Goal: Task Accomplishment & Management: Manage account settings

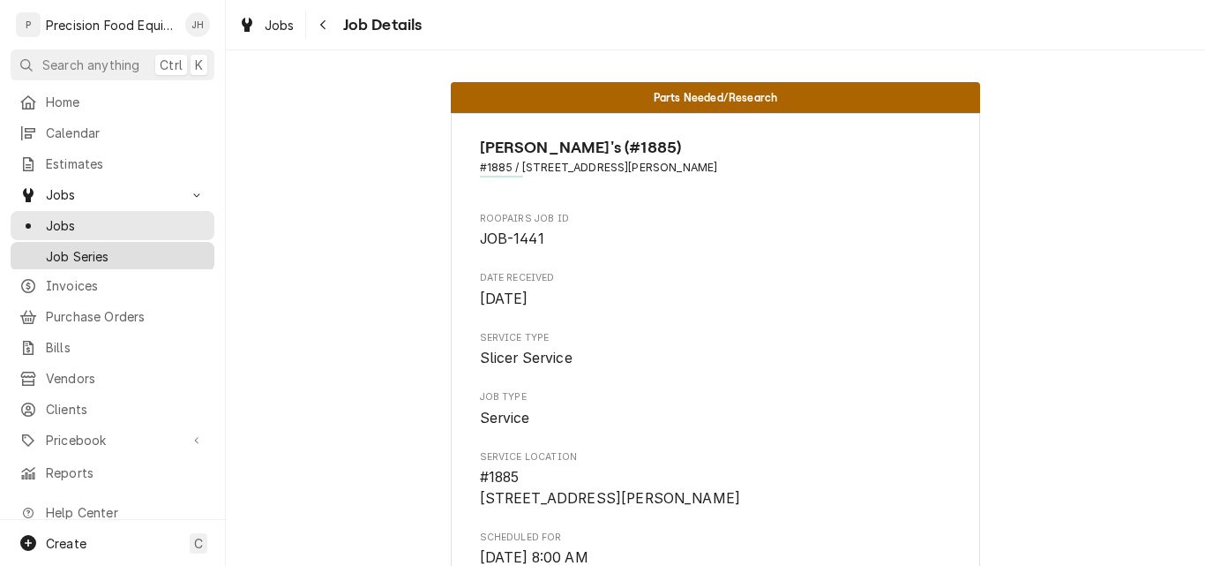
scroll to position [1588, 0]
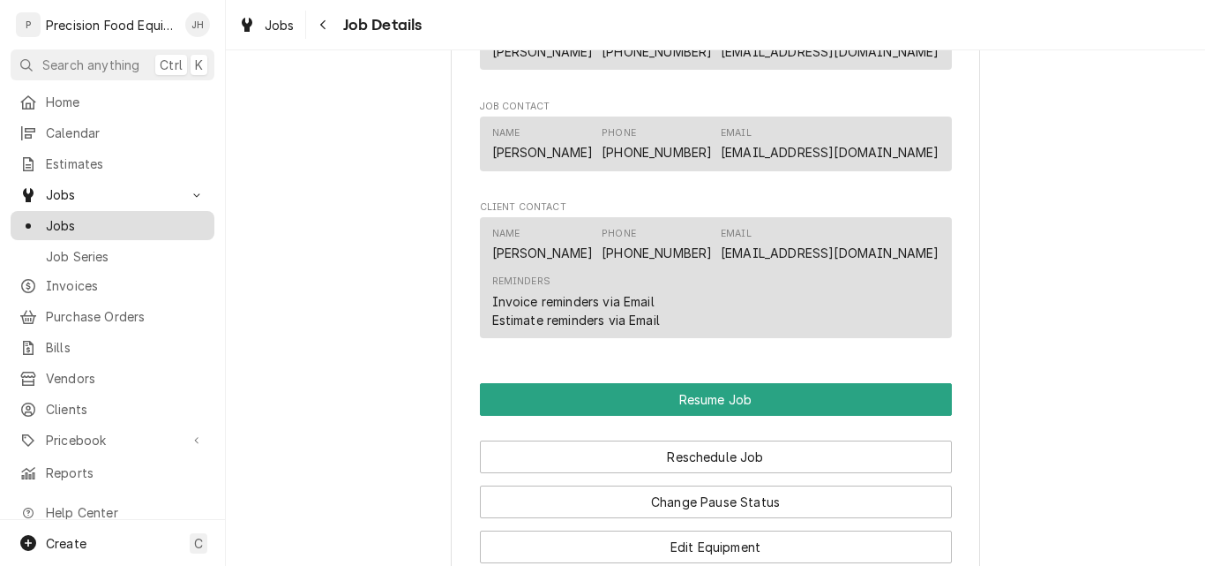
click at [75, 221] on span "Jobs" at bounding box center [126, 225] width 160 height 19
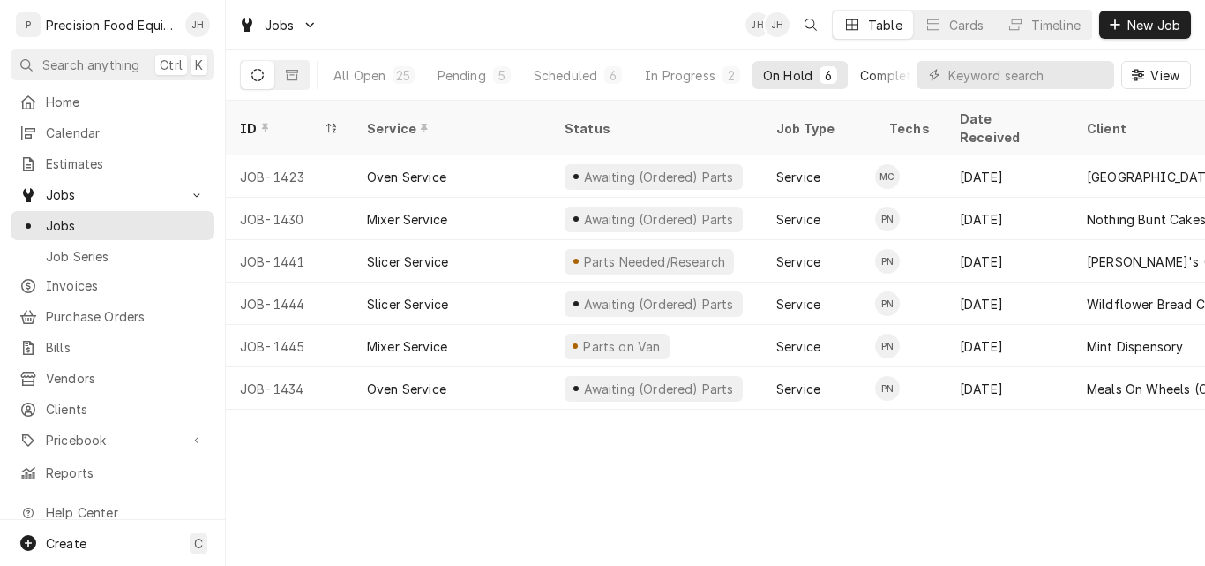
click at [878, 78] on div "Completed" at bounding box center [893, 75] width 66 height 19
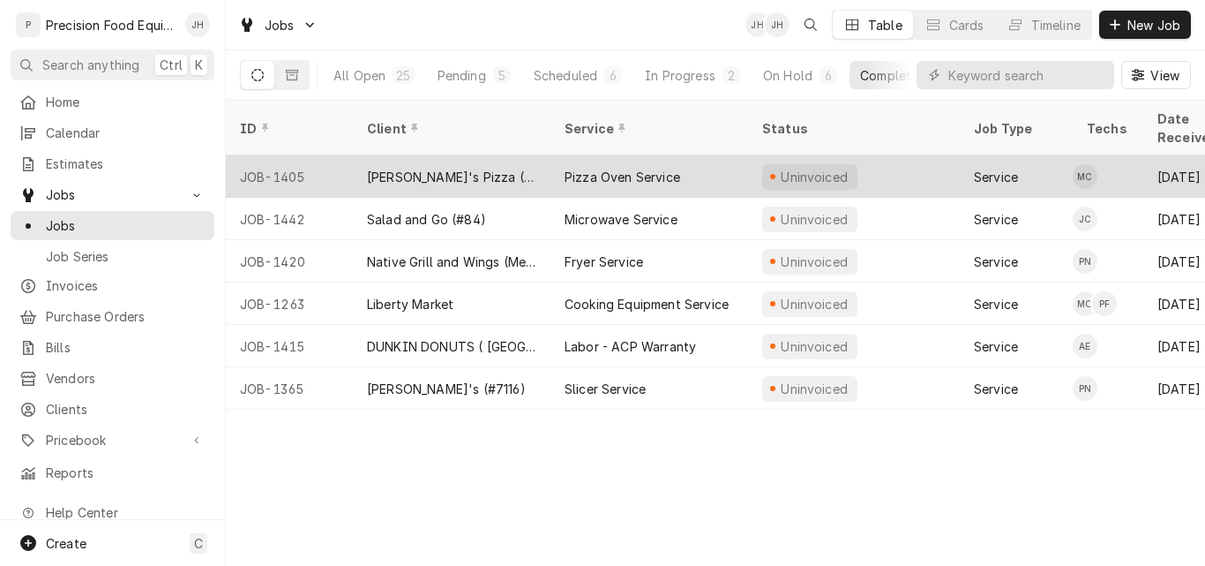
click at [504, 155] on div "[PERSON_NAME]'s Pizza ([PERSON_NAME])" at bounding box center [452, 176] width 198 height 42
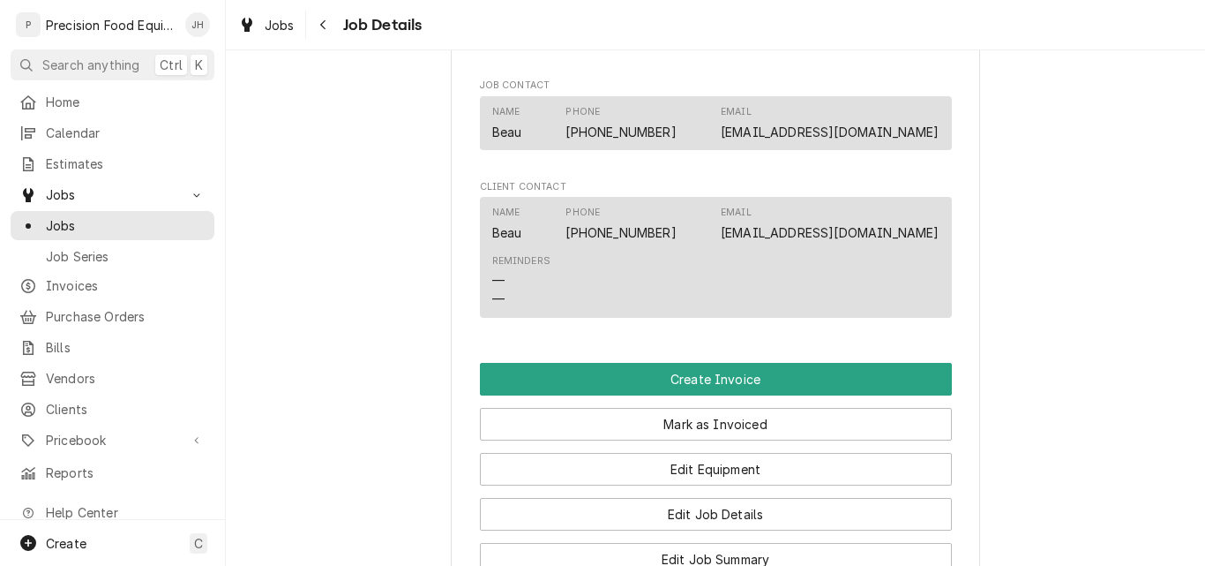
scroll to position [1059, 0]
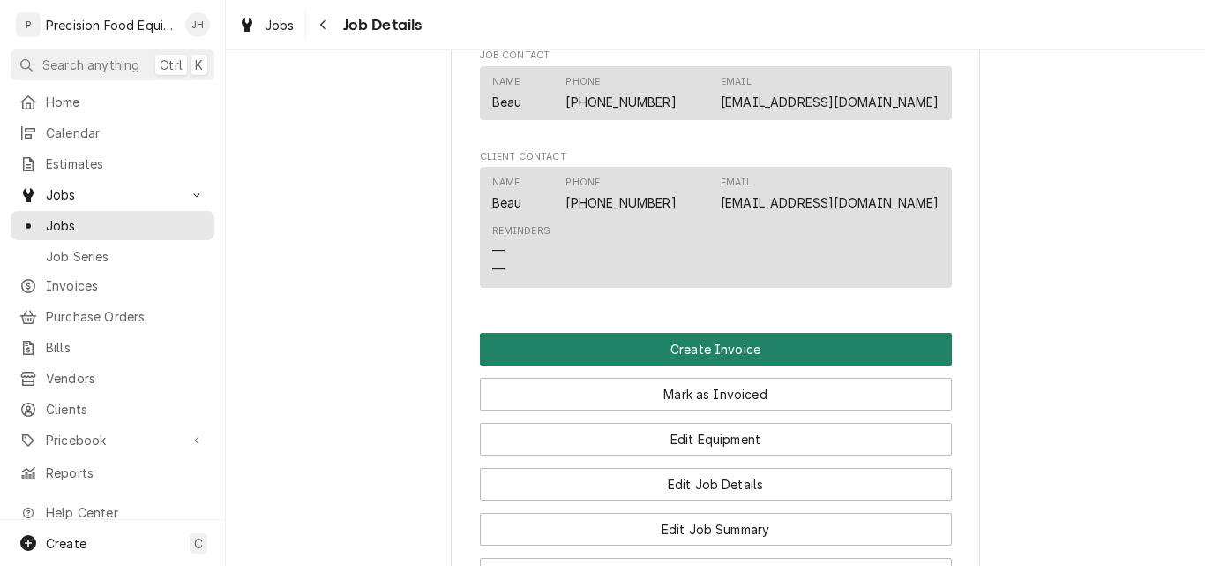
click at [712, 365] on button "Create Invoice" at bounding box center [716, 349] width 472 height 33
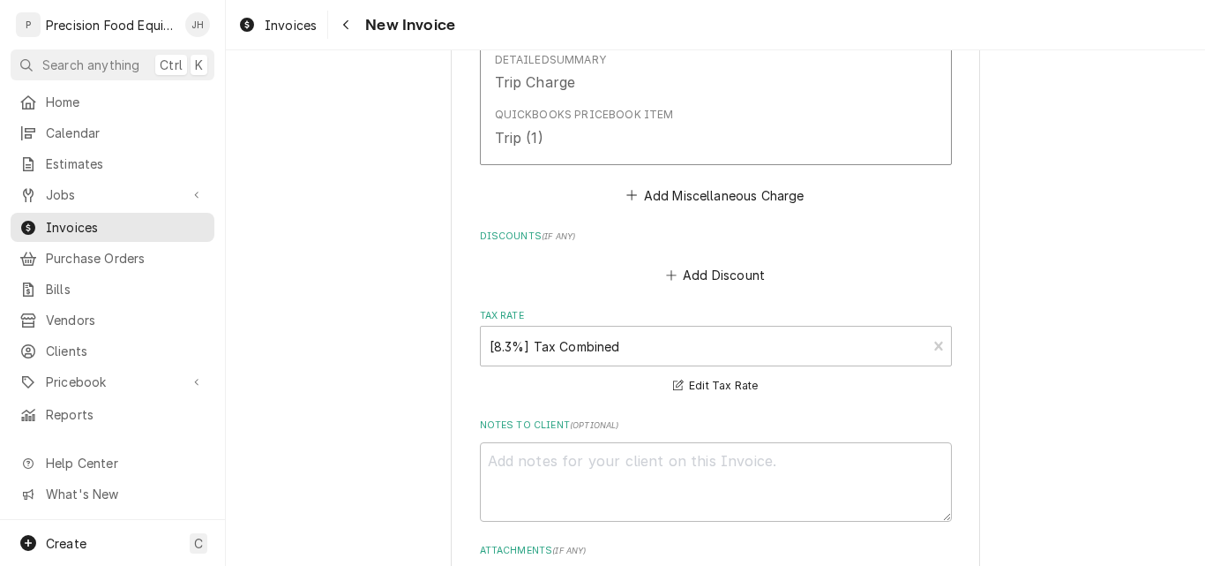
scroll to position [2647, 0]
click at [739, 194] on button "Add Miscellaneous Charge" at bounding box center [716, 194] width 184 height 25
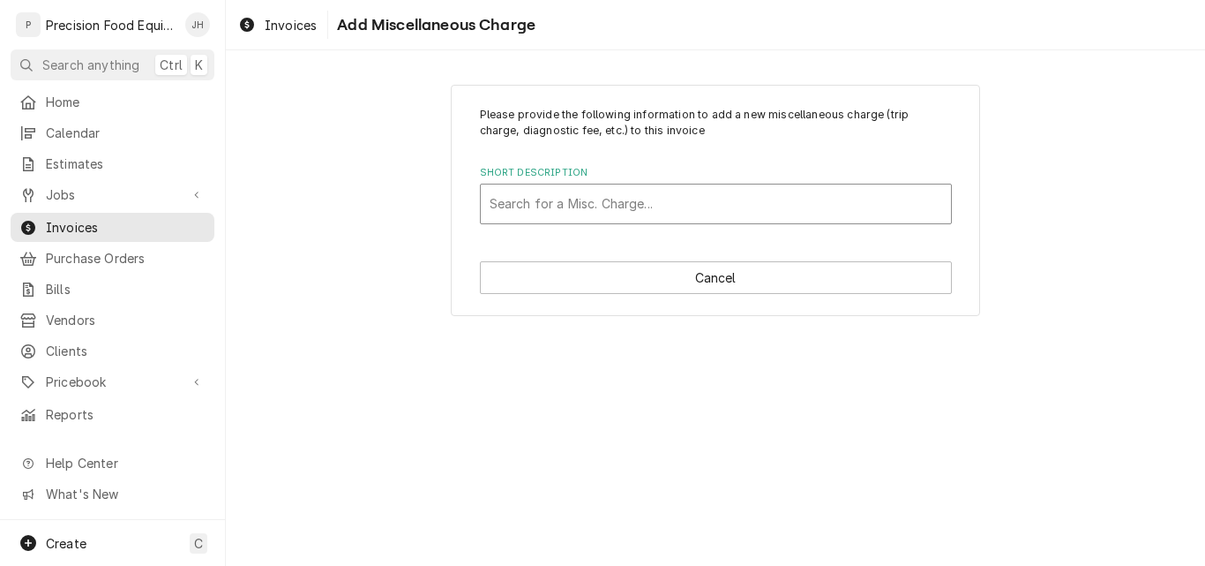
click at [571, 208] on div "Short Description" at bounding box center [716, 204] width 453 height 32
type input "fre"
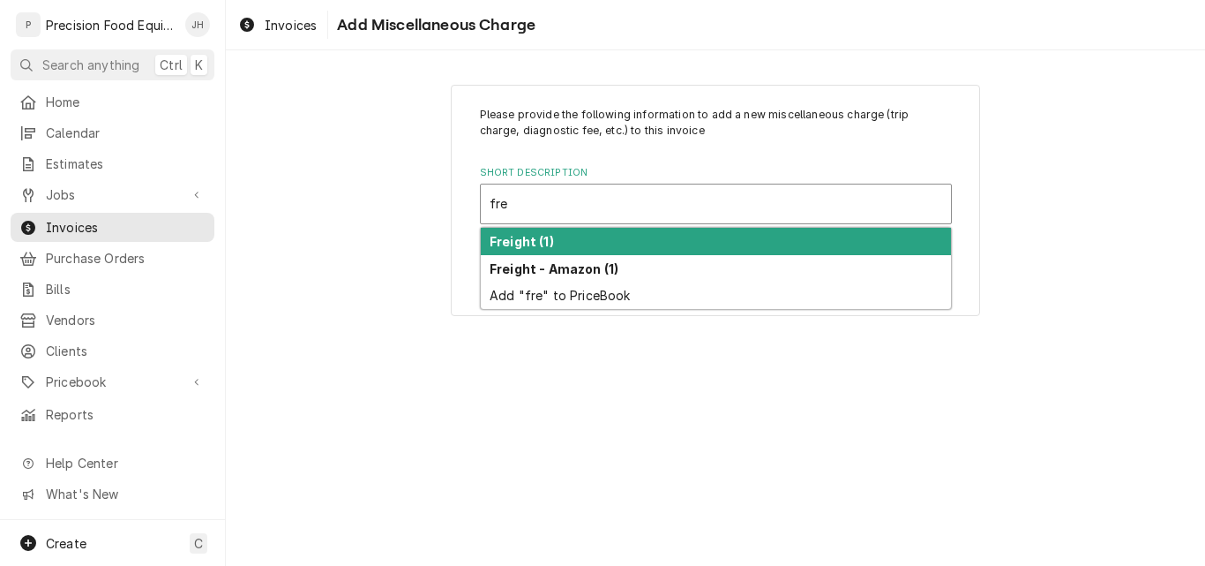
click at [582, 242] on div "Freight (1)" at bounding box center [716, 241] width 470 height 27
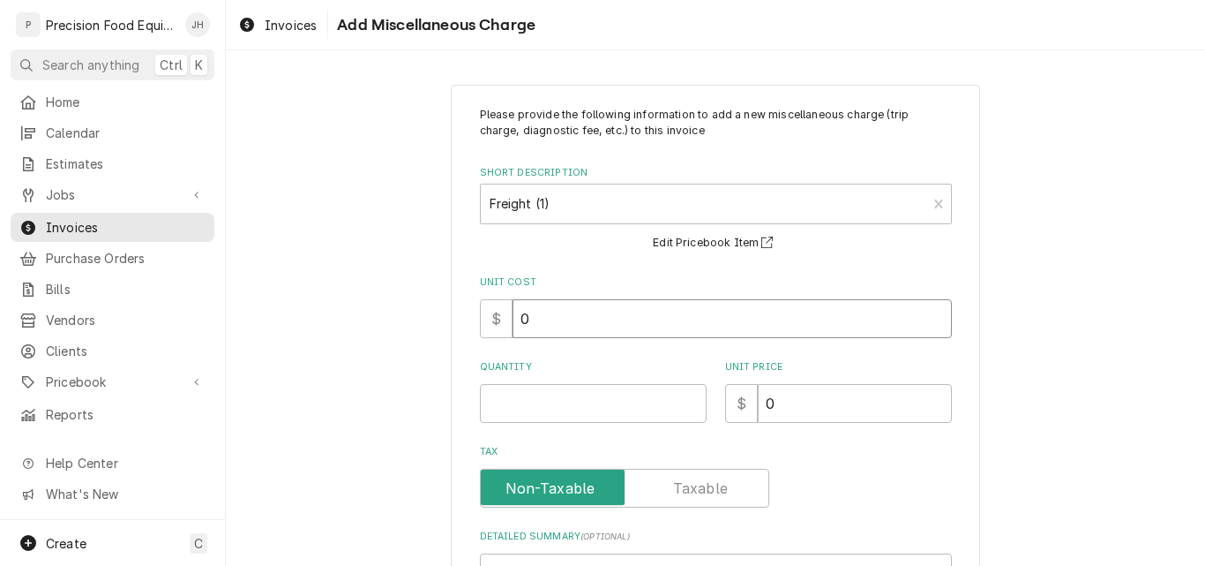
click at [564, 319] on input "0" at bounding box center [732, 318] width 439 height 39
type textarea "x"
type input "5"
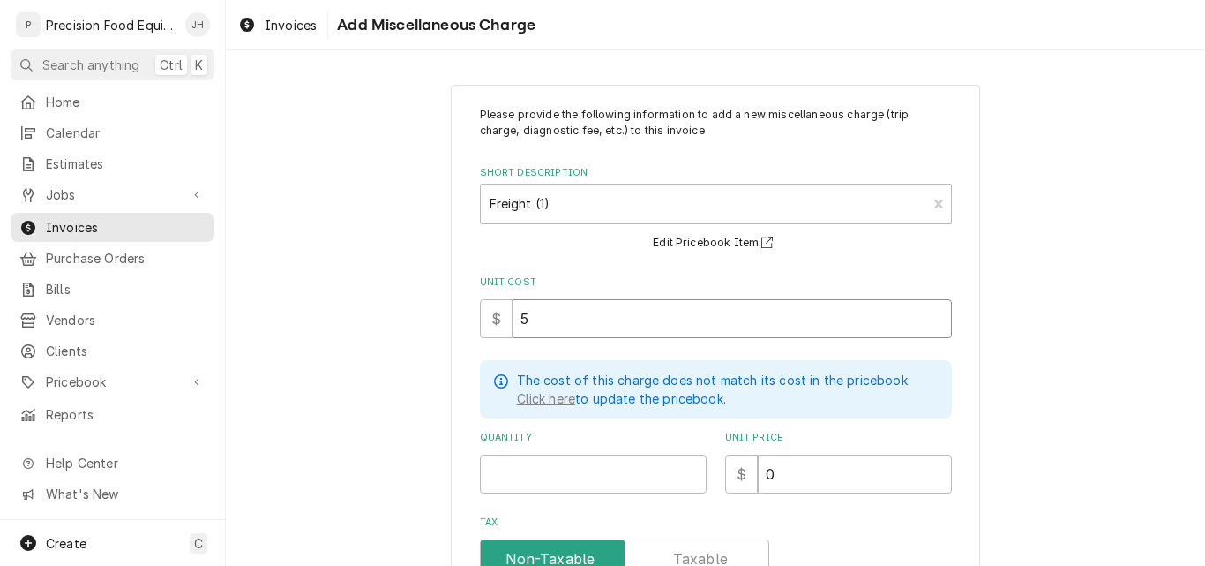
type textarea "x"
type input "57"
type textarea "x"
type input "570"
type textarea "x"
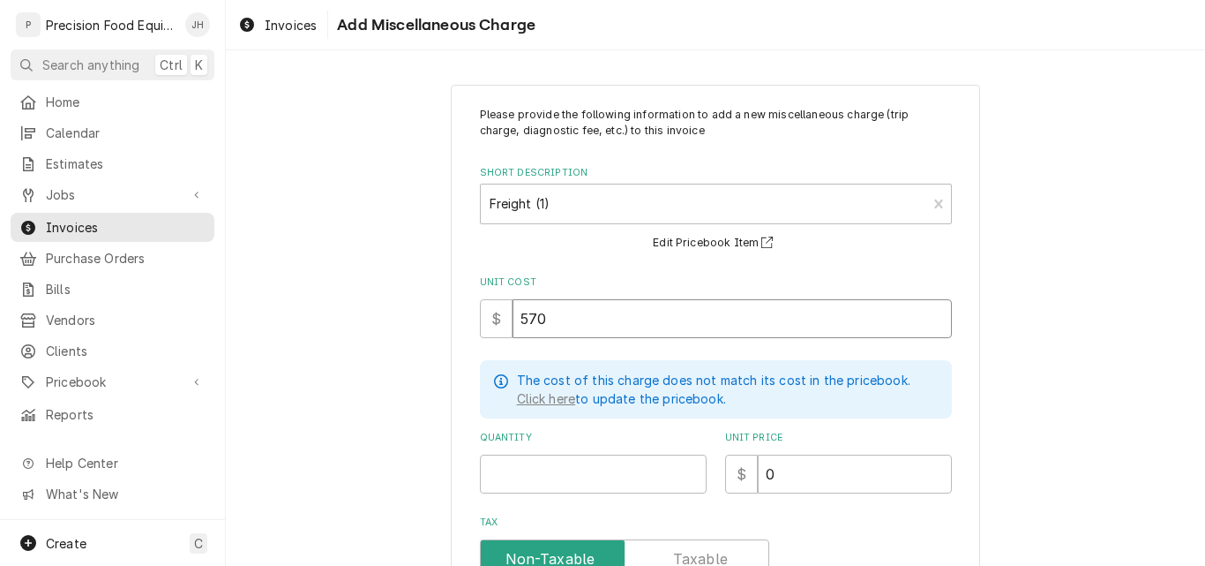
type input "57"
type textarea "x"
type input "57.0"
type textarea "x"
type input "57.01"
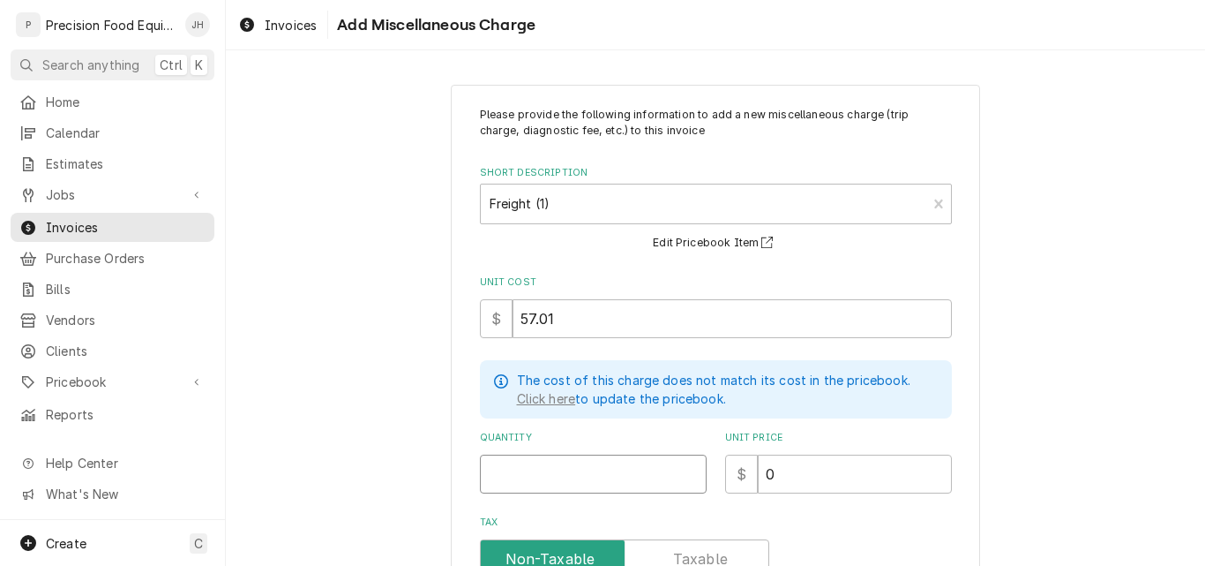
click at [576, 476] on input "Quantity" at bounding box center [593, 473] width 227 height 39
type textarea "x"
type input "1"
type textarea "x"
type input "5"
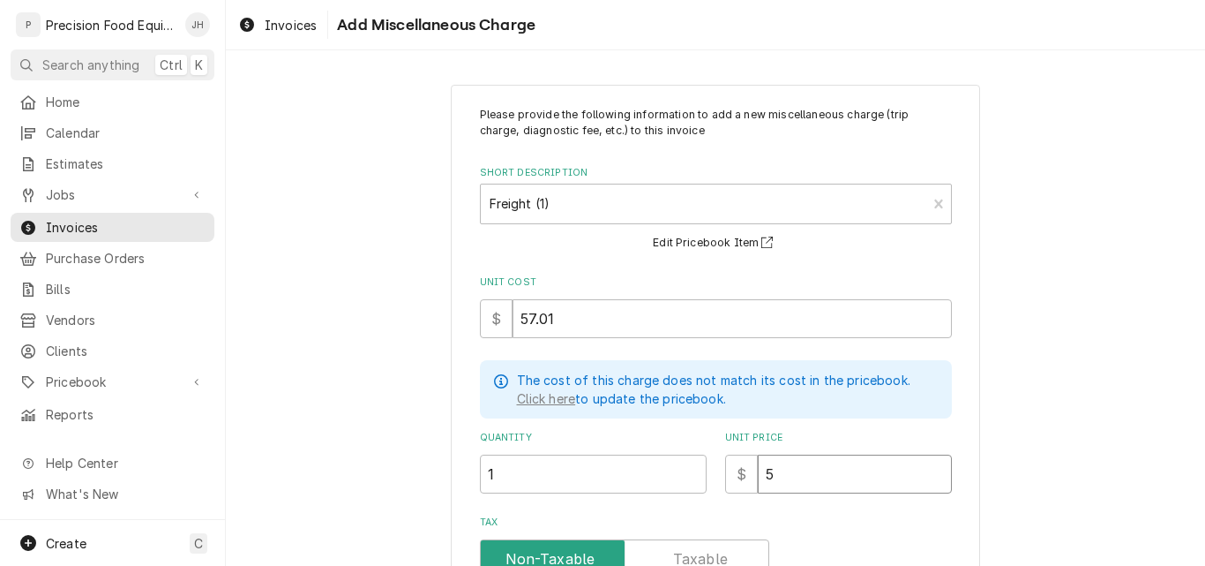
type textarea "x"
type input "57"
type textarea "x"
type input "57.0"
type textarea "x"
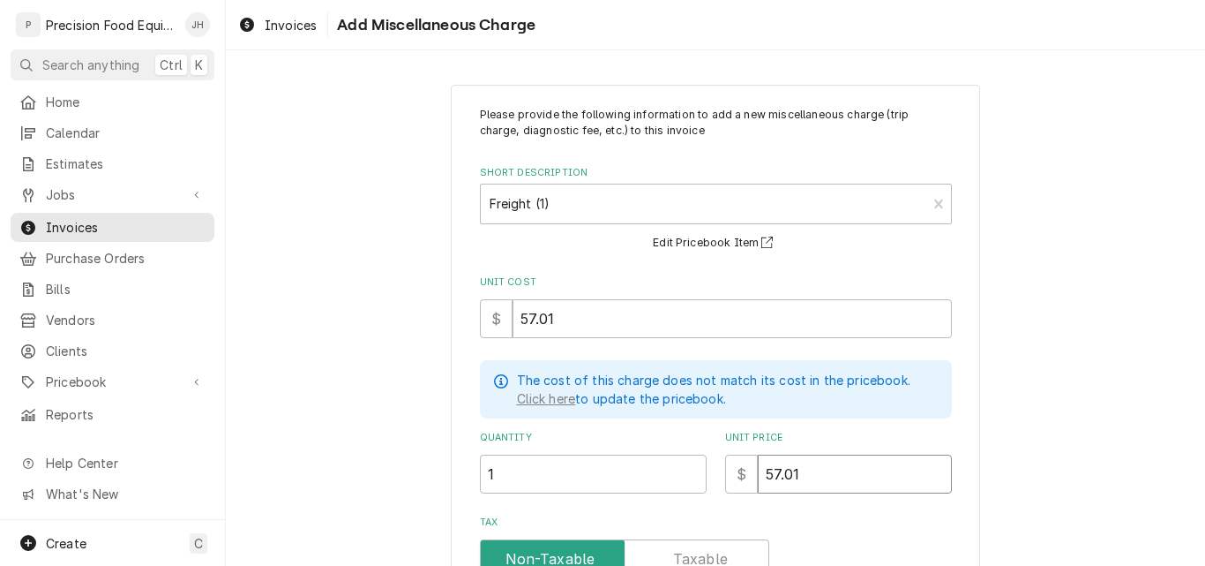
type input "57.01"
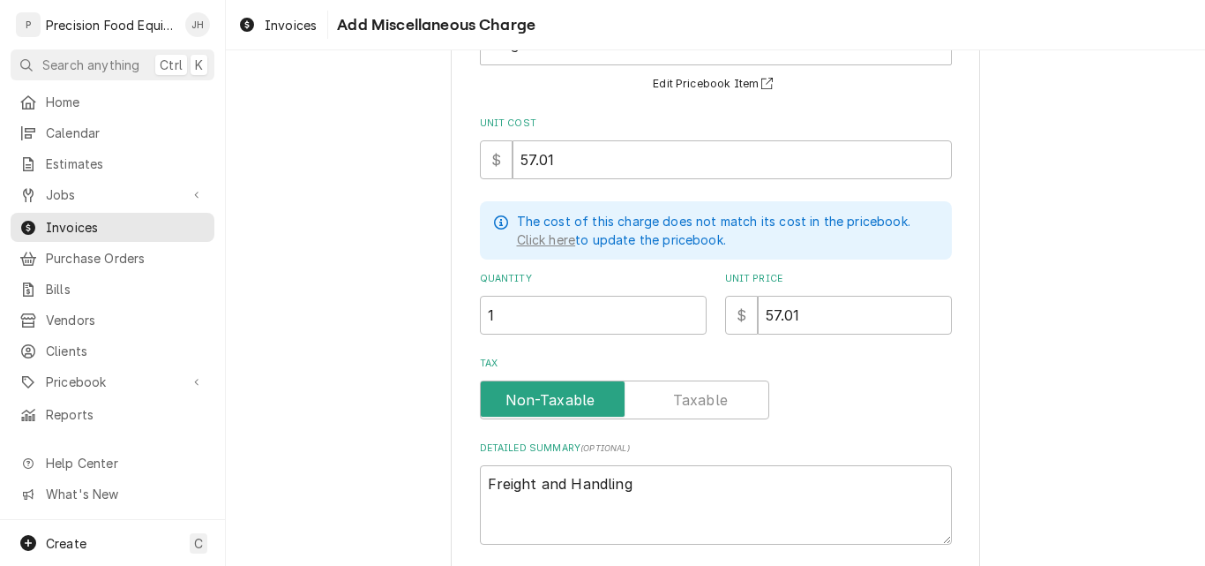
scroll to position [325, 0]
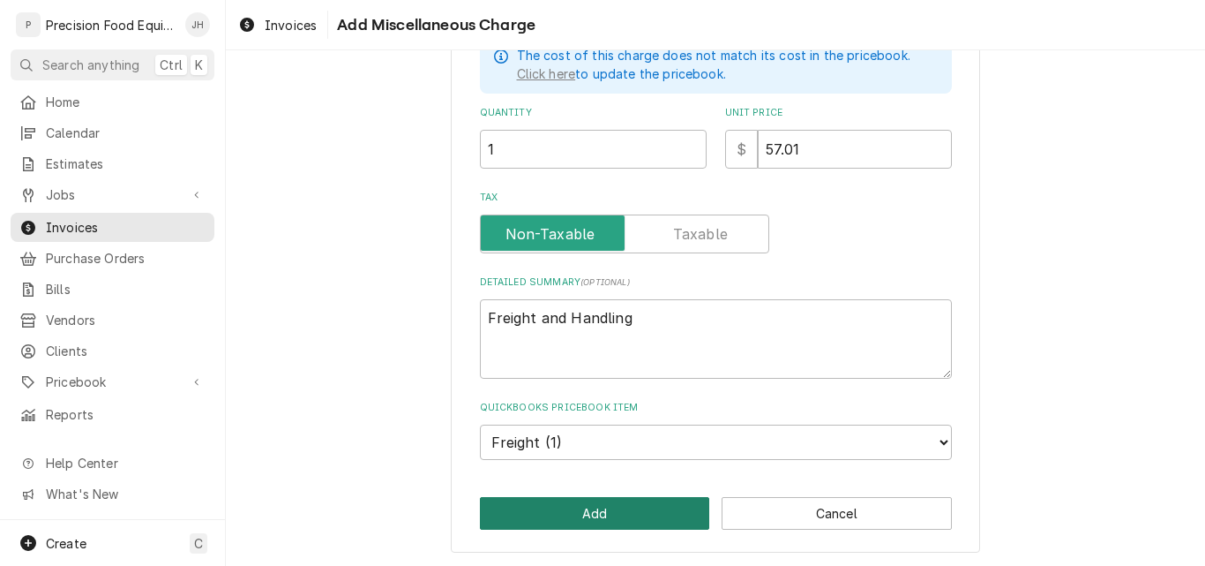
click at [561, 514] on button "Add" at bounding box center [595, 513] width 230 height 33
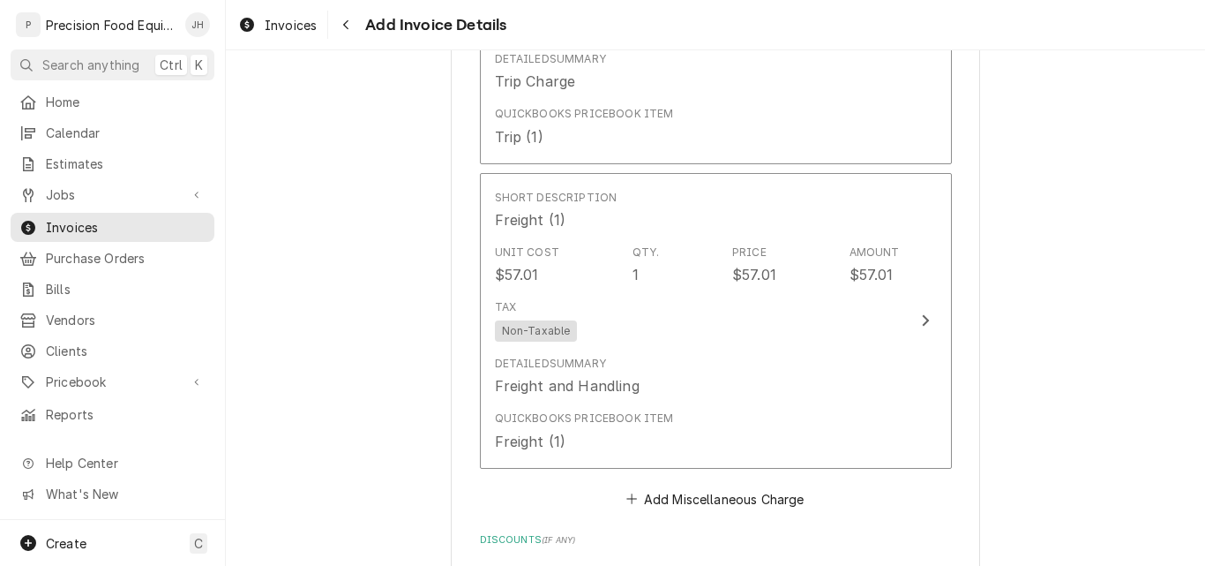
scroll to position [2626, 0]
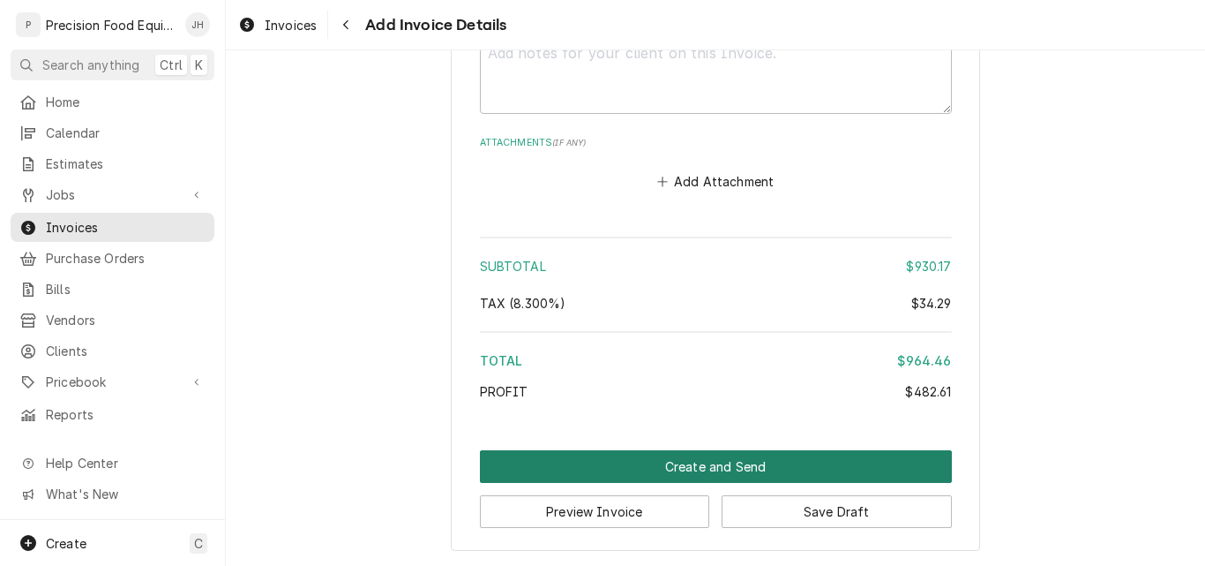
click at [677, 462] on button "Create and Send" at bounding box center [716, 466] width 472 height 33
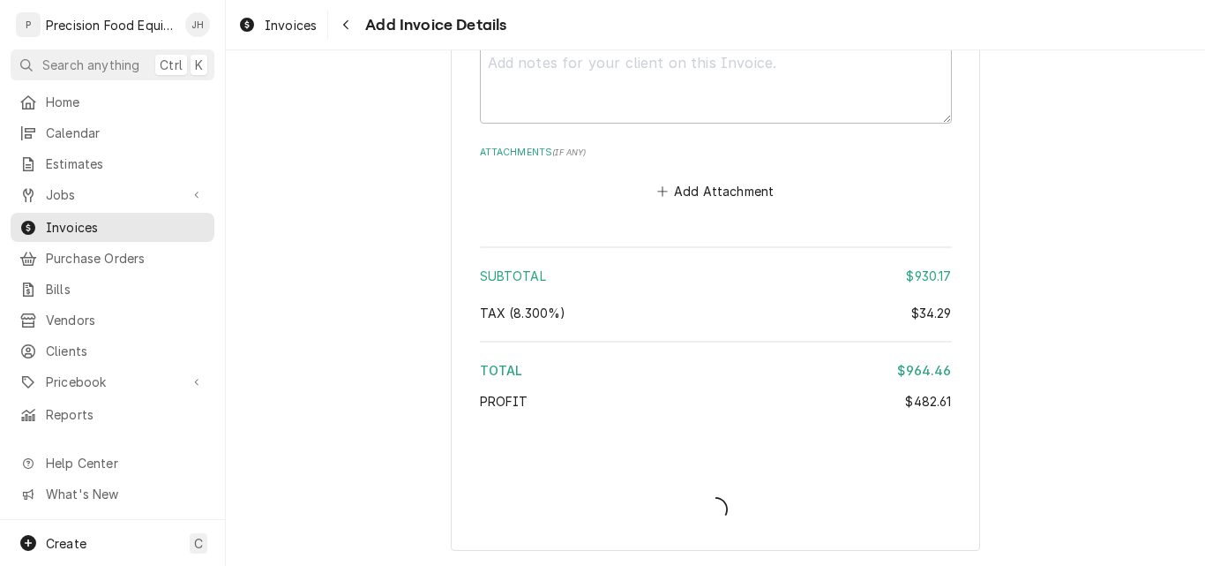
type textarea "x"
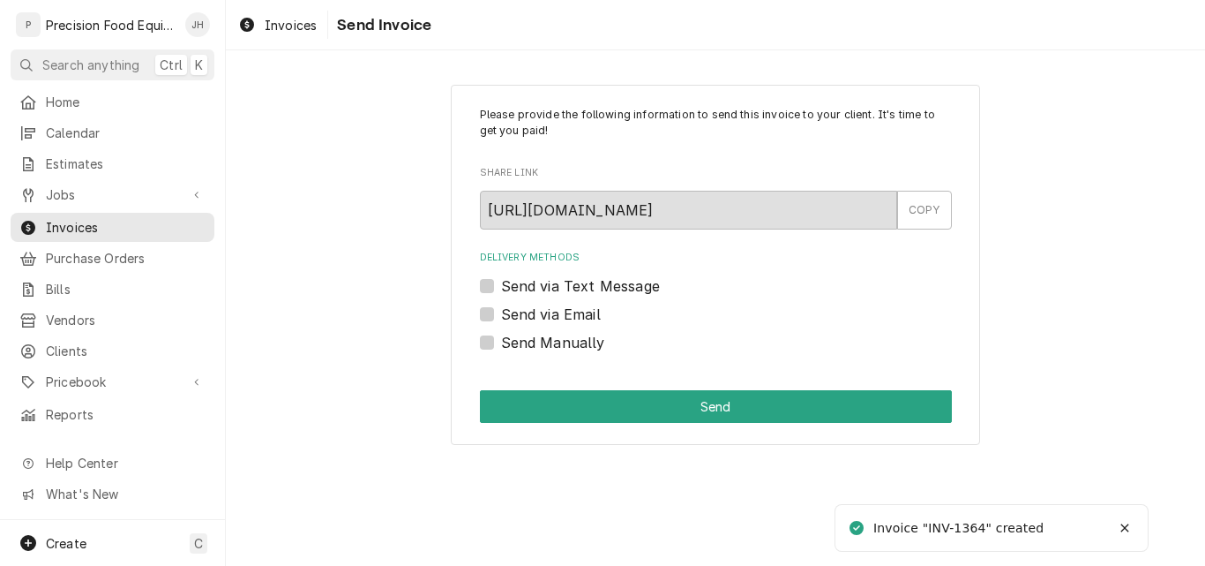
click at [560, 319] on label "Send via Email" at bounding box center [551, 314] width 100 height 21
click at [560, 319] on input "Send via Email" at bounding box center [737, 323] width 472 height 39
checkbox input "true"
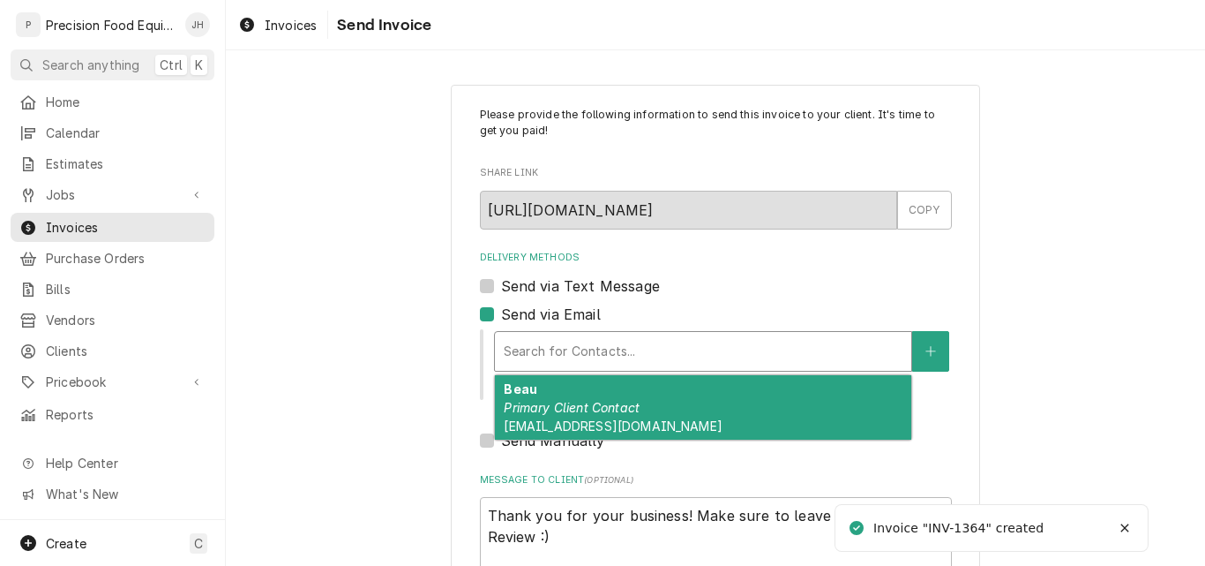
click at [544, 349] on div "Delivery Methods" at bounding box center [703, 351] width 399 height 32
click at [542, 400] on em "Primary Client Contact" at bounding box center [572, 407] width 136 height 15
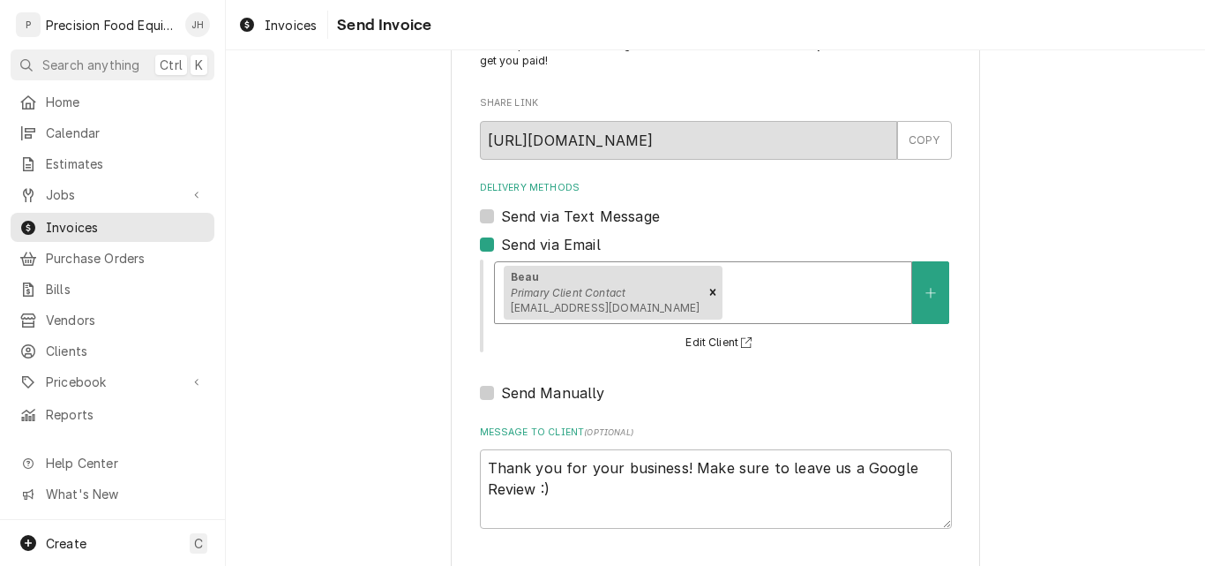
scroll to position [140, 0]
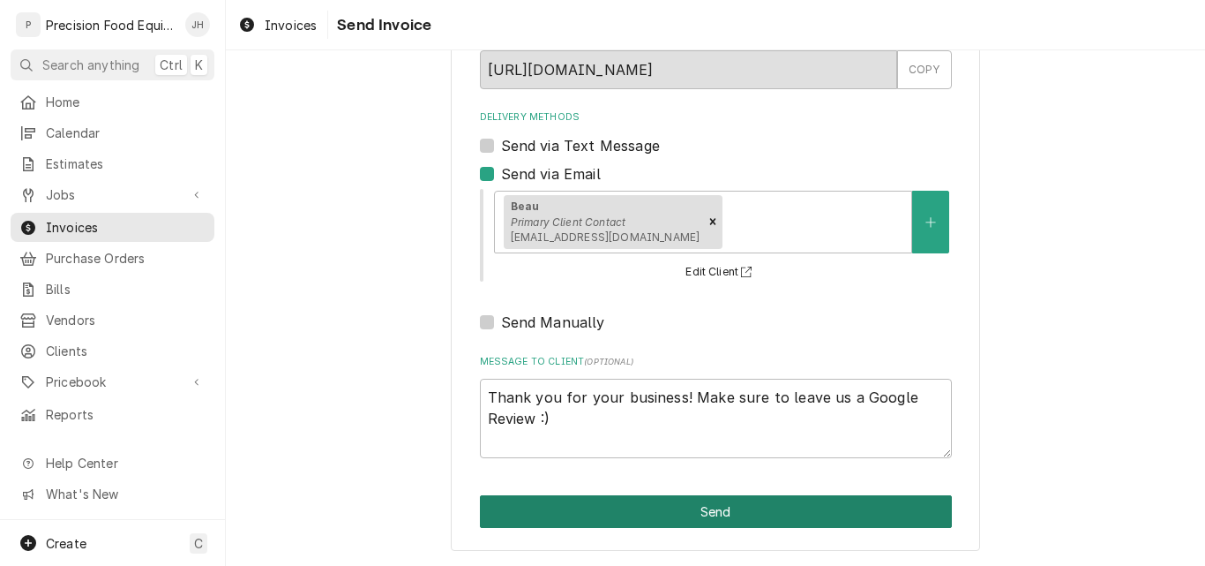
click at [717, 509] on button "Send" at bounding box center [716, 511] width 472 height 33
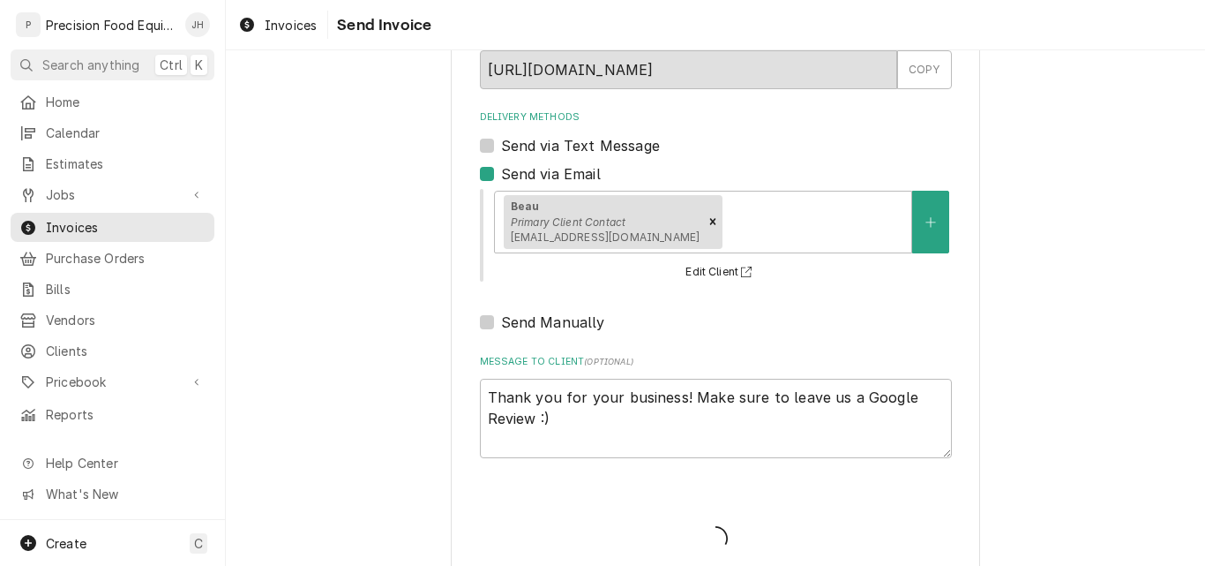
type textarea "x"
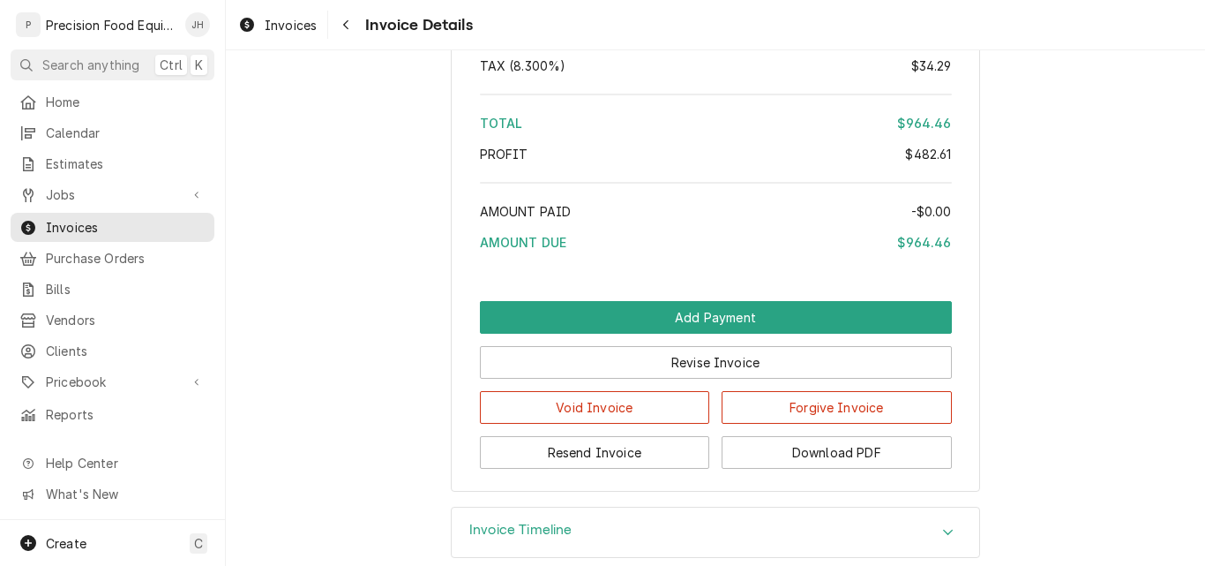
scroll to position [2736, 0]
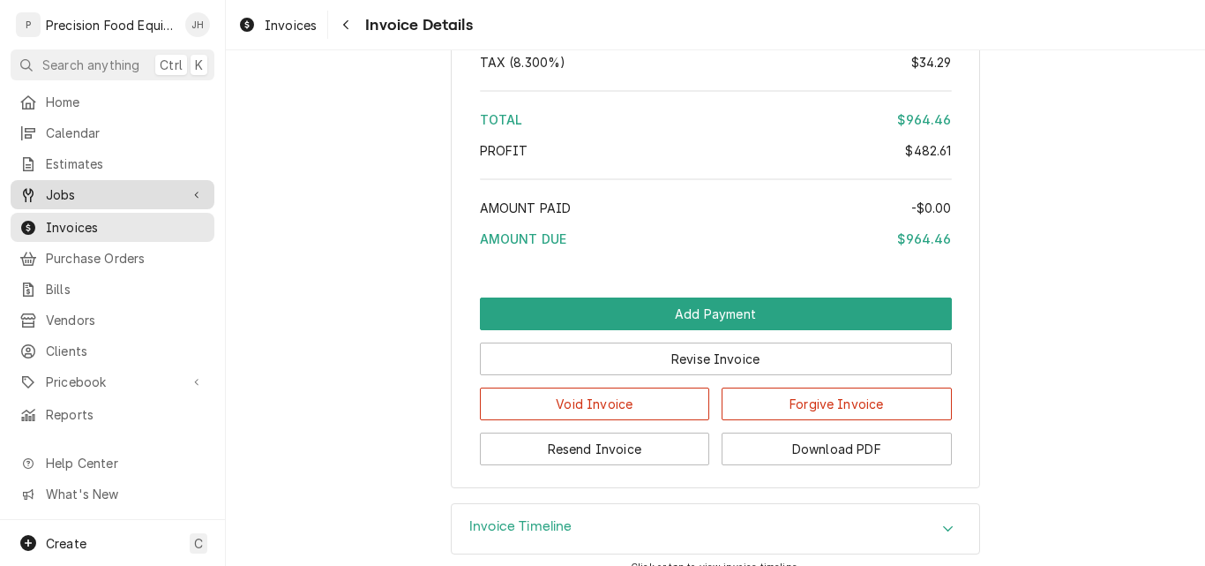
click at [112, 188] on span "Jobs" at bounding box center [112, 194] width 133 height 19
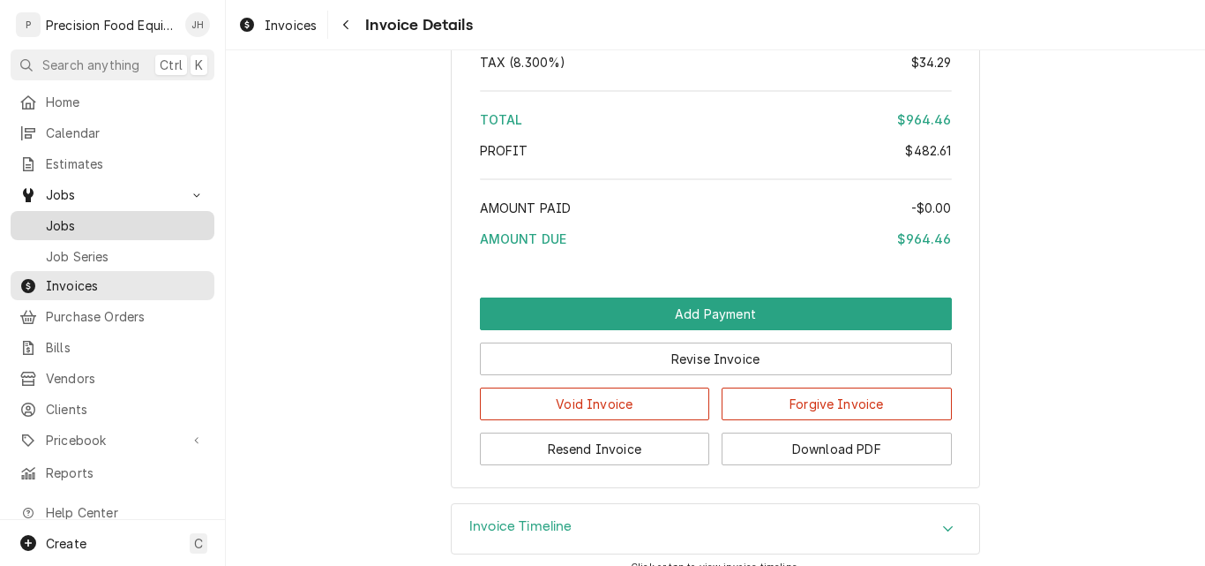
click at [108, 216] on span "Jobs" at bounding box center [126, 225] width 160 height 19
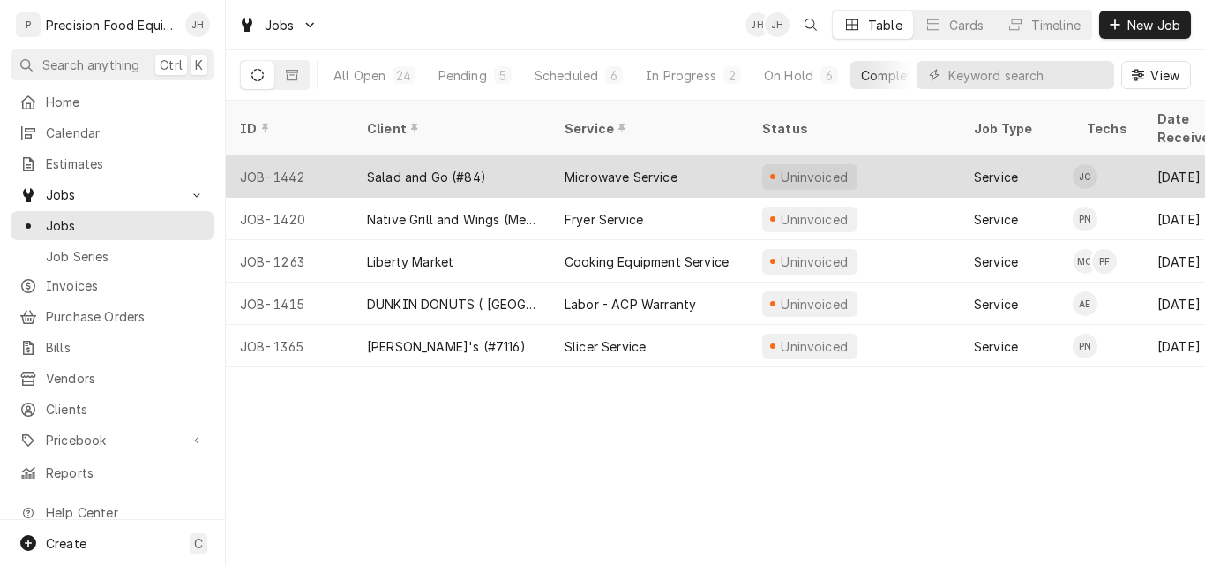
click at [497, 155] on div "Salad and Go (#84)" at bounding box center [452, 176] width 198 height 42
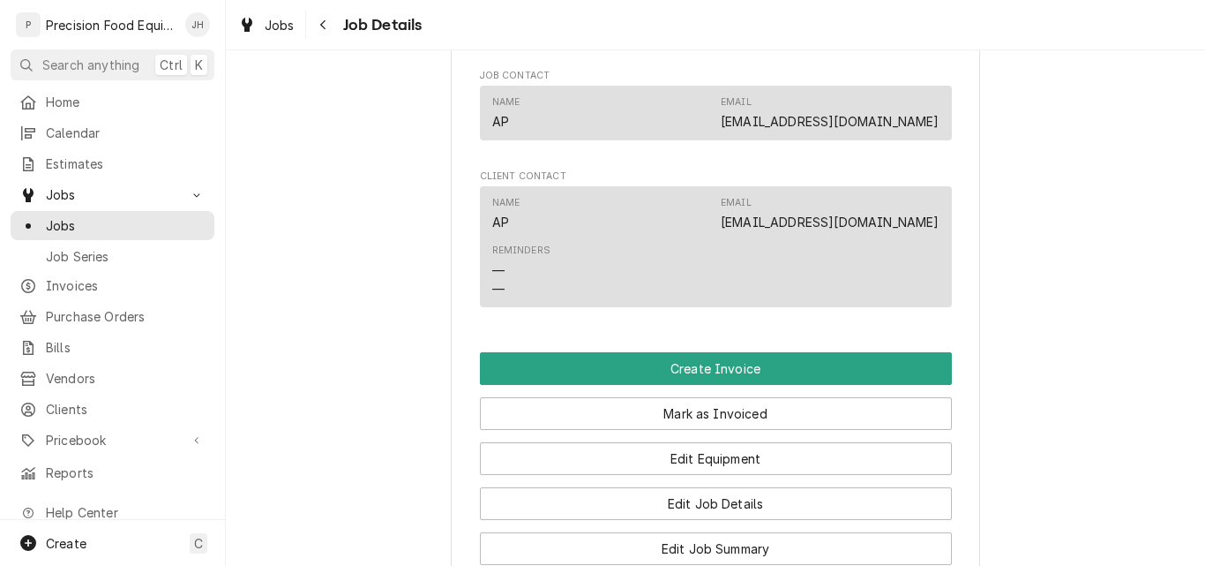
scroll to position [1147, 0]
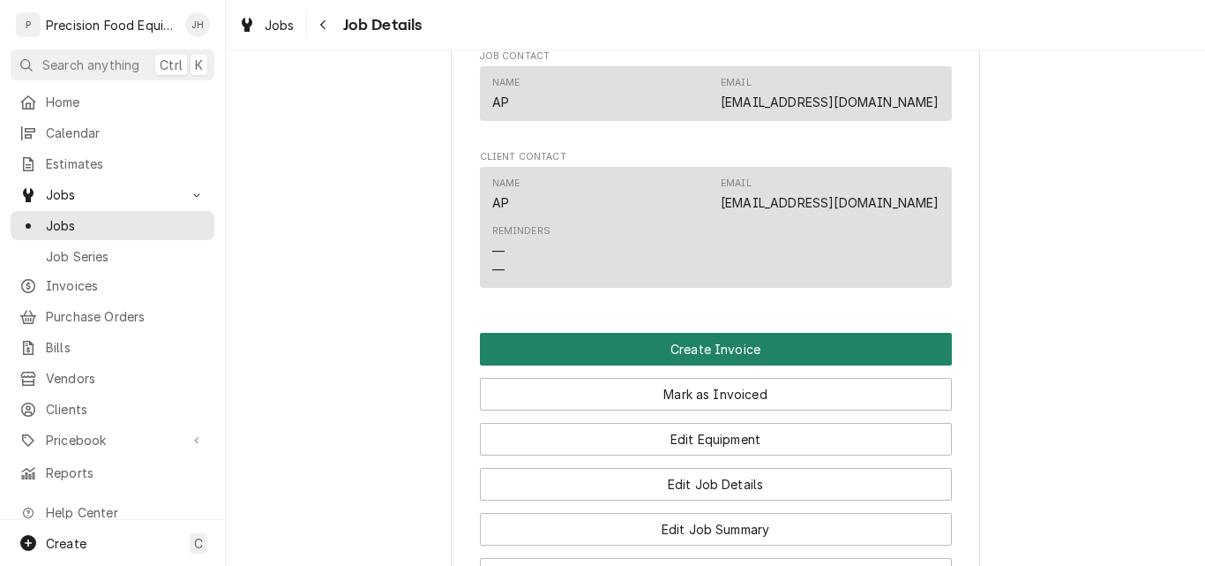
click at [699, 365] on button "Create Invoice" at bounding box center [716, 349] width 472 height 33
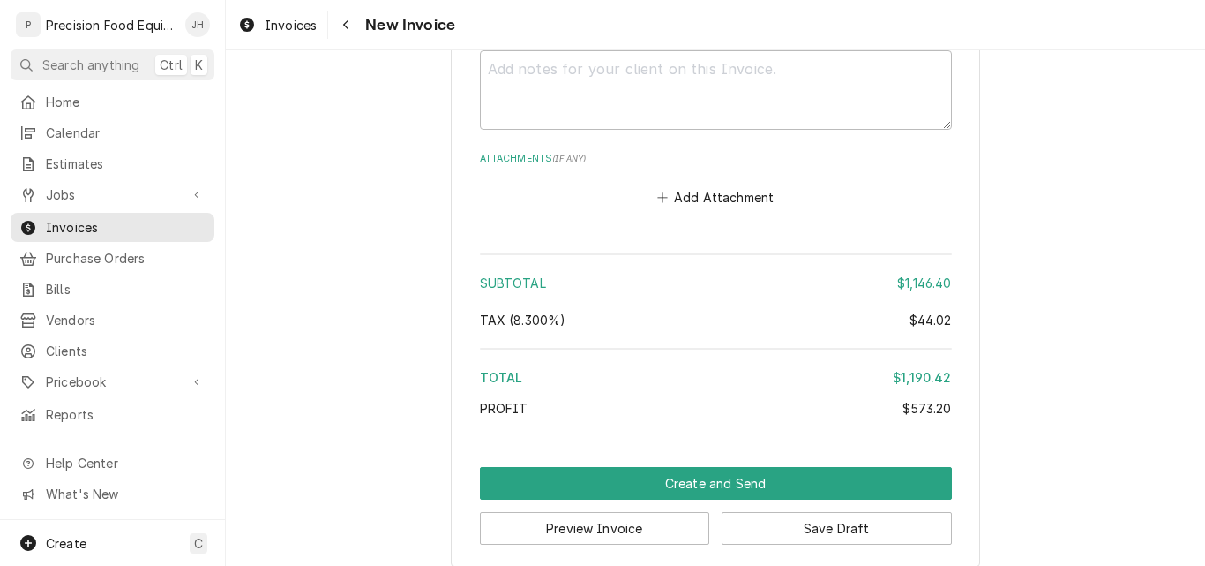
scroll to position [3049, 0]
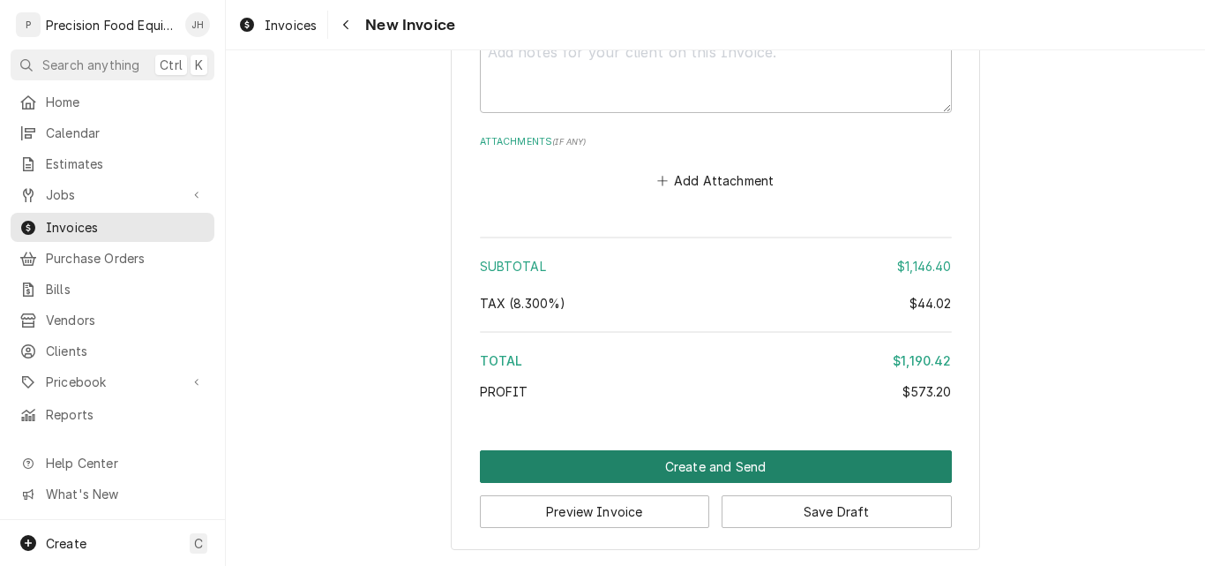
click at [715, 465] on button "Create and Send" at bounding box center [716, 466] width 472 height 33
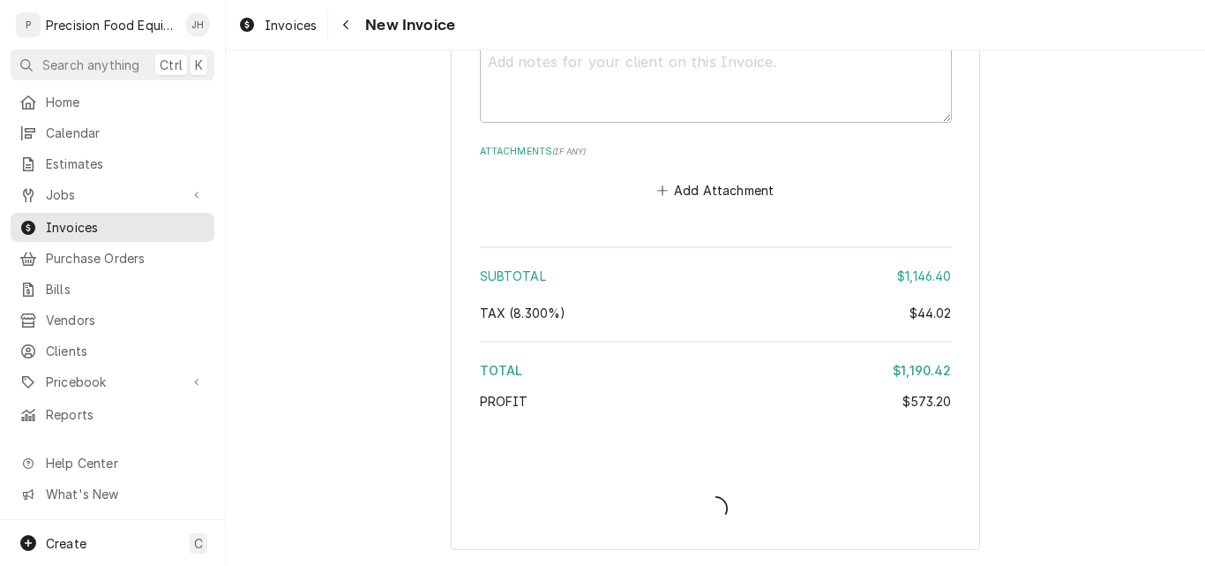
scroll to position [3039, 0]
type textarea "x"
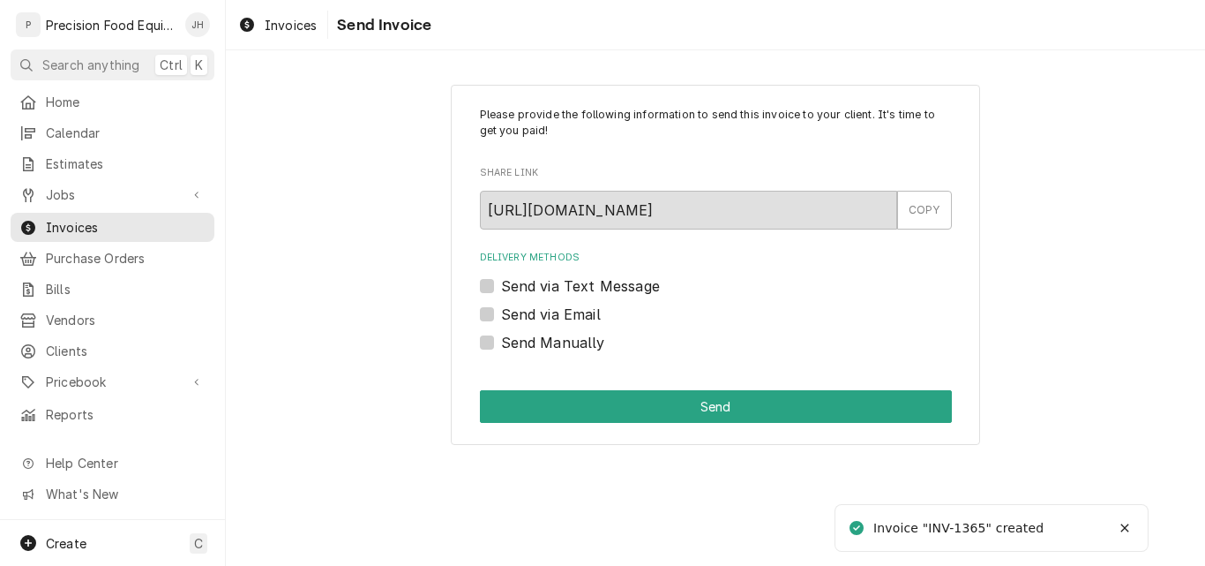
click at [577, 343] on label "Send Manually" at bounding box center [553, 342] width 104 height 21
click at [577, 343] on input "Send Manually" at bounding box center [737, 351] width 472 height 39
checkbox input "true"
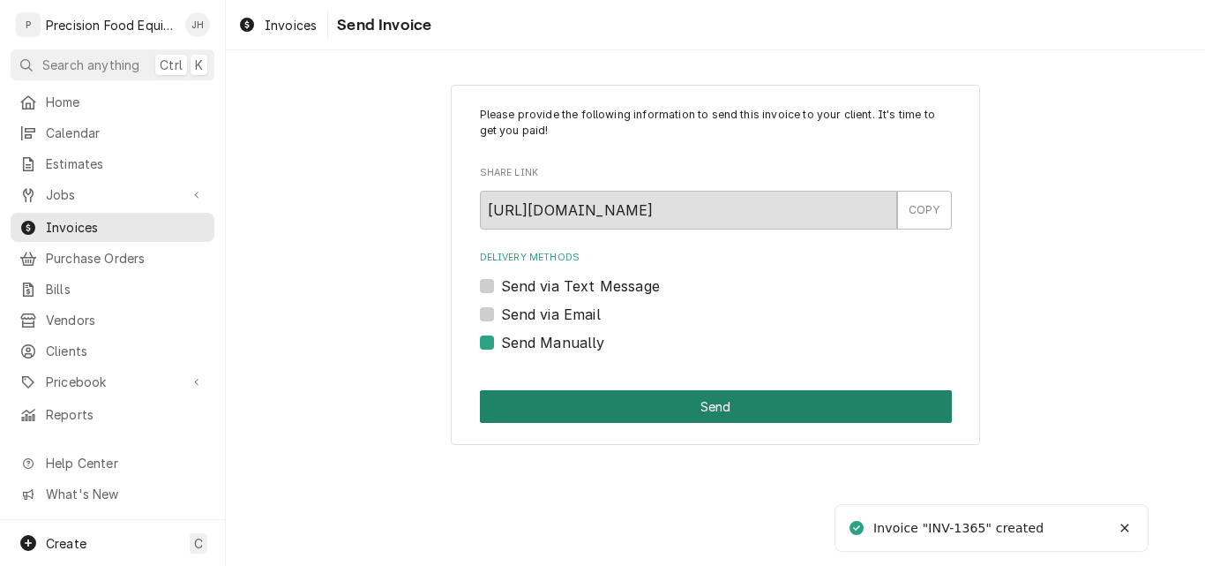
click at [638, 403] on button "Send" at bounding box center [716, 406] width 472 height 33
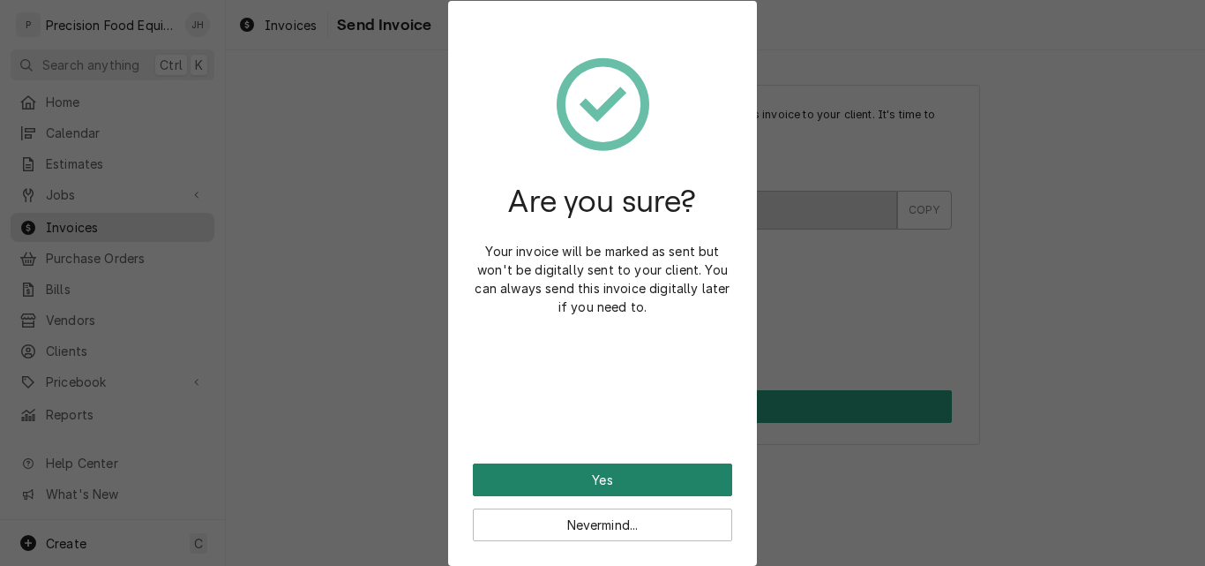
click at [619, 477] on button "Yes" at bounding box center [602, 479] width 259 height 33
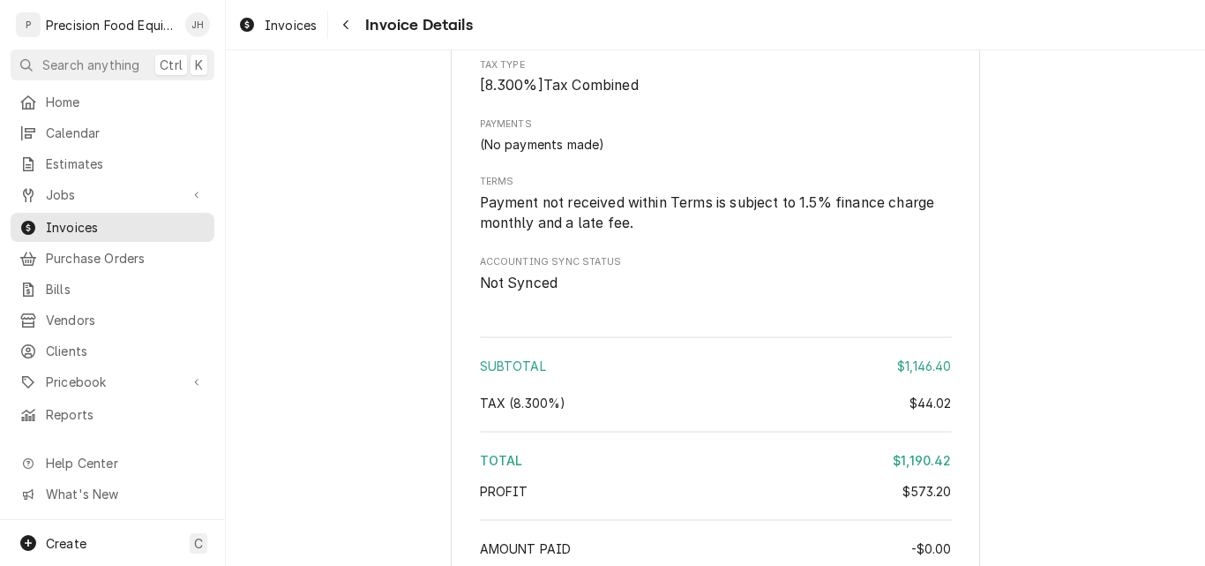
scroll to position [2651, 0]
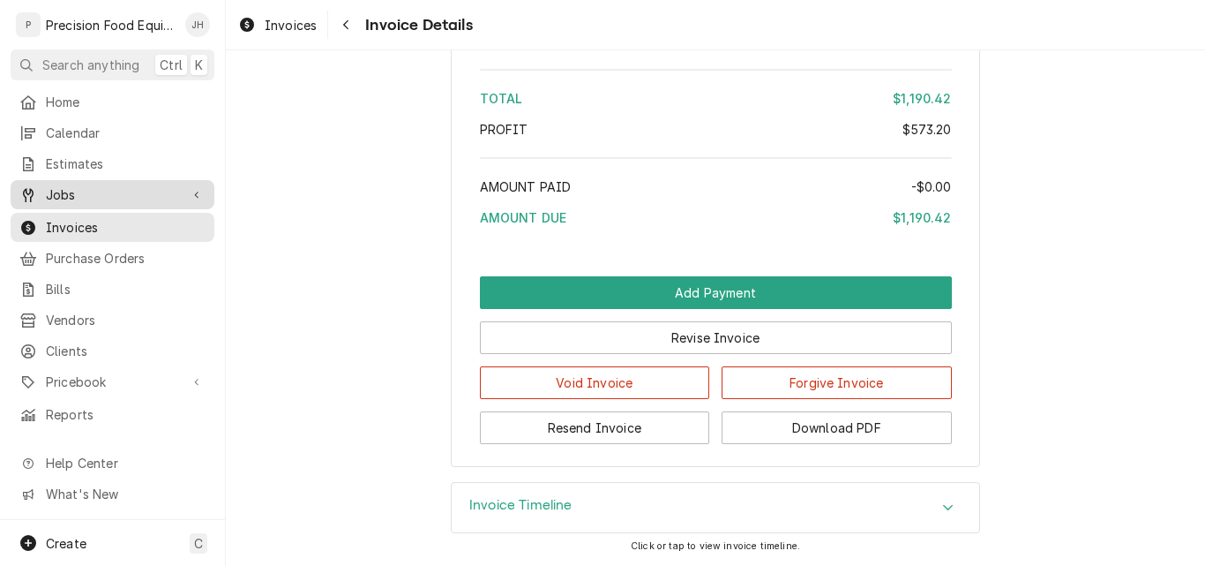
click at [85, 194] on span "Jobs" at bounding box center [112, 194] width 133 height 19
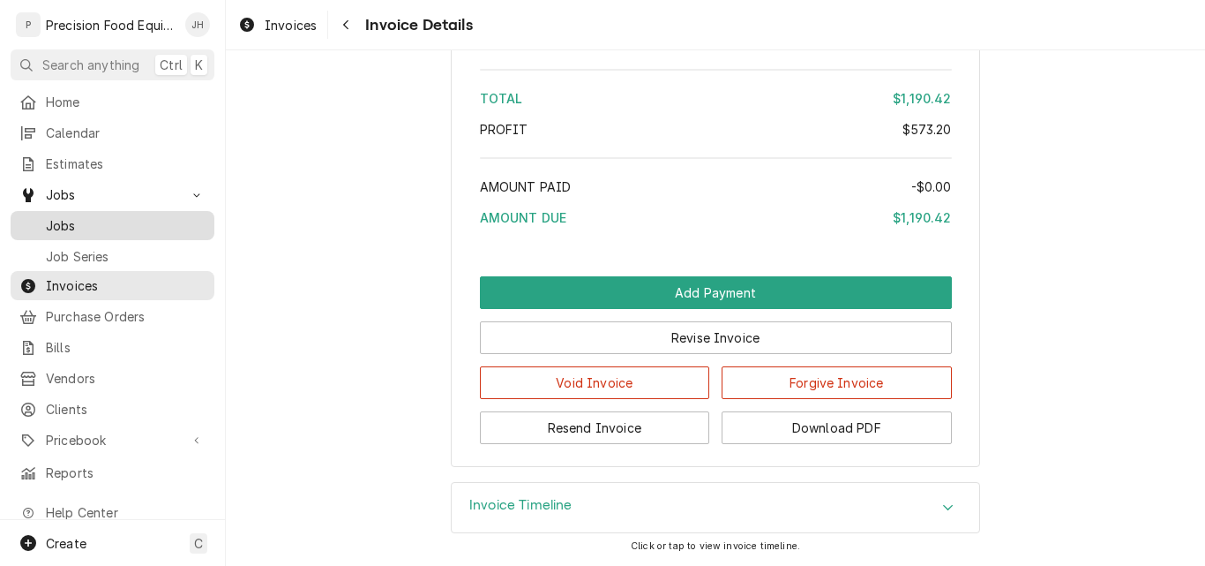
click at [70, 222] on span "Jobs" at bounding box center [126, 225] width 160 height 19
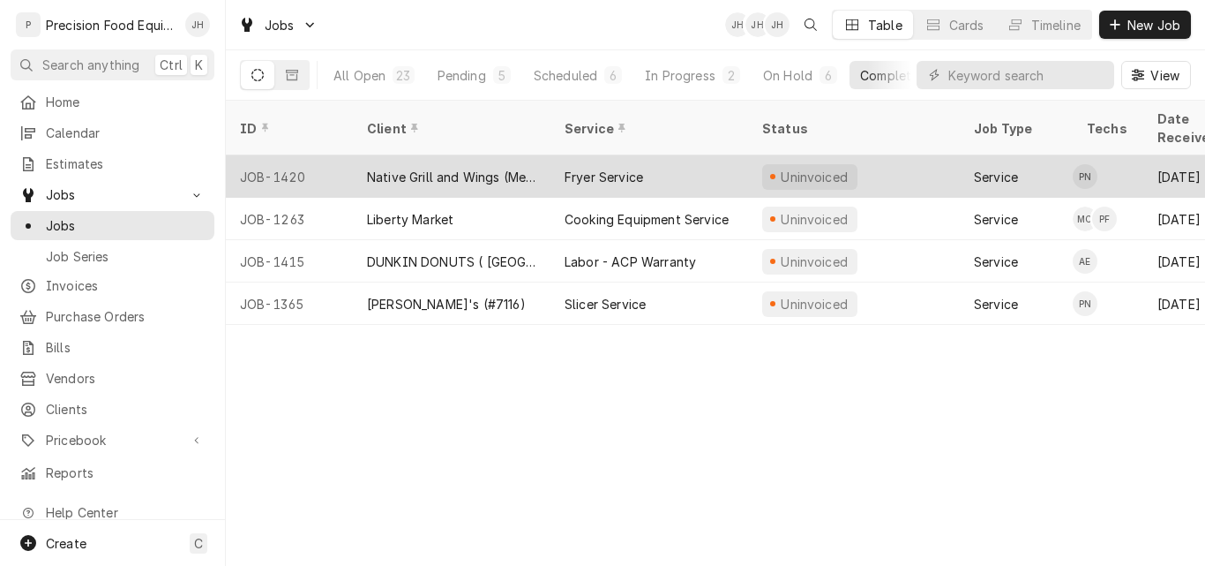
click at [447, 168] on div "Native Grill and Wings (Mesa)" at bounding box center [451, 177] width 169 height 19
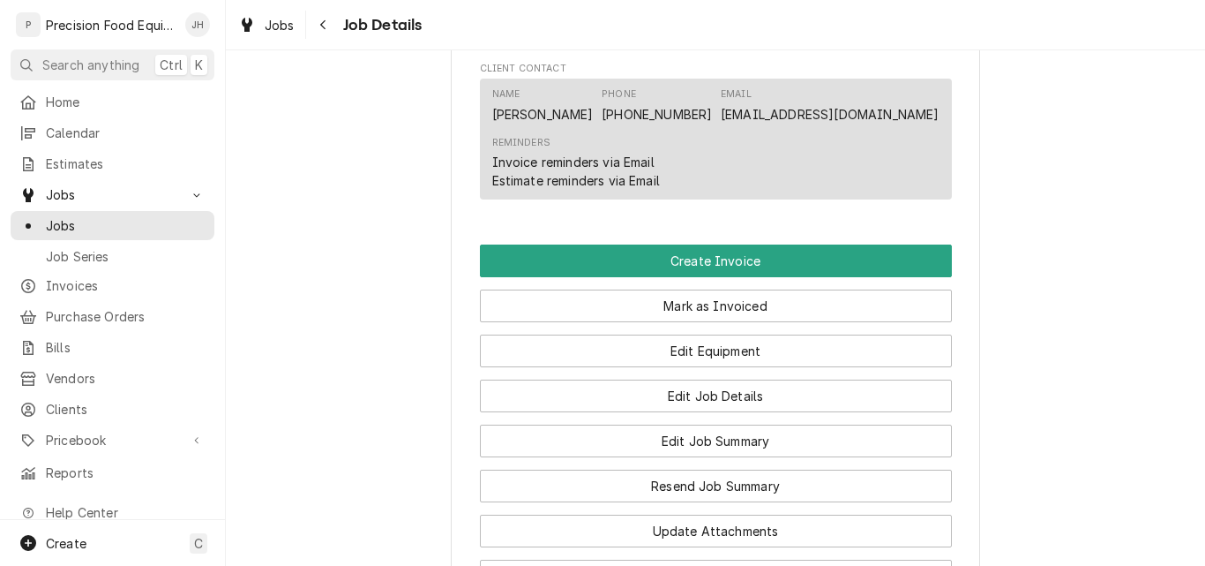
scroll to position [1235, 0]
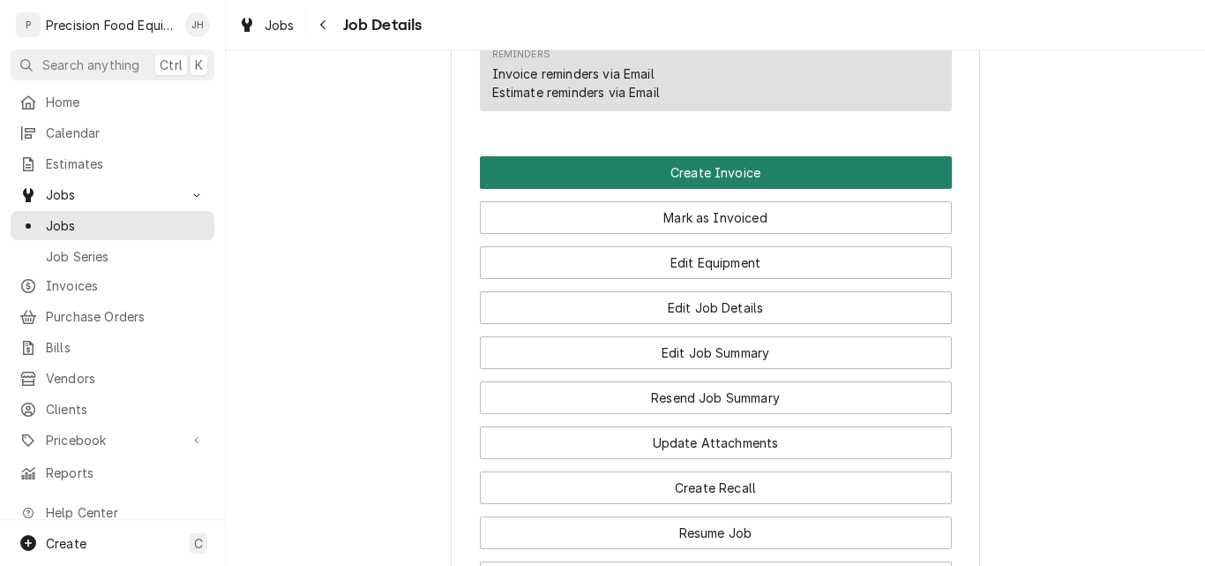
click at [634, 189] on button "Create Invoice" at bounding box center [716, 172] width 472 height 33
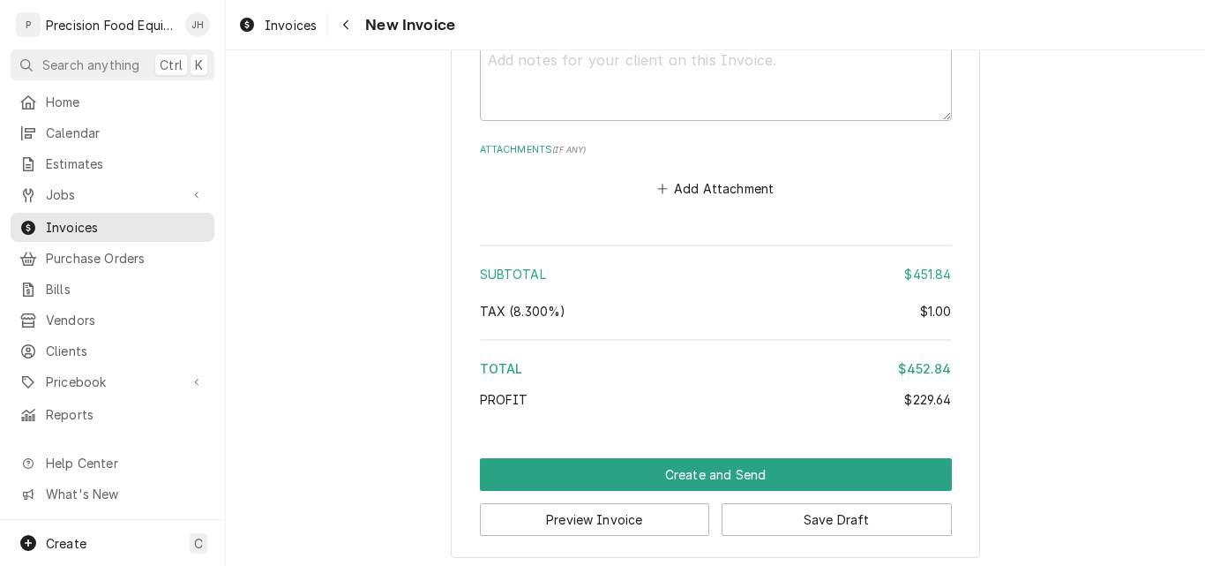
scroll to position [3534, 0]
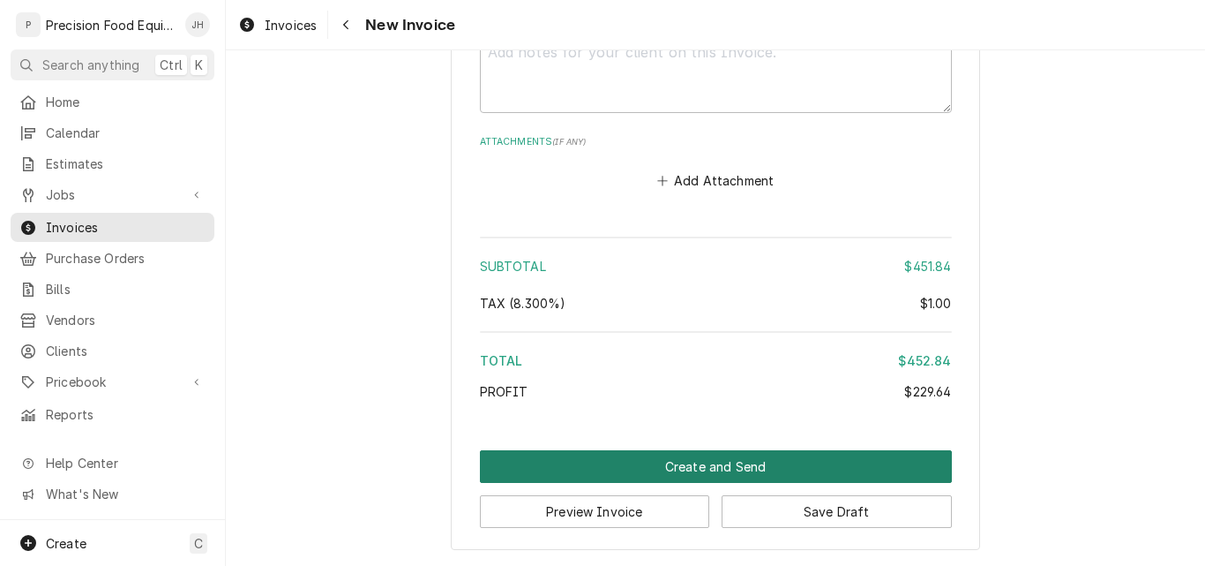
click at [689, 465] on button "Create and Send" at bounding box center [716, 466] width 472 height 33
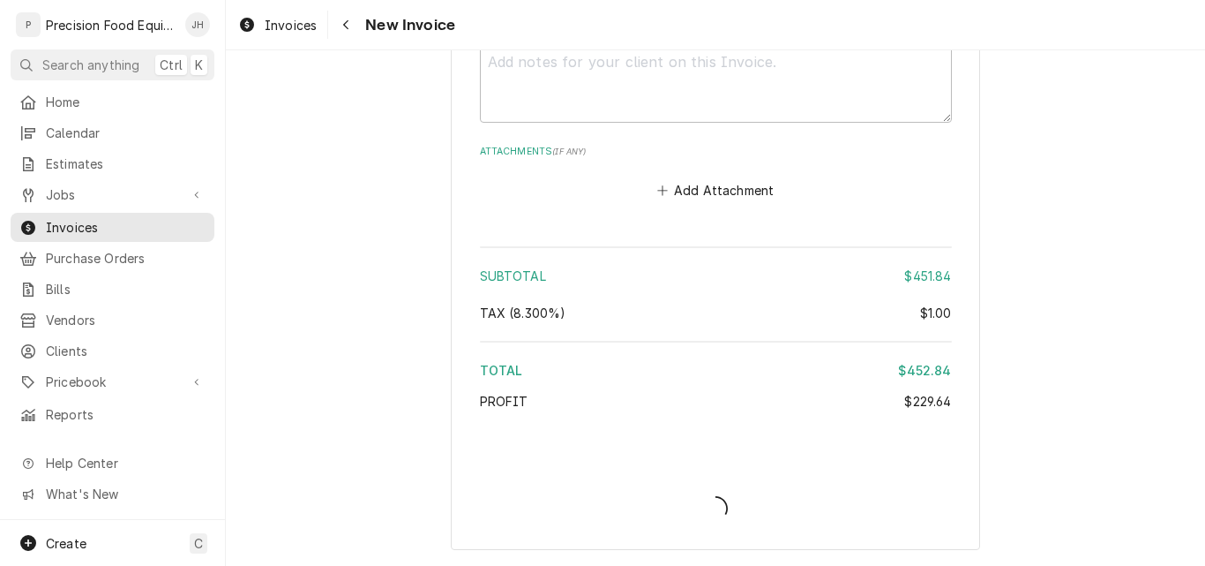
scroll to position [3524, 0]
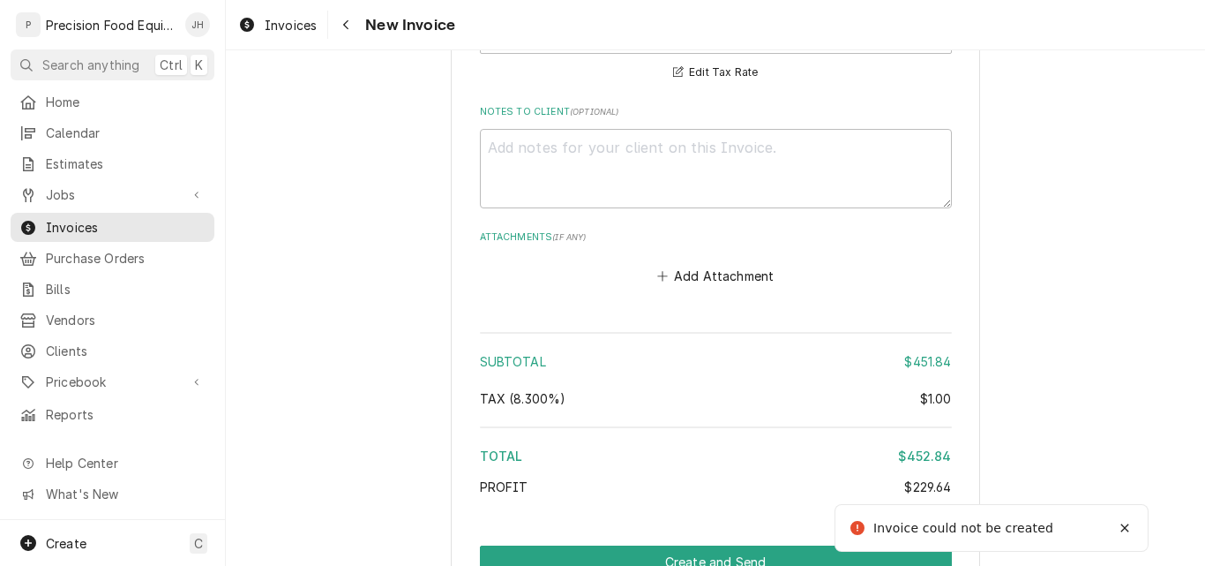
type textarea "x"
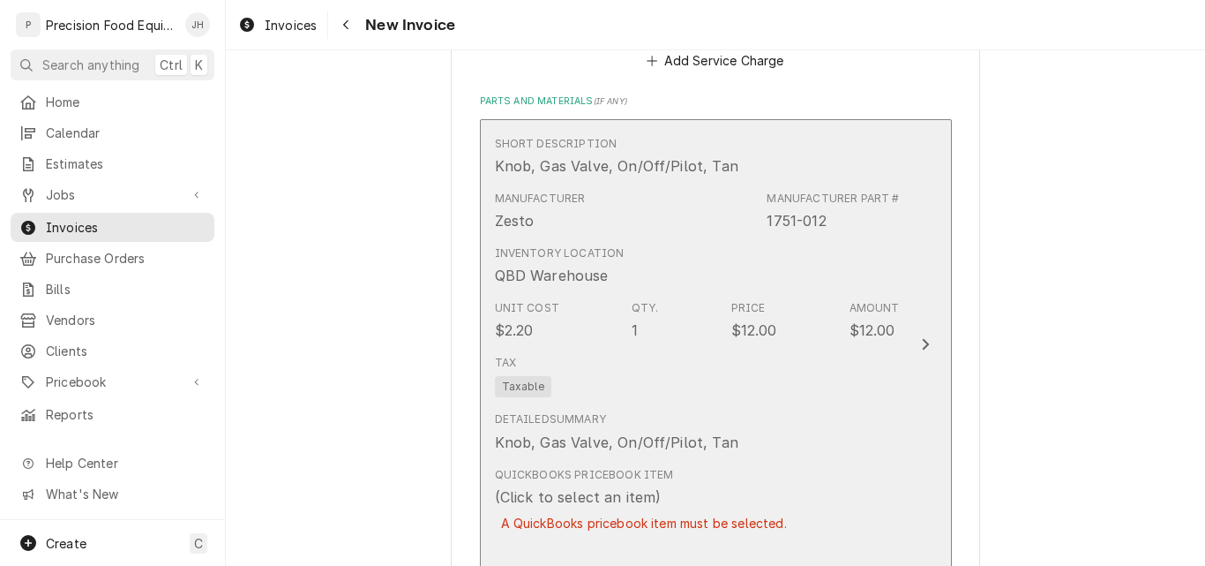
scroll to position [2120, 0]
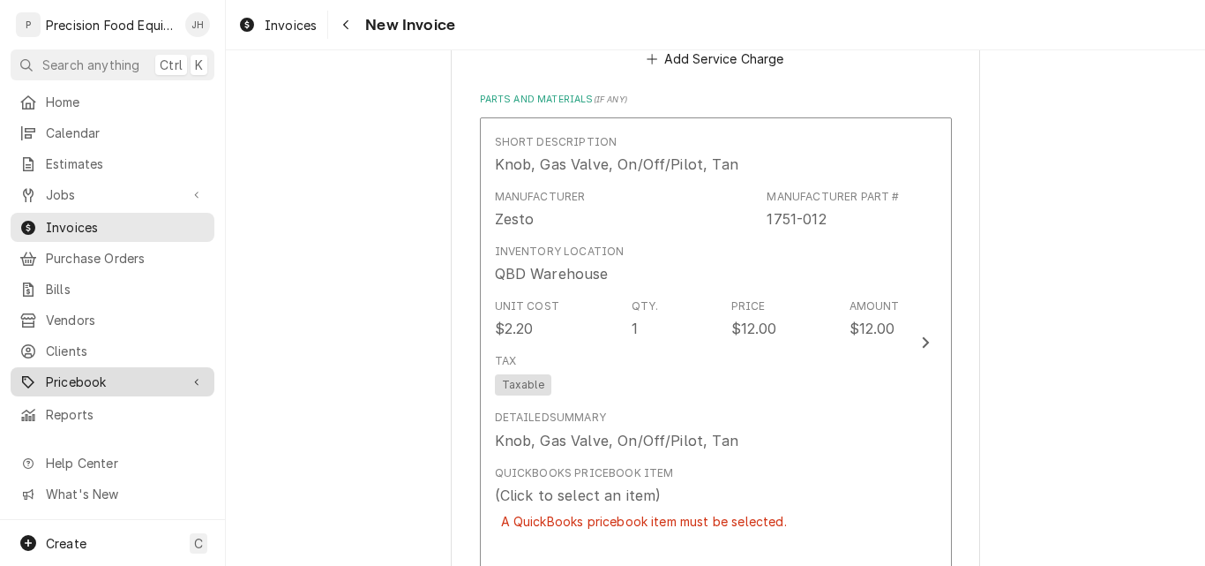
click at [66, 373] on span "Pricebook" at bounding box center [112, 381] width 133 height 19
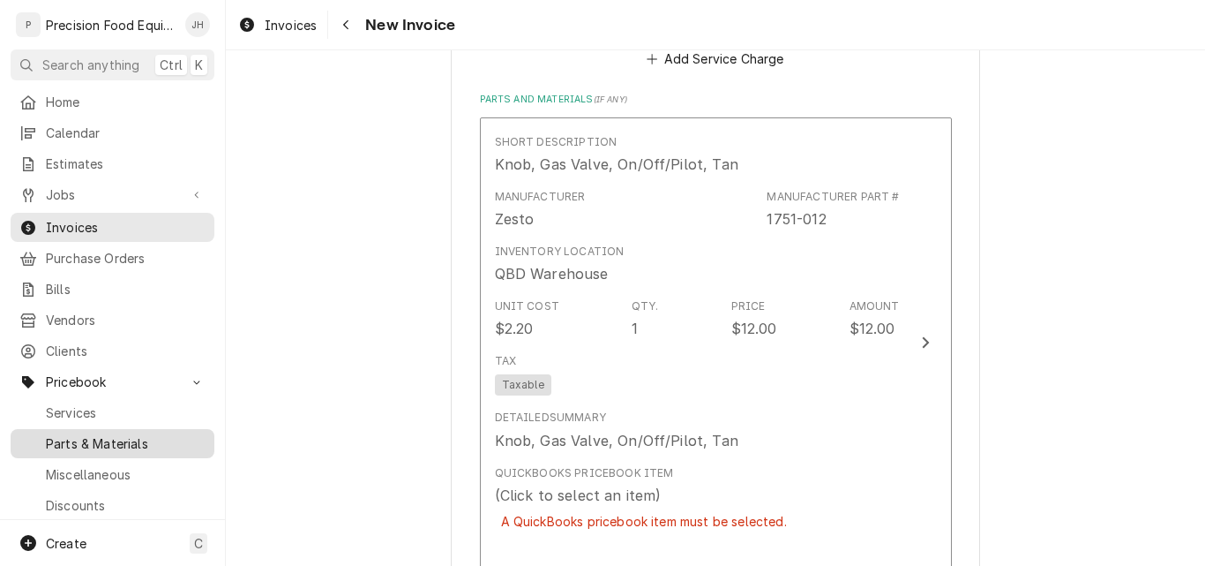
click at [101, 434] on span "Parts & Materials" at bounding box center [126, 443] width 160 height 19
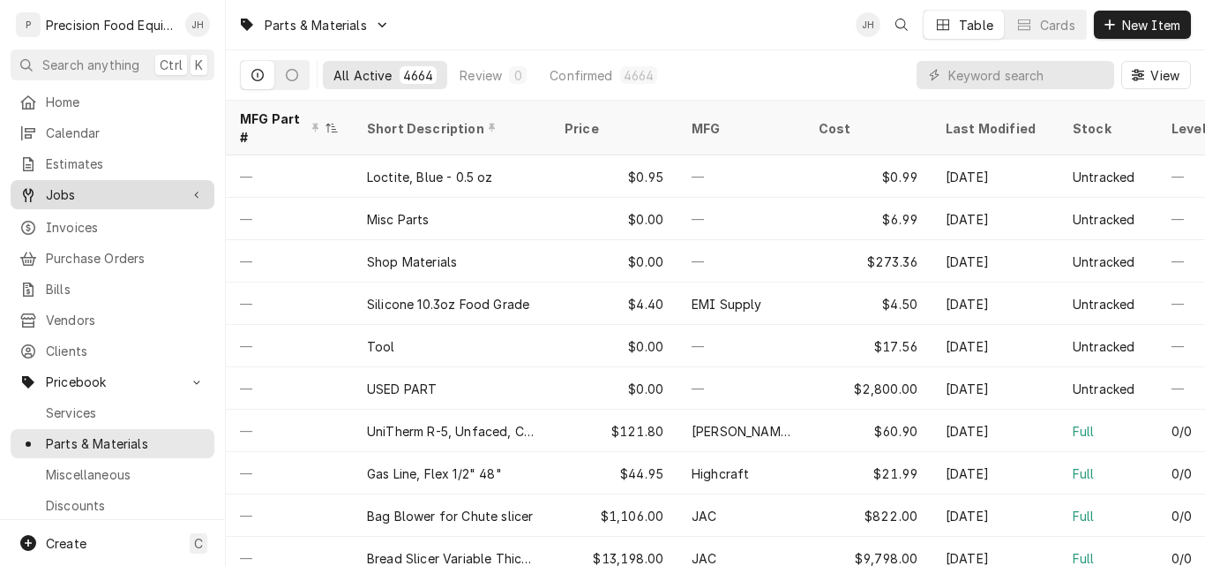
click at [79, 186] on span "Jobs" at bounding box center [112, 194] width 133 height 19
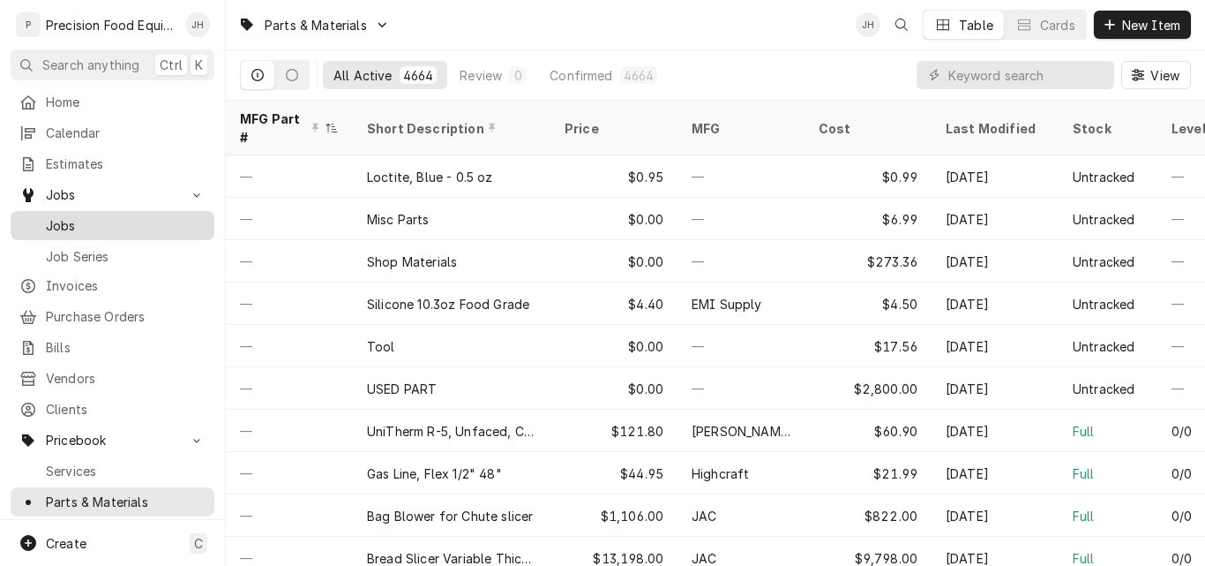
click at [56, 222] on span "Jobs" at bounding box center [126, 225] width 160 height 19
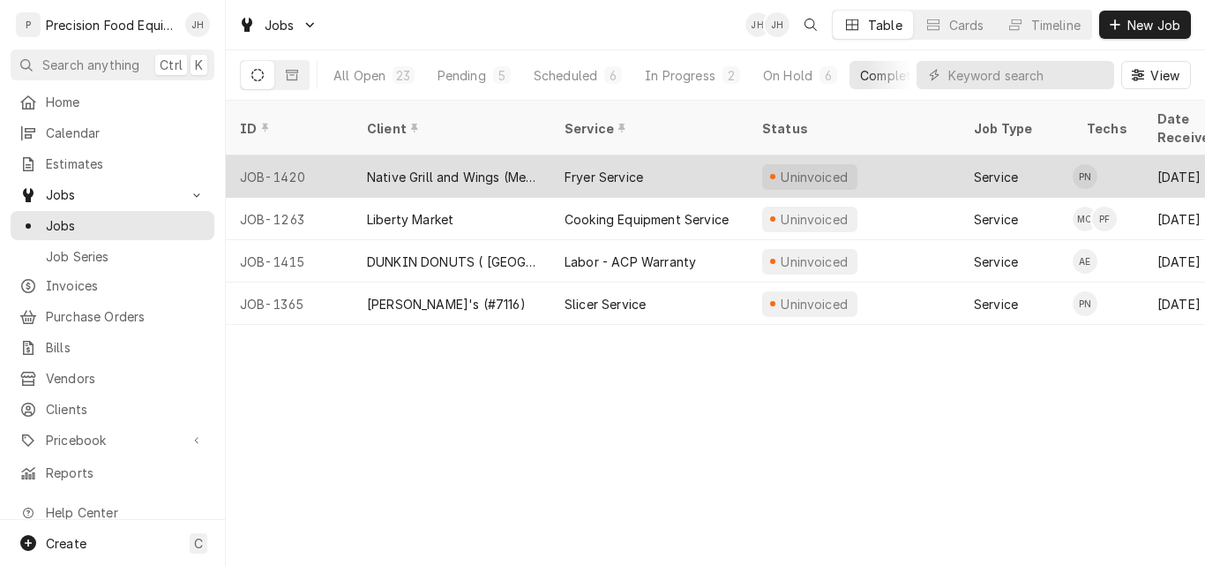
click at [443, 168] on div "Native Grill and Wings (Mesa)" at bounding box center [451, 177] width 169 height 19
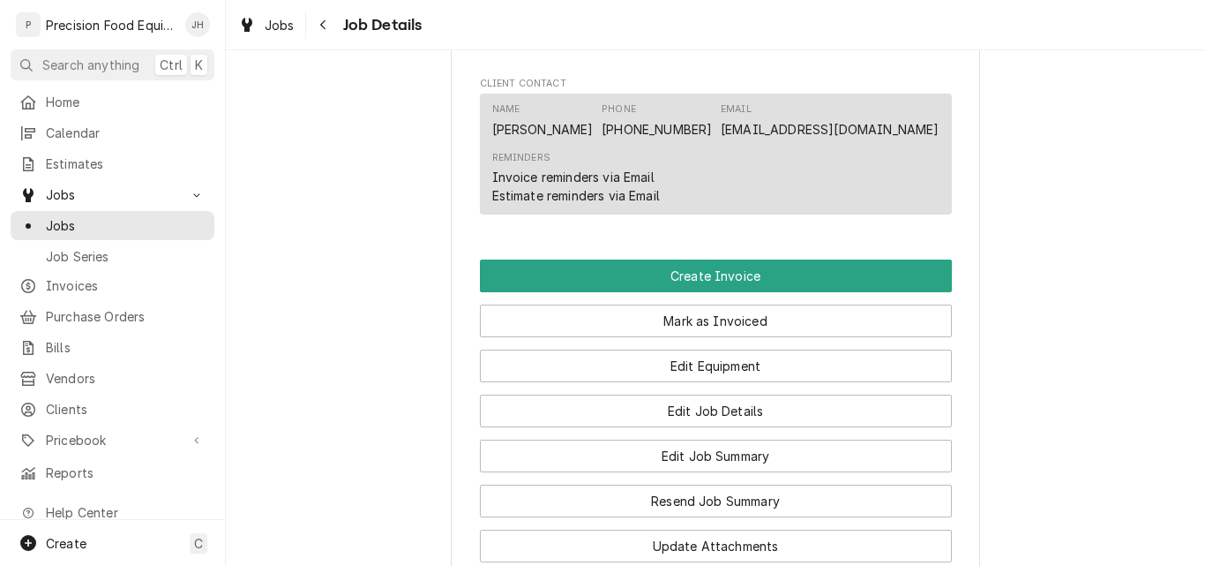
scroll to position [1059, 0]
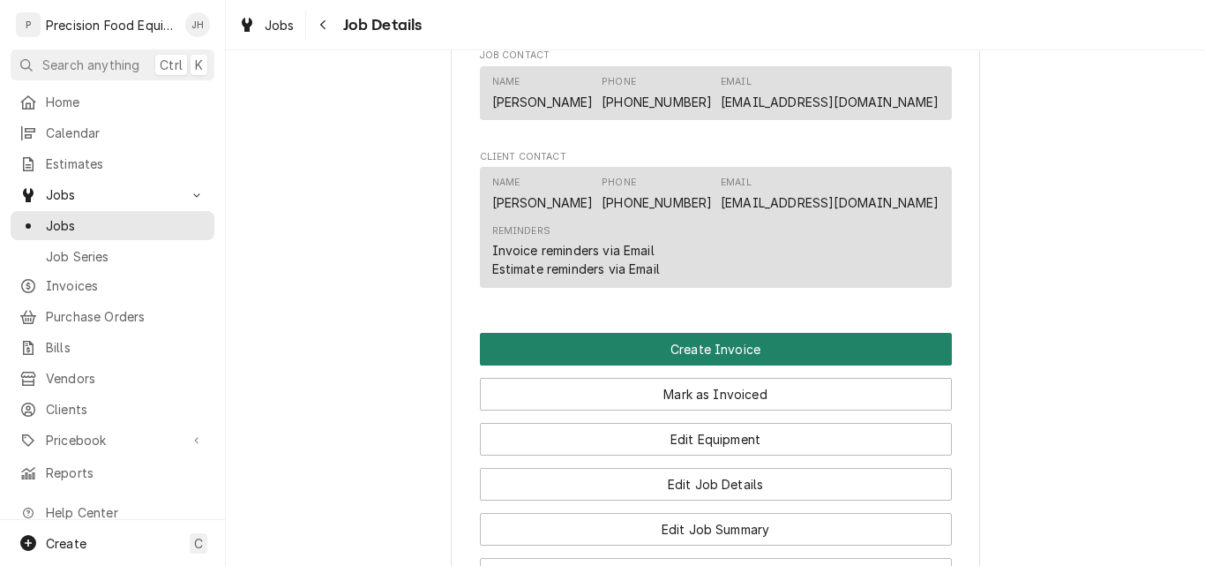
click at [711, 365] on button "Create Invoice" at bounding box center [716, 349] width 472 height 33
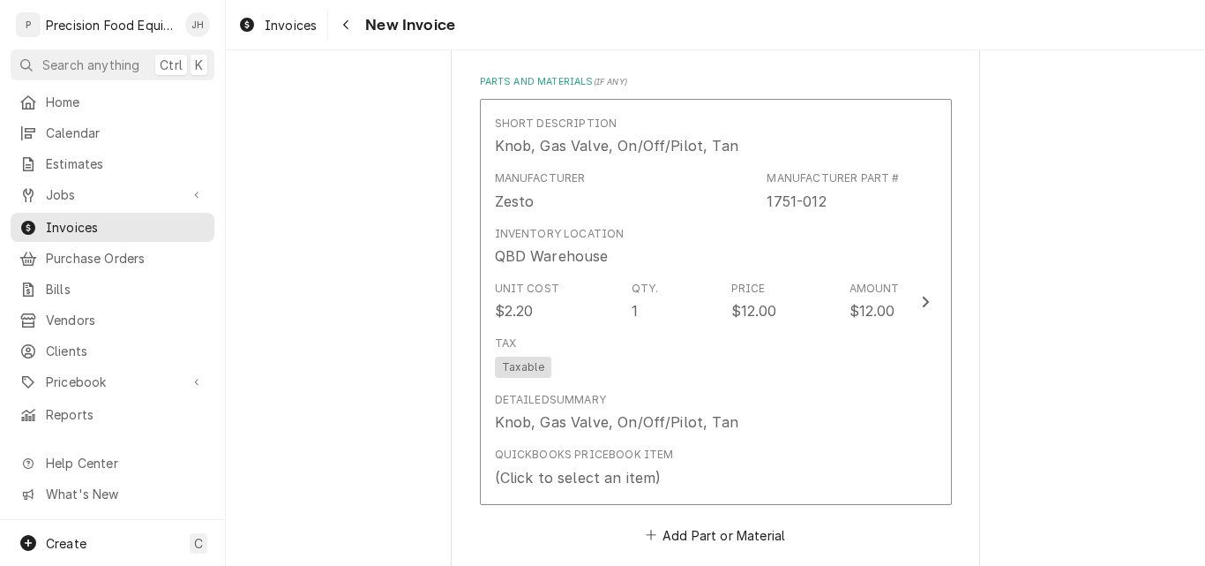
scroll to position [2118, 0]
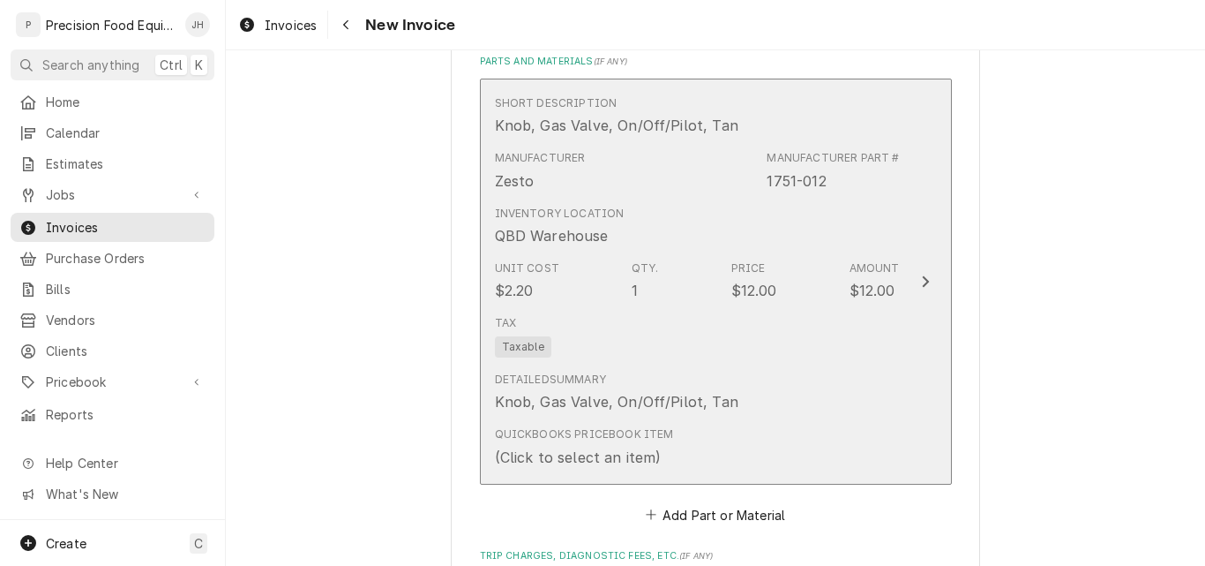
click at [764, 361] on div "Tax Taxable" at bounding box center [697, 336] width 405 height 56
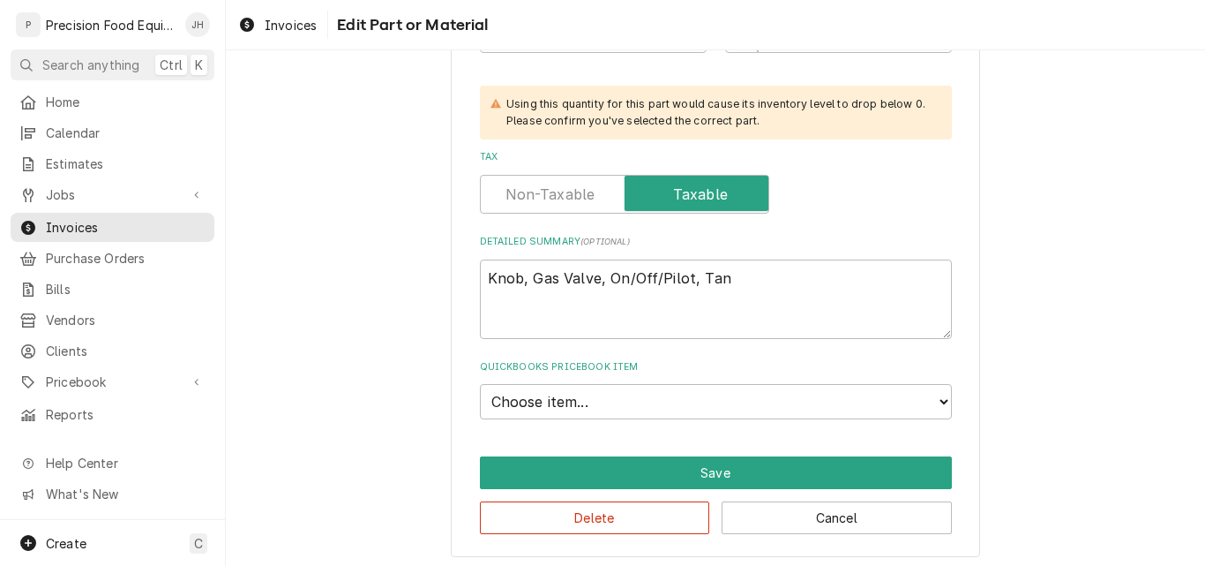
scroll to position [500, 0]
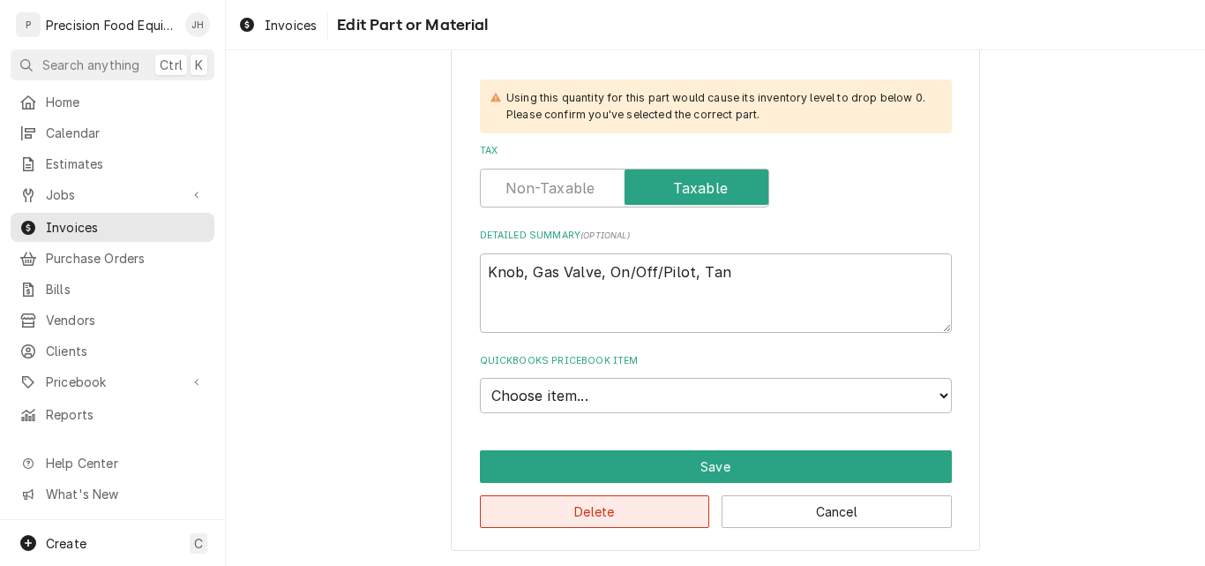
click at [603, 514] on button "Delete" at bounding box center [595, 511] width 230 height 33
type textarea "x"
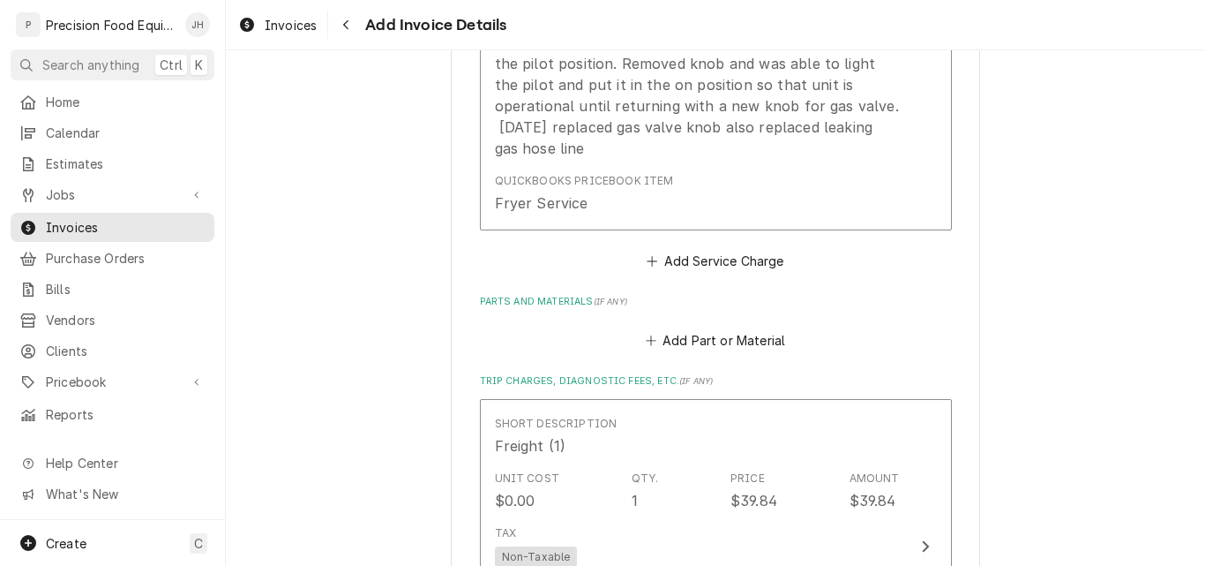
scroll to position [1884, 0]
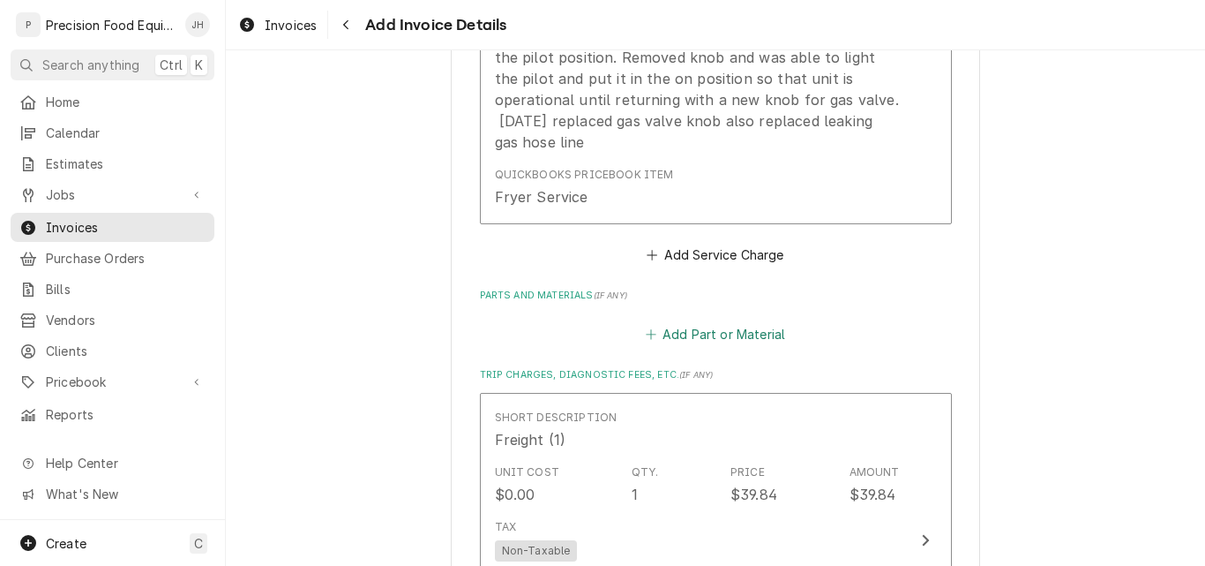
click at [722, 337] on button "Add Part or Material" at bounding box center [715, 334] width 146 height 25
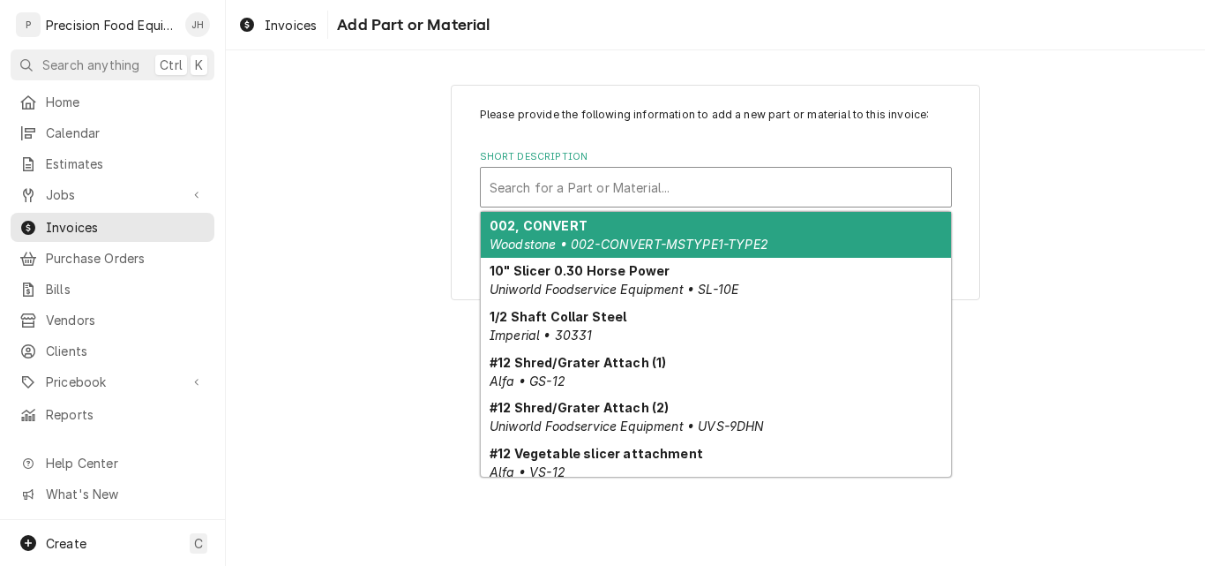
click at [601, 176] on div "Short Description" at bounding box center [716, 187] width 453 height 32
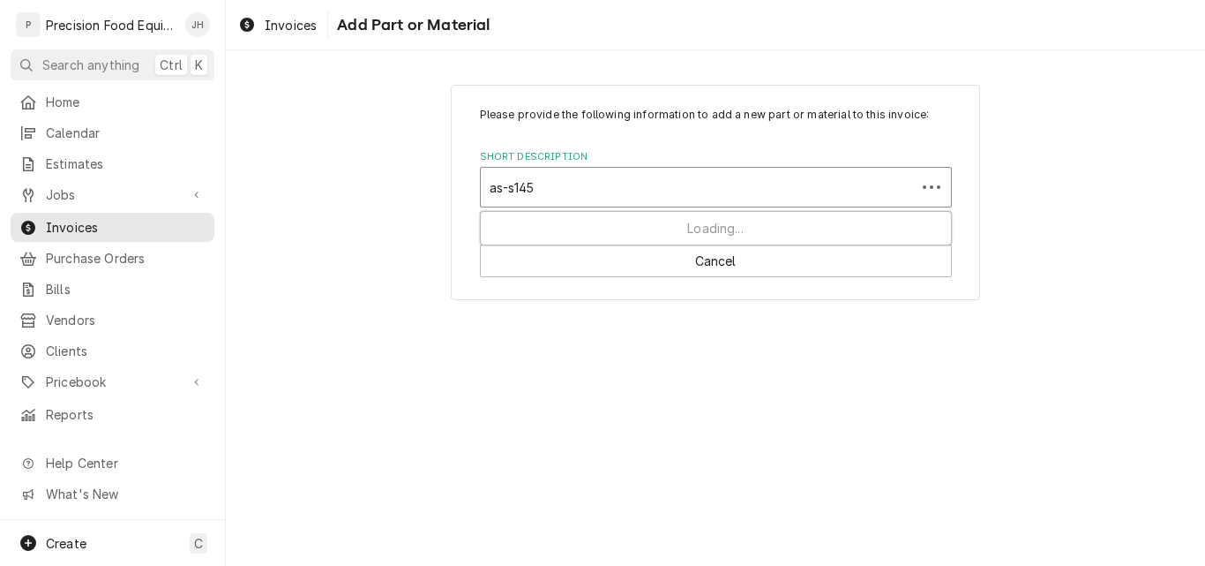
type input "as-s1453"
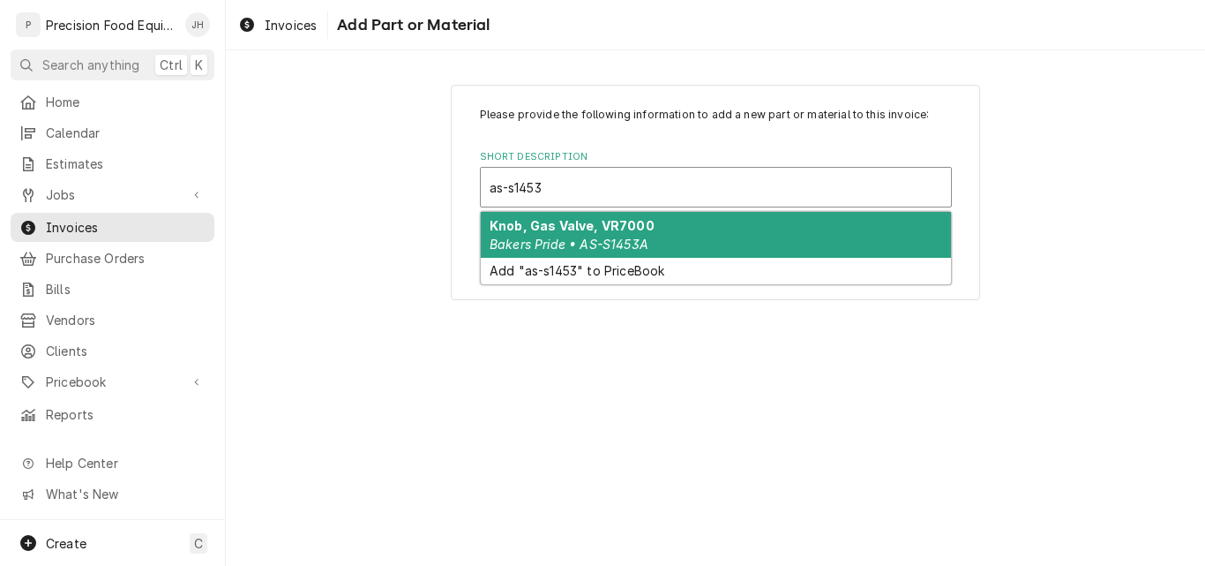
click at [635, 229] on strong "Knob, Gas Valve, VR7000" at bounding box center [572, 225] width 165 height 15
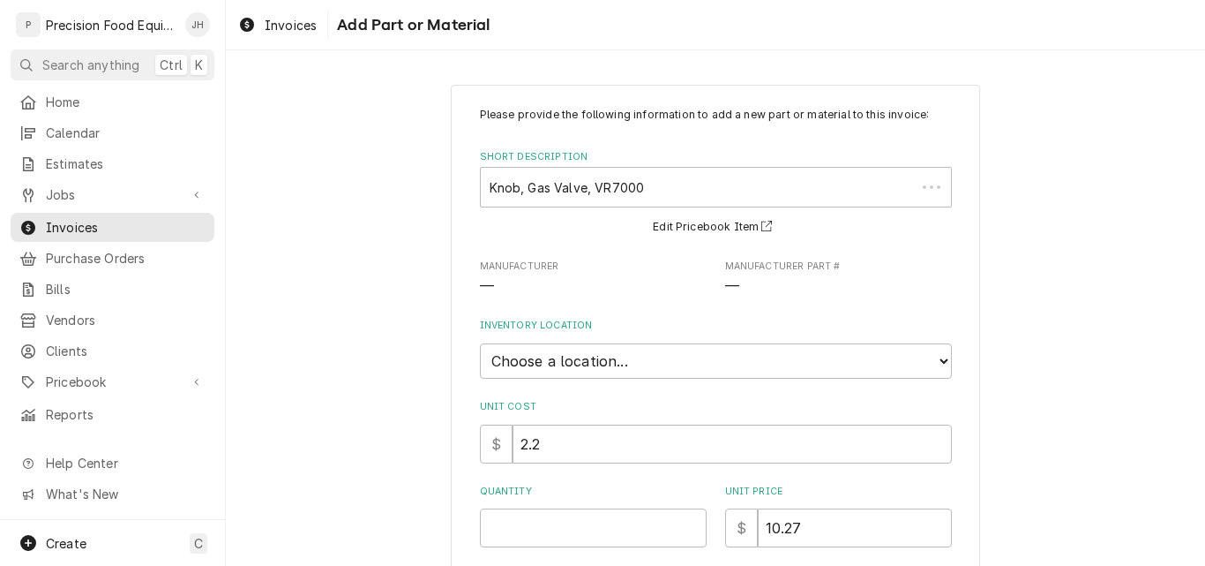
type textarea "x"
click at [590, 364] on select "Choose a location... QBD Warehouse" at bounding box center [716, 360] width 472 height 35
select select "417"
click at [480, 343] on select "Choose a location... QBD Warehouse" at bounding box center [716, 360] width 472 height 35
type textarea "x"
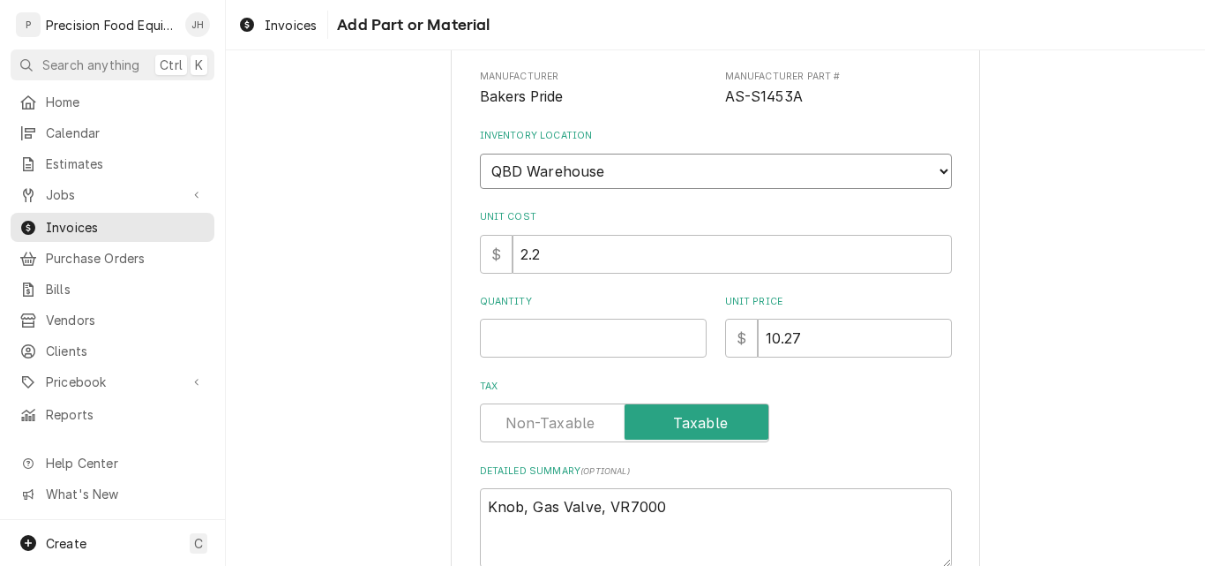
scroll to position [265, 0]
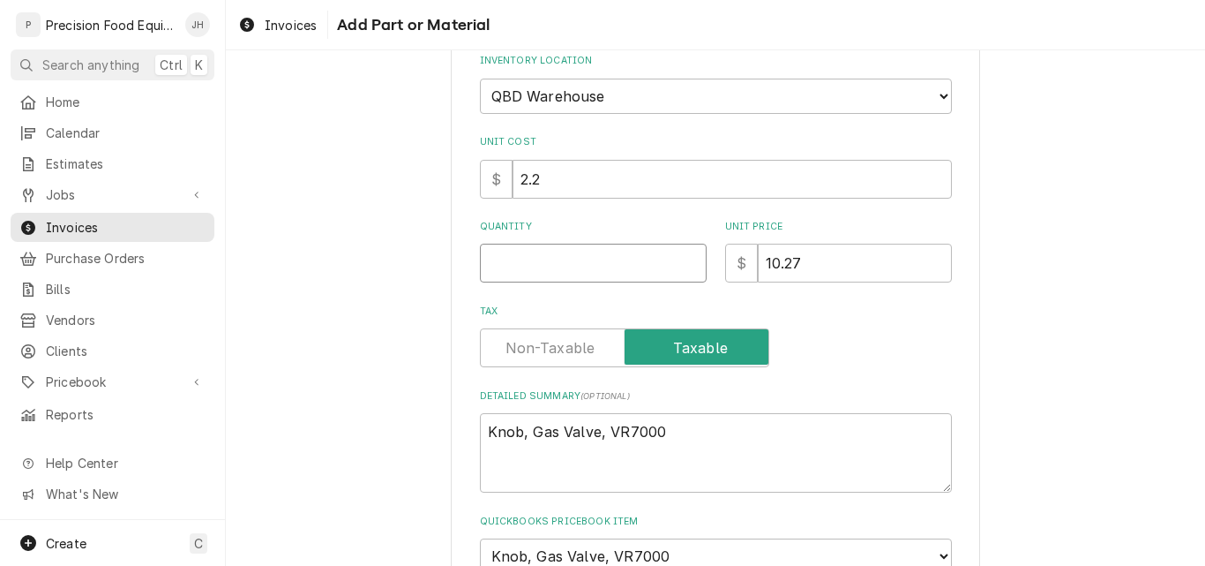
click at [507, 259] on input "Quantity" at bounding box center [593, 263] width 227 height 39
type input "1"
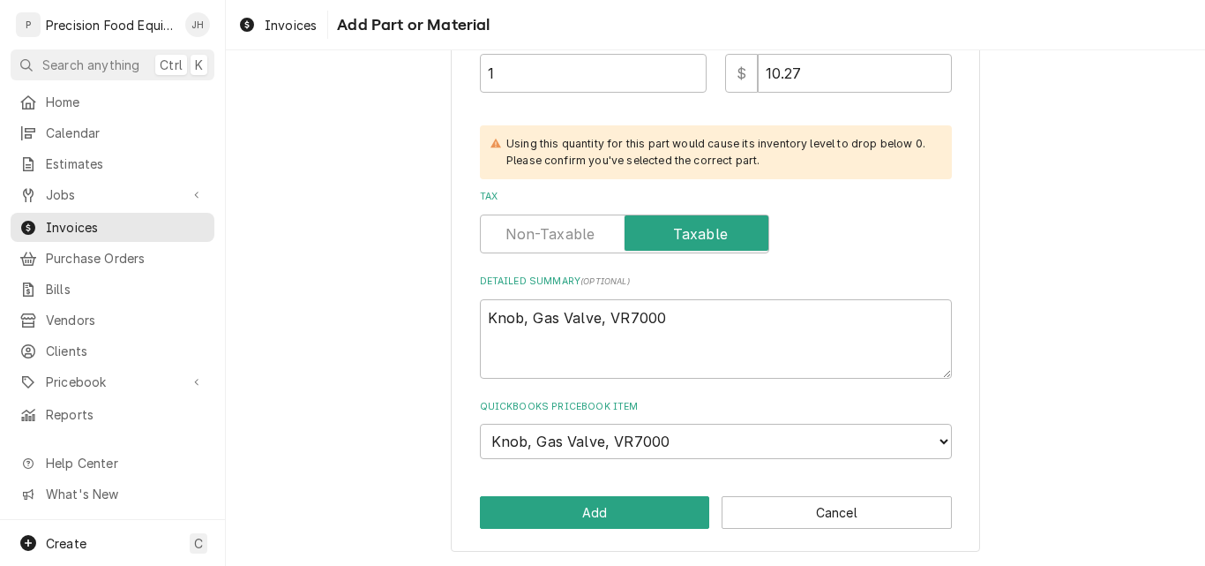
scroll to position [455, 0]
click at [589, 512] on button "Add" at bounding box center [595, 511] width 230 height 33
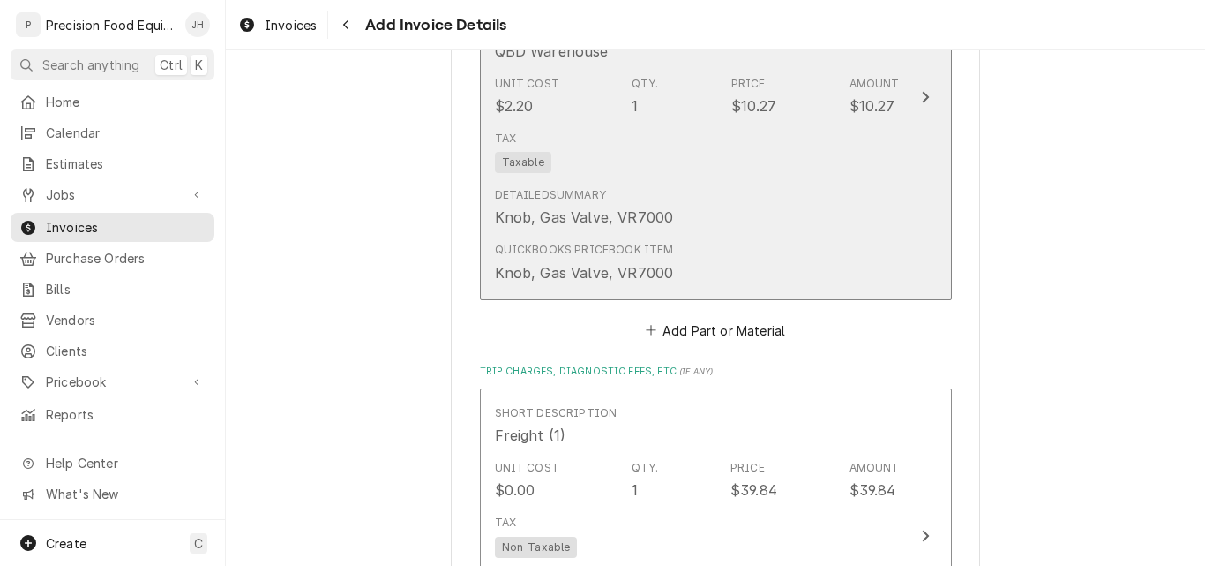
scroll to position [2304, 0]
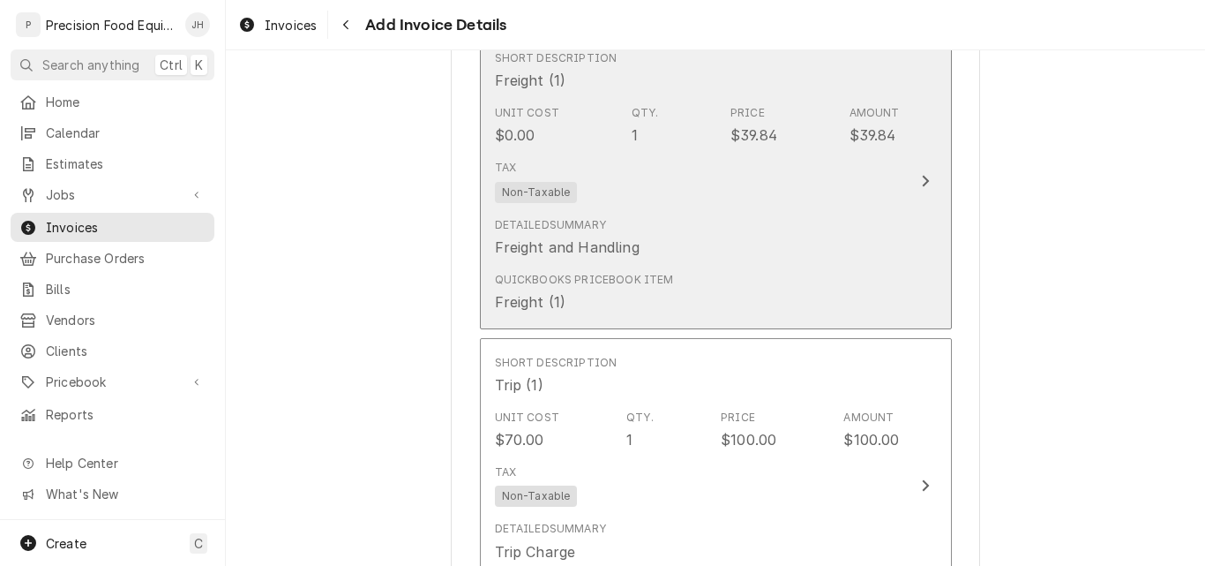
click at [787, 200] on div "Tax Non-Taxable" at bounding box center [697, 181] width 405 height 56
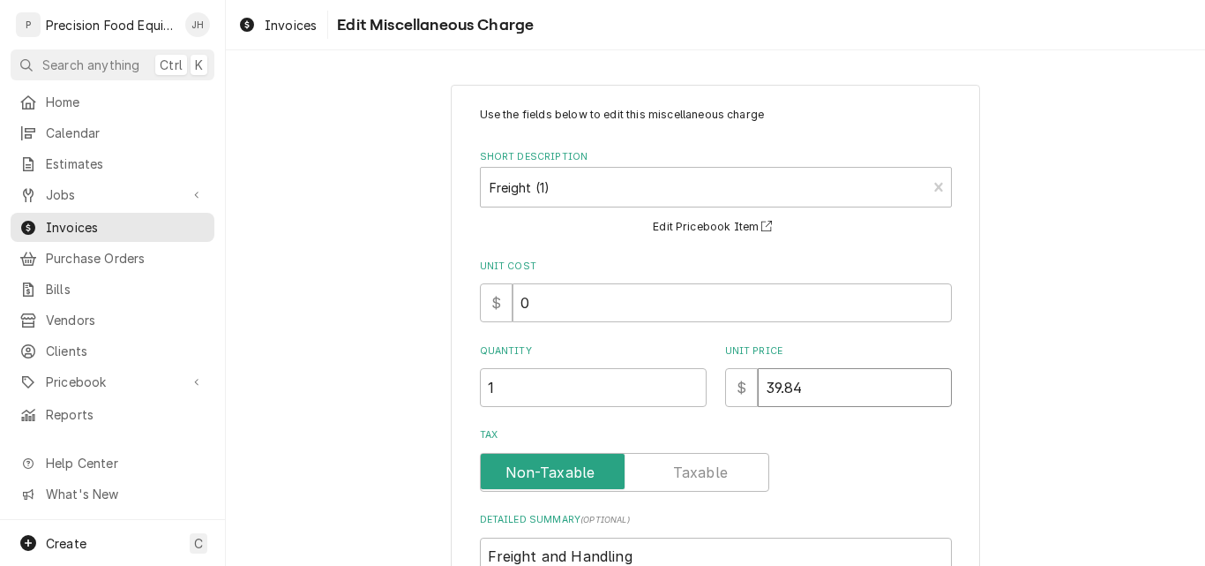
click at [762, 391] on input "39.84" at bounding box center [855, 387] width 194 height 39
type textarea "x"
type input "9.84"
type textarea "x"
type input "29.84"
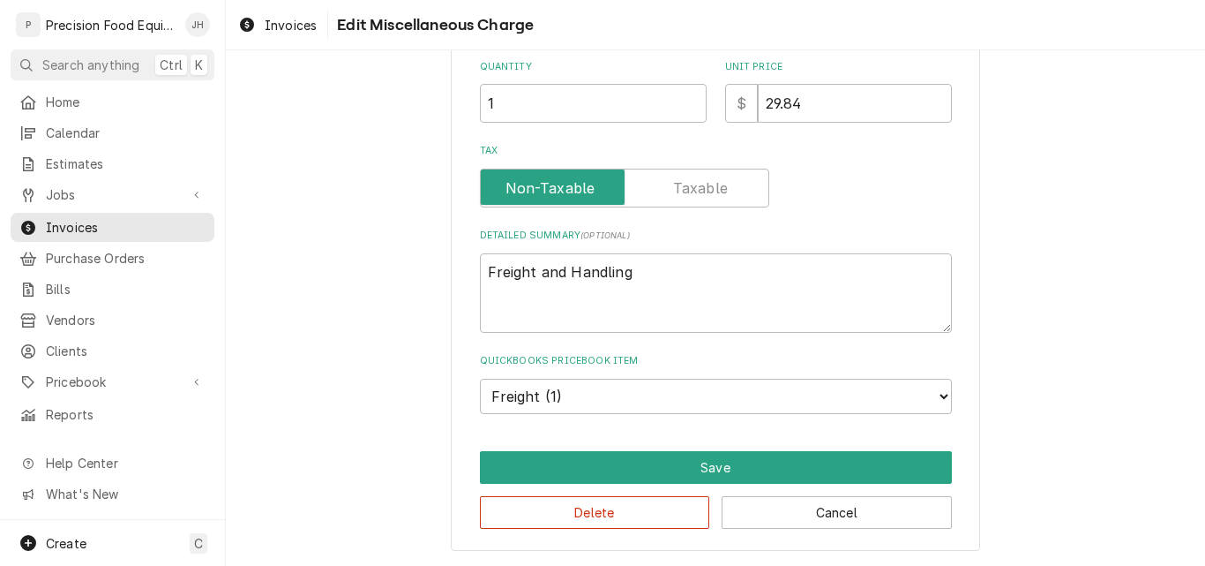
scroll to position [285, 0]
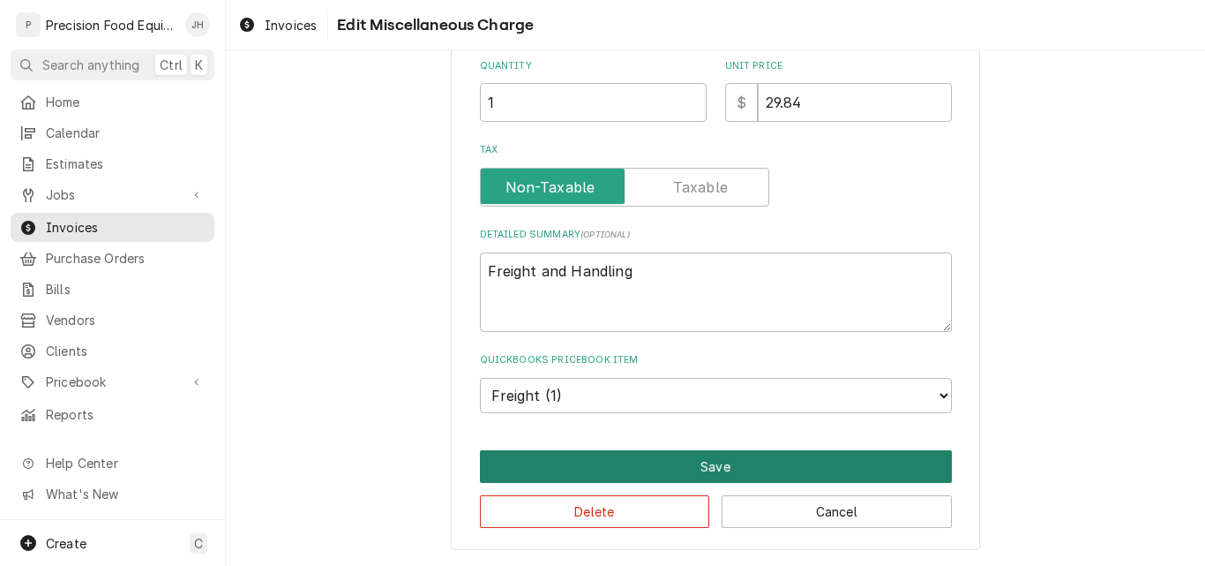
click at [736, 458] on button "Save" at bounding box center [716, 466] width 472 height 33
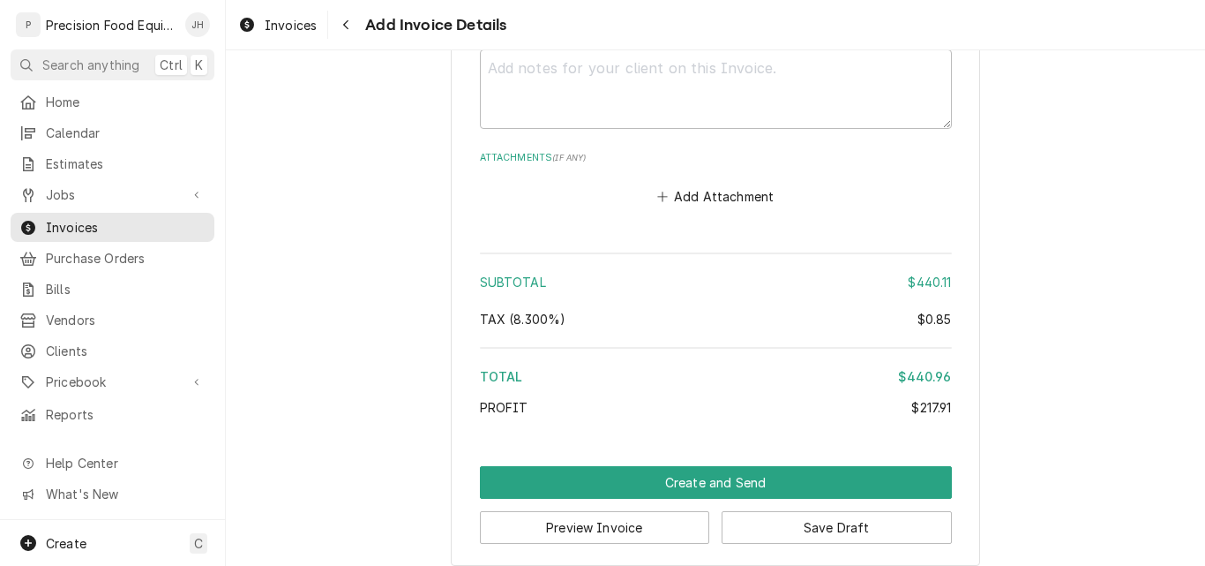
scroll to position [3534, 0]
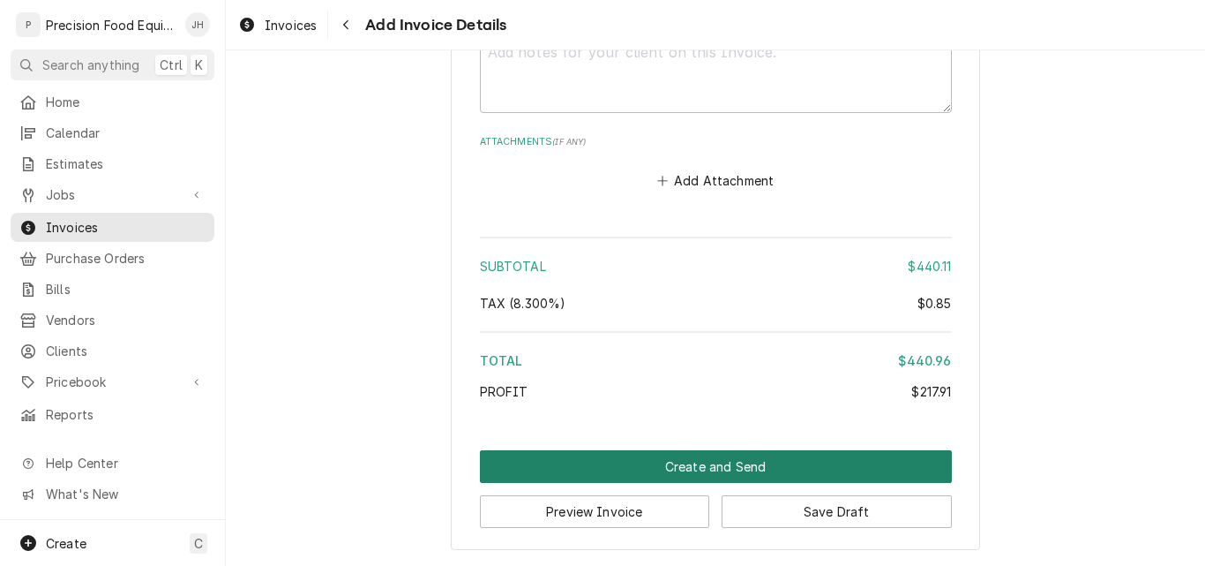
click at [721, 453] on button "Create and Send" at bounding box center [716, 466] width 472 height 33
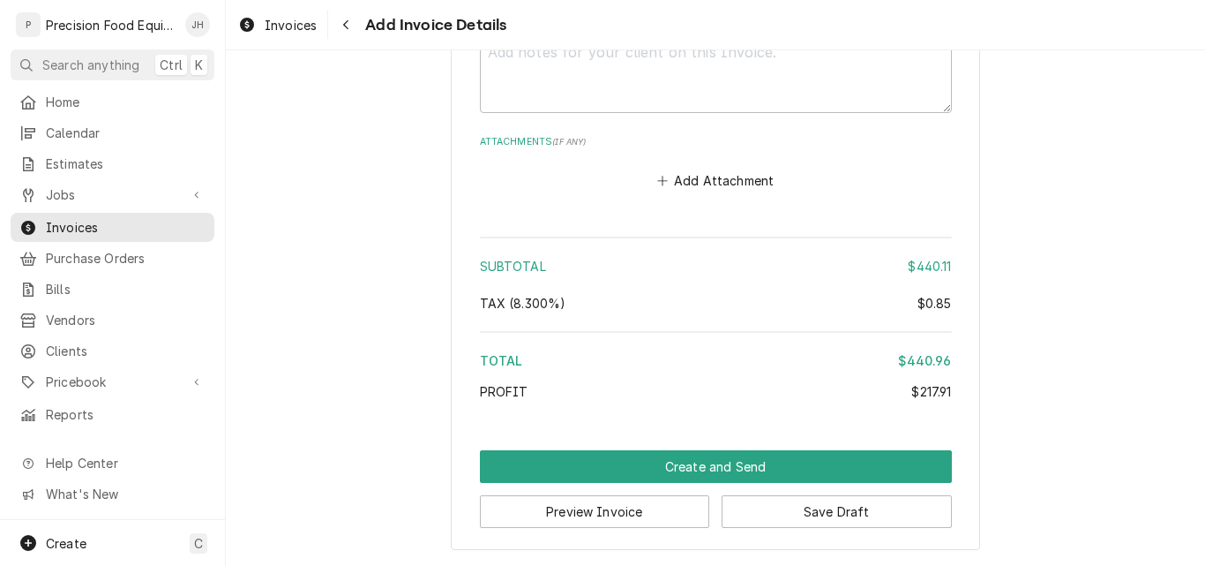
scroll to position [3524, 0]
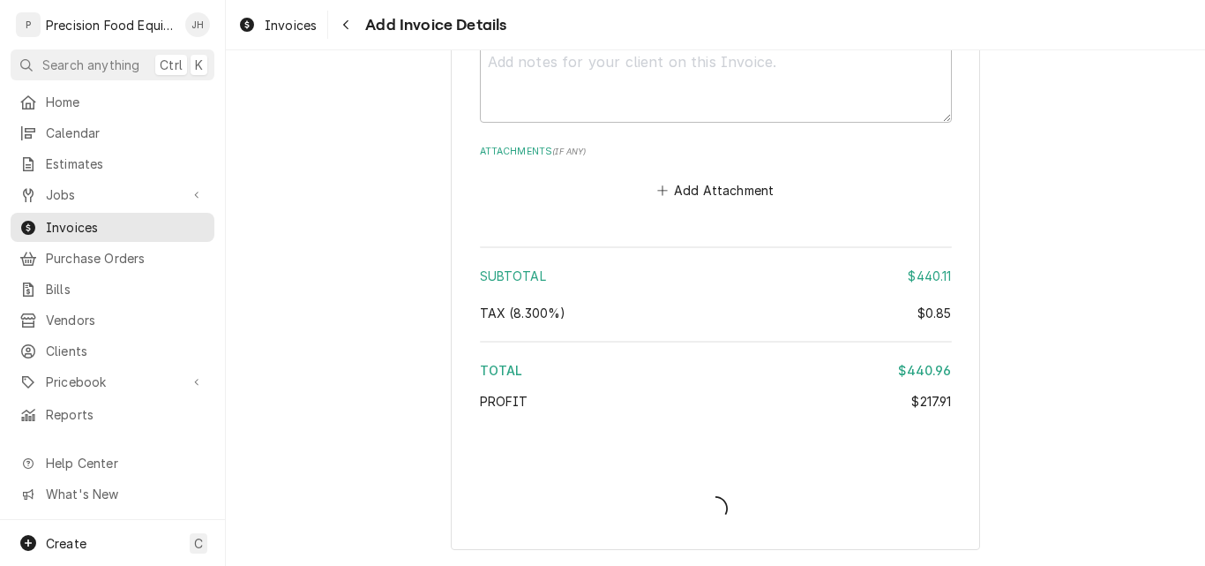
type textarea "x"
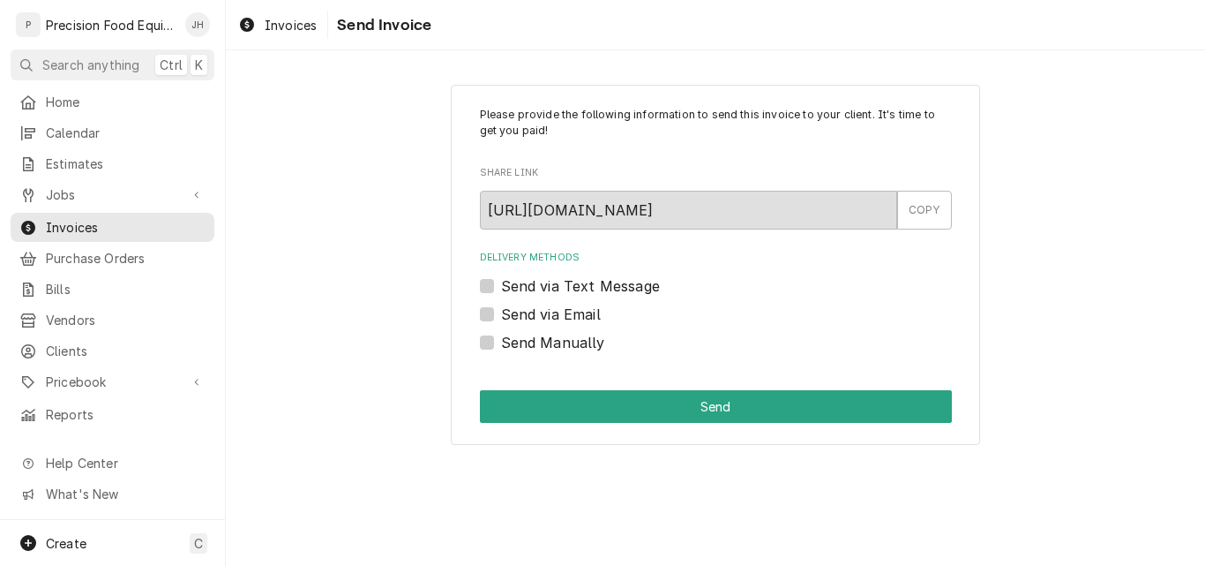
click at [501, 311] on label "Send via Email" at bounding box center [551, 314] width 100 height 21
click at [501, 311] on input "Send via Email" at bounding box center [737, 323] width 472 height 39
checkbox input "true"
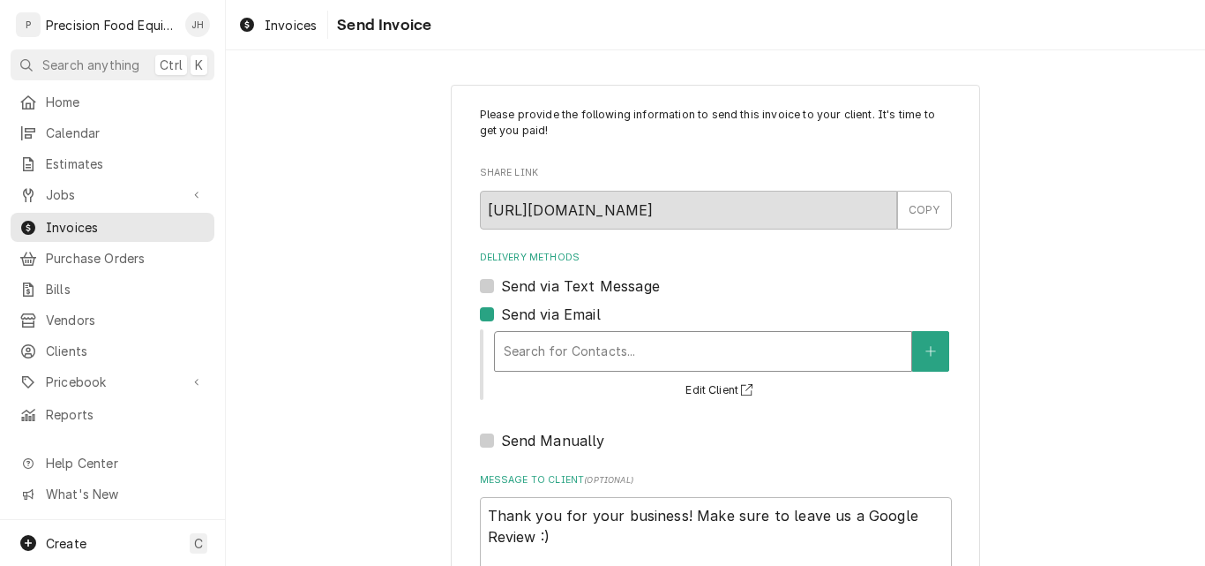
click at [596, 348] on div "Delivery Methods" at bounding box center [703, 351] width 399 height 32
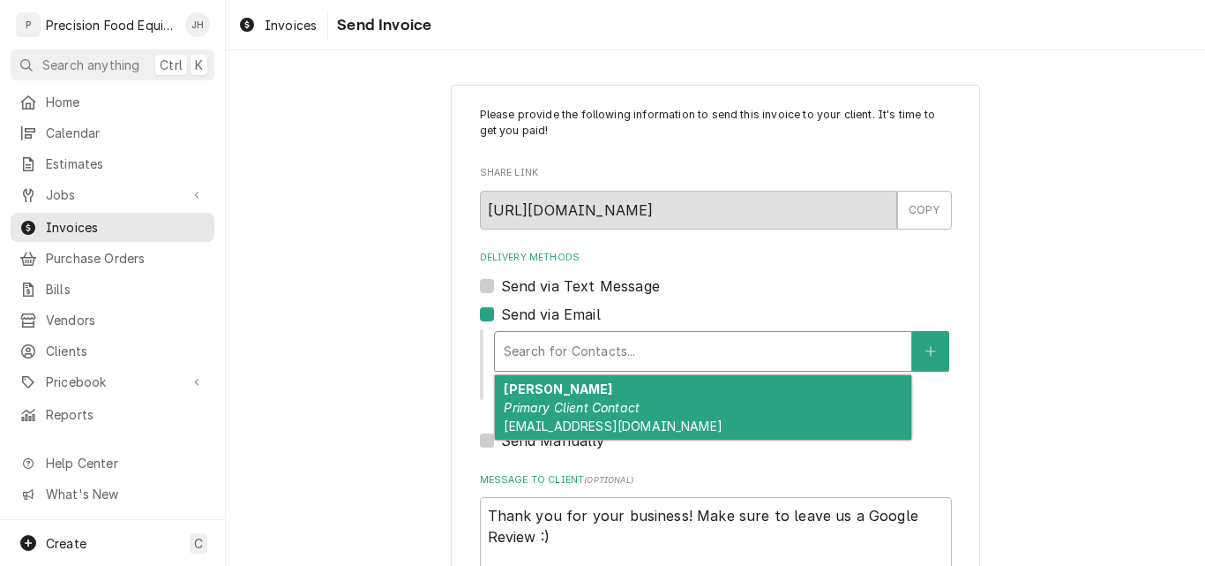
click at [576, 392] on div "Vanessa Primary Client Contact signalbutte@nativegrillandwings.com" at bounding box center [703, 407] width 417 height 64
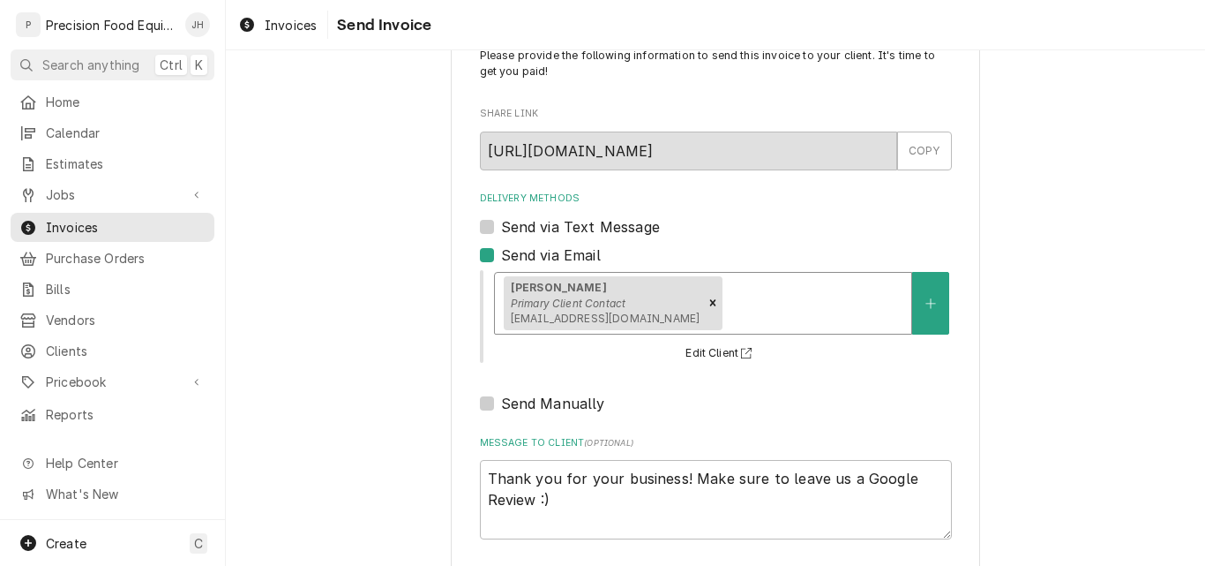
scroll to position [140, 0]
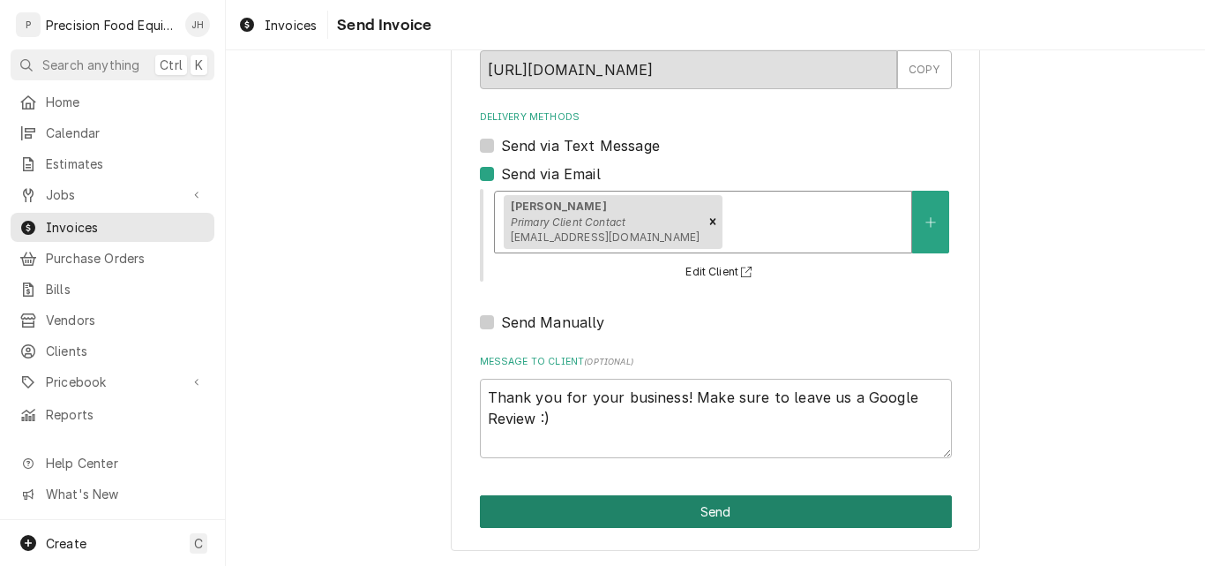
click at [662, 504] on button "Send" at bounding box center [716, 511] width 472 height 33
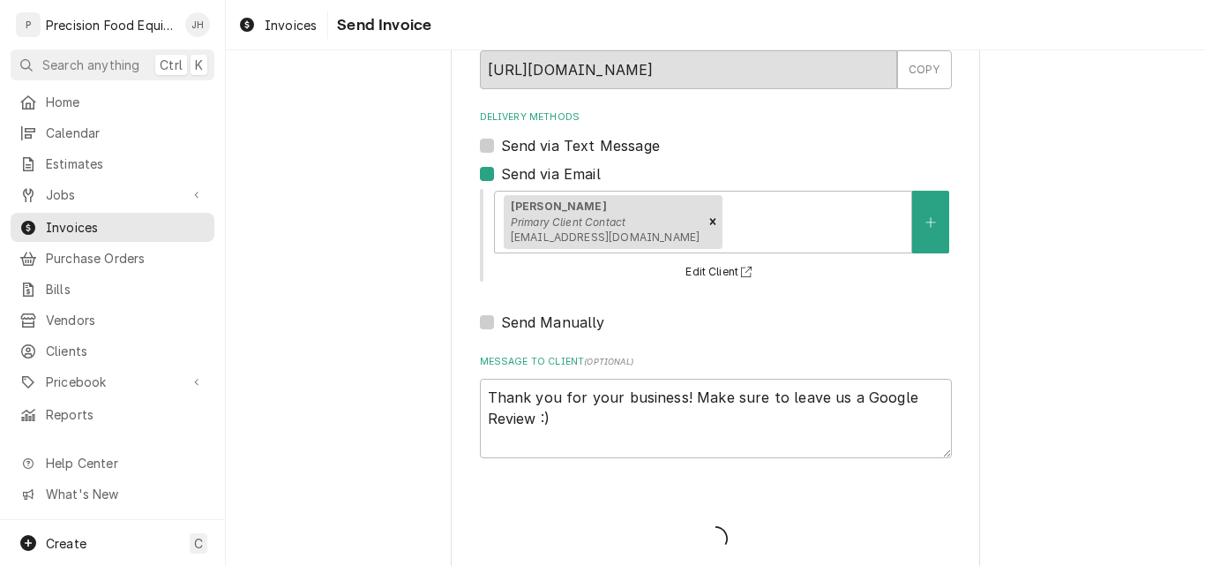
type textarea "x"
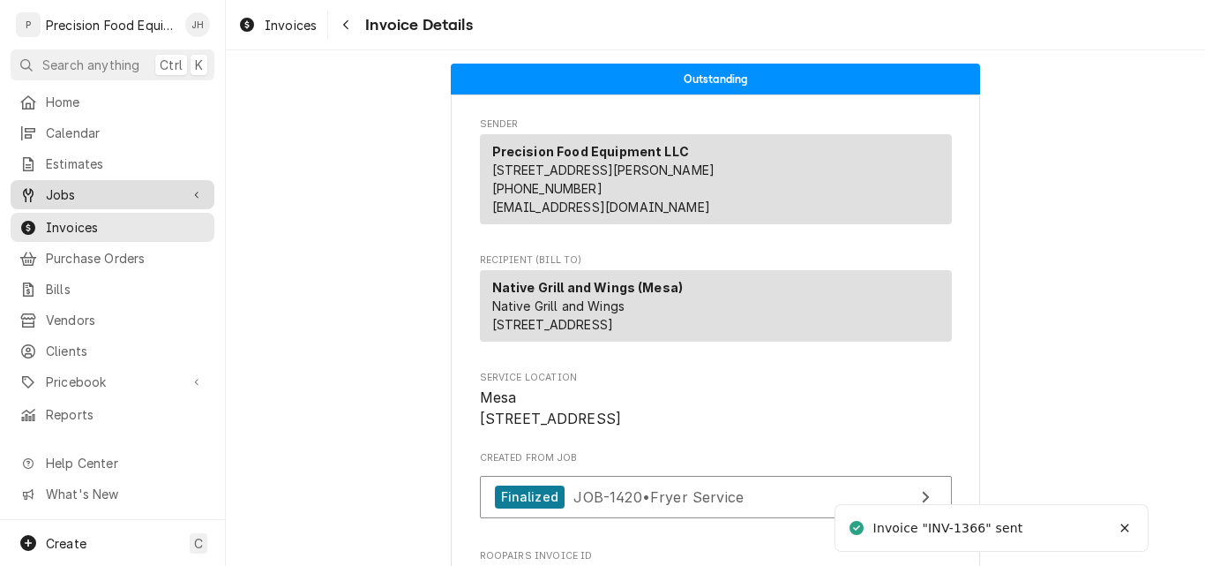
click at [61, 185] on span "Jobs" at bounding box center [112, 194] width 133 height 19
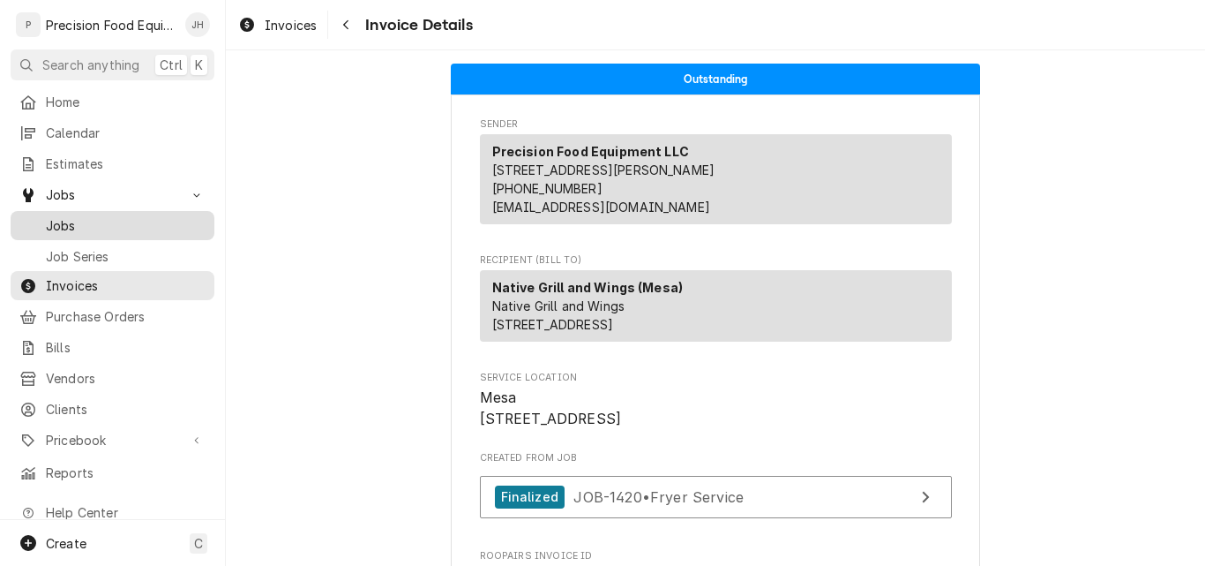
click at [66, 216] on span "Jobs" at bounding box center [126, 225] width 160 height 19
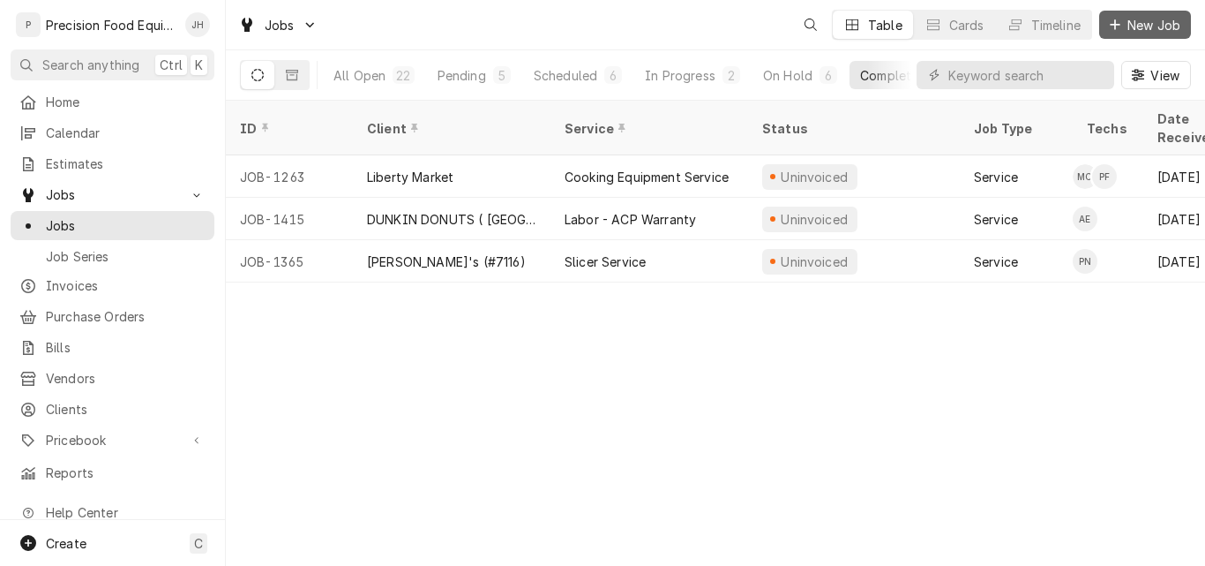
click at [1128, 20] on span "New Job" at bounding box center [1154, 25] width 60 height 19
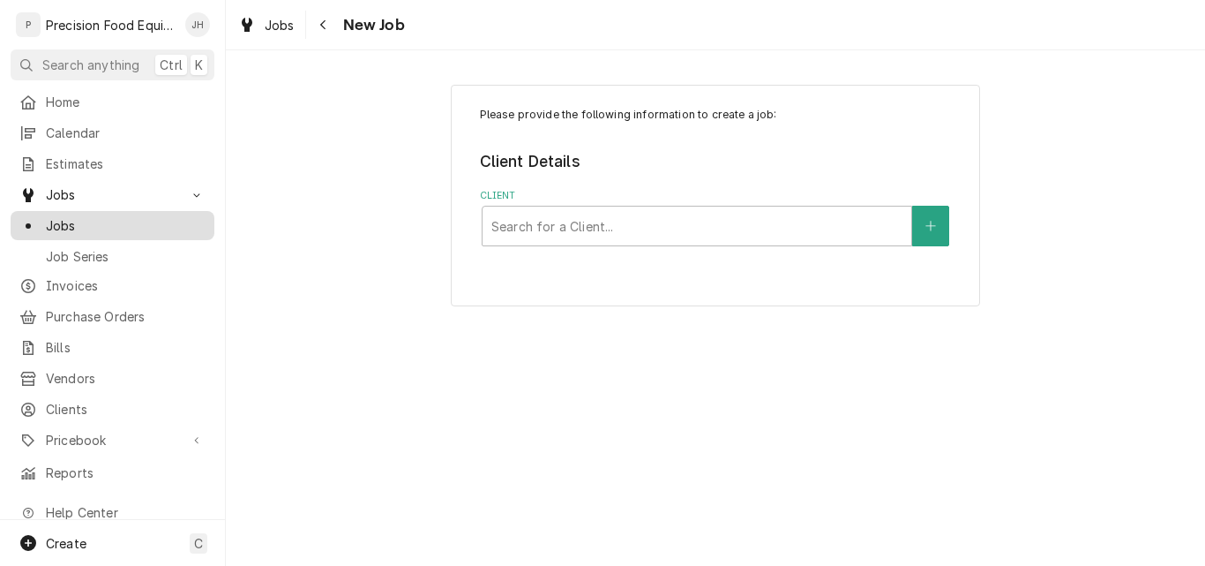
click at [64, 216] on span "Jobs" at bounding box center [126, 225] width 160 height 19
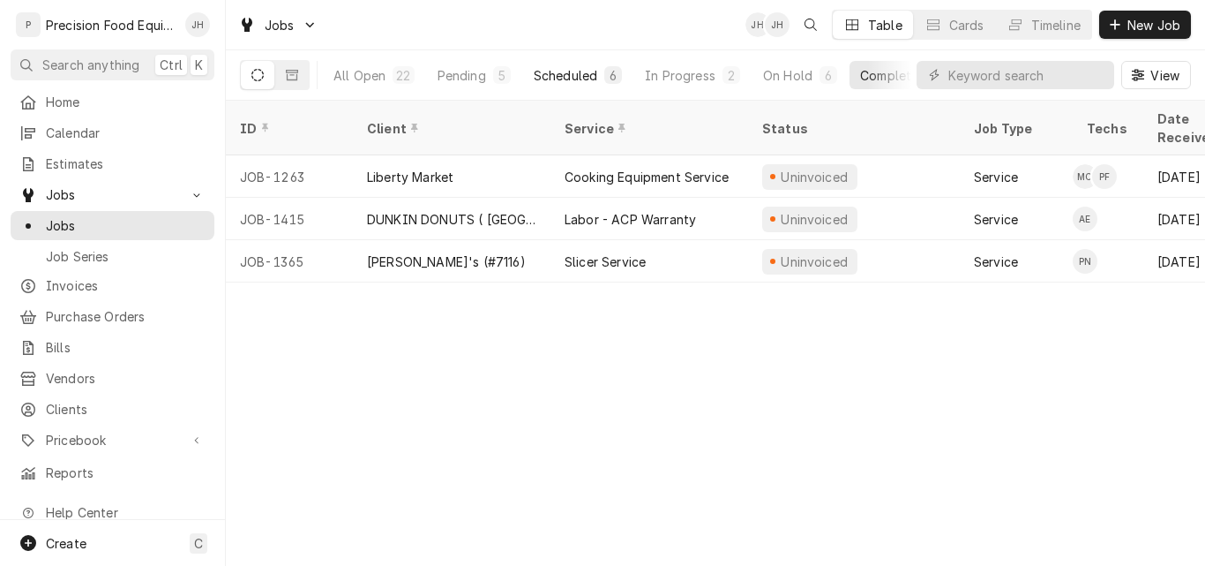
click at [552, 78] on div "Scheduled" at bounding box center [566, 75] width 64 height 19
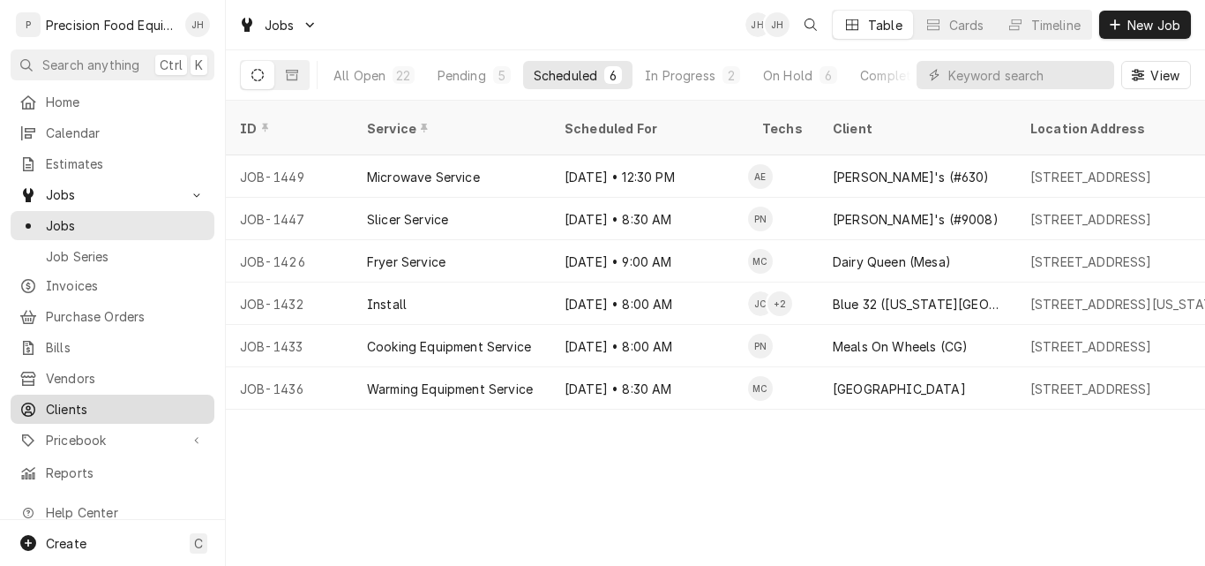
click at [69, 401] on span "Clients" at bounding box center [126, 409] width 160 height 19
click at [77, 400] on span "Clients" at bounding box center [126, 409] width 160 height 19
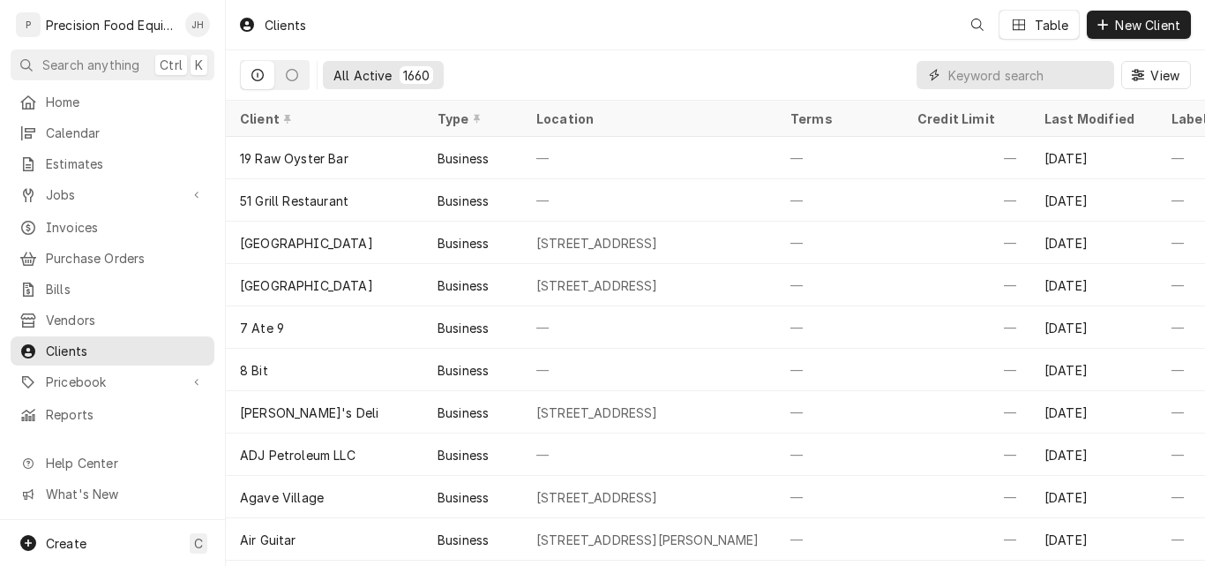
click at [989, 80] on input "Dynamic Content Wrapper" at bounding box center [1027, 75] width 157 height 28
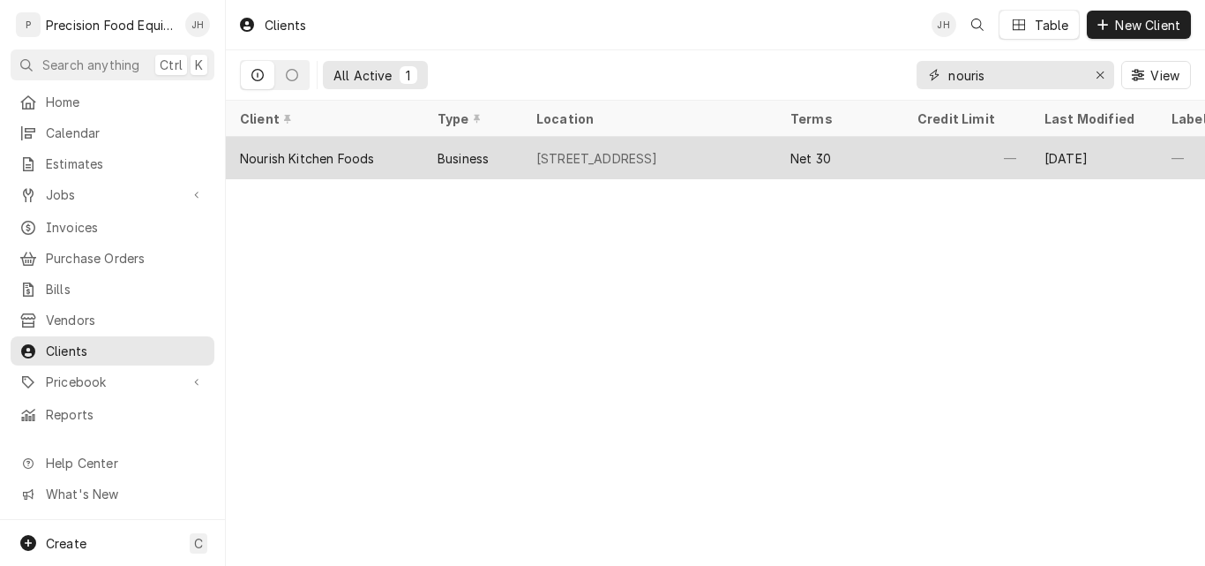
type input "nouris"
click at [559, 149] on div "140 S Lindon Ln, Tempe, AZ 85281" at bounding box center [598, 158] width 122 height 19
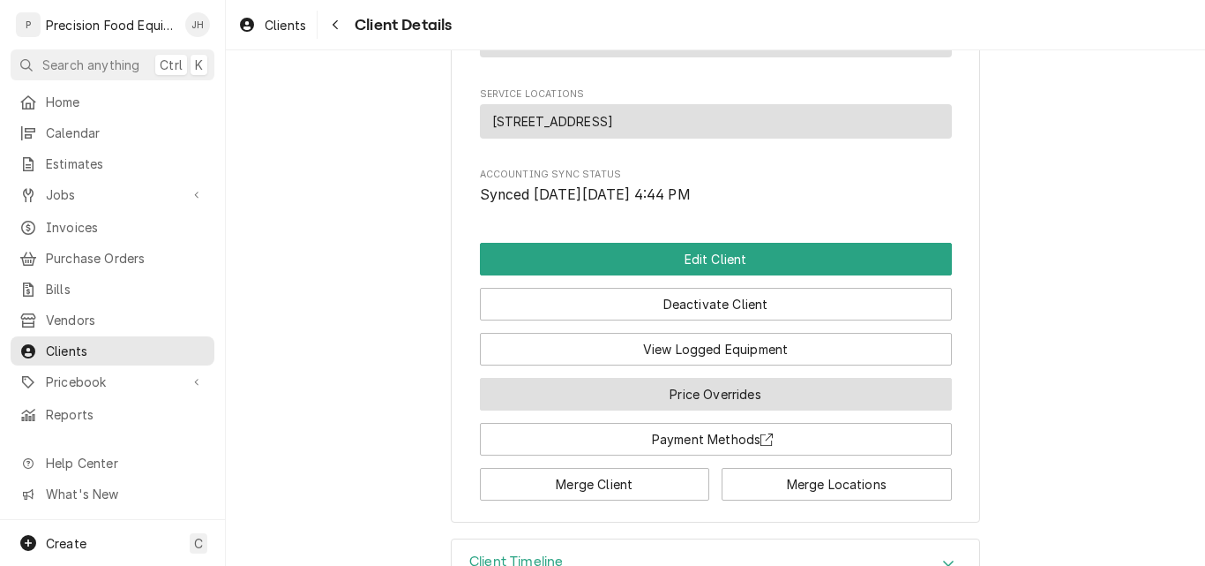
scroll to position [1221, 0]
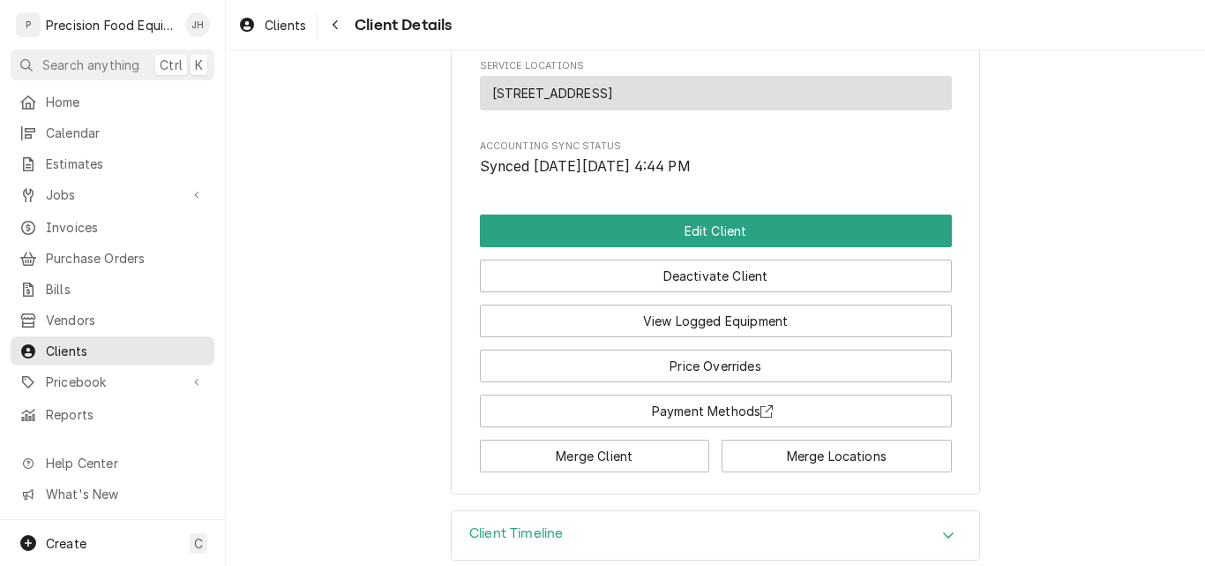
click at [649, 511] on div "Client Timeline" at bounding box center [716, 535] width 528 height 49
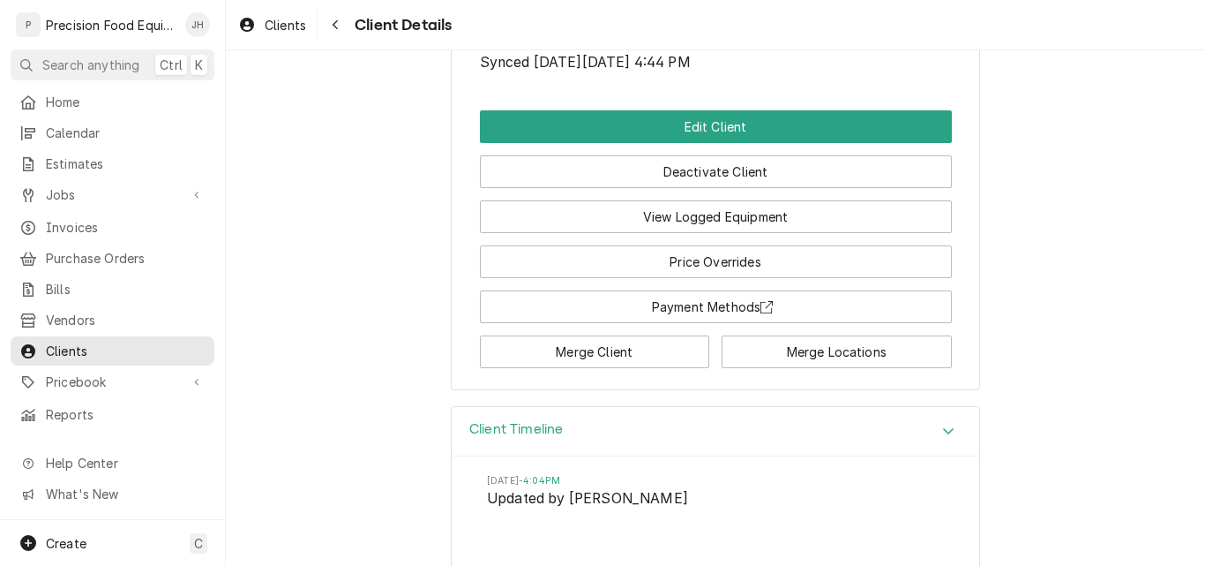
scroll to position [1297, 0]
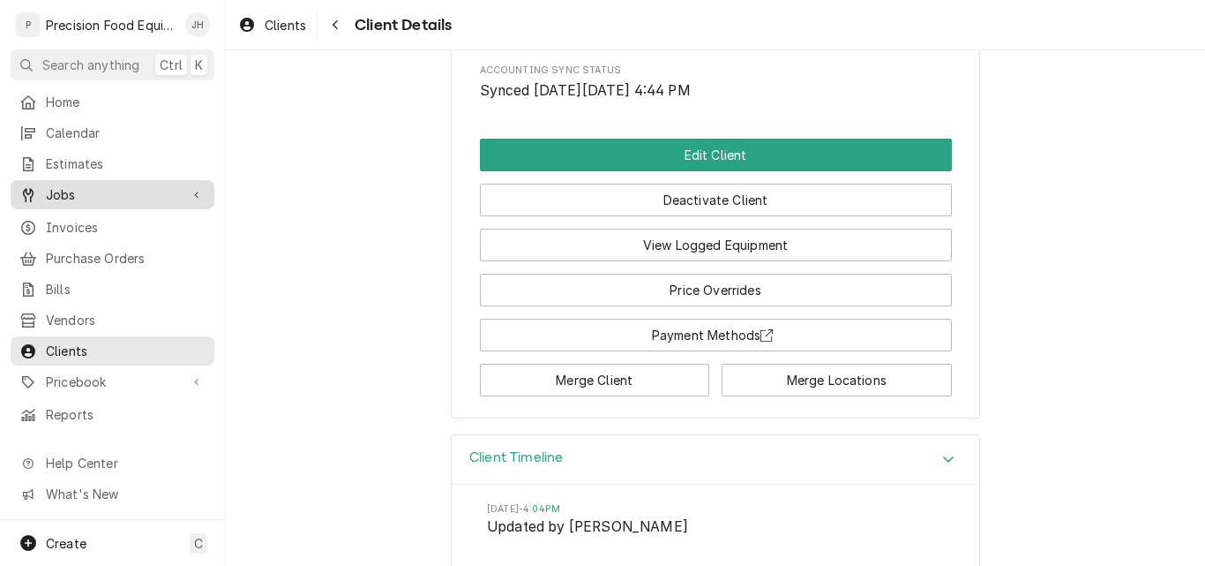
click at [45, 186] on div "Jobs" at bounding box center [99, 194] width 160 height 19
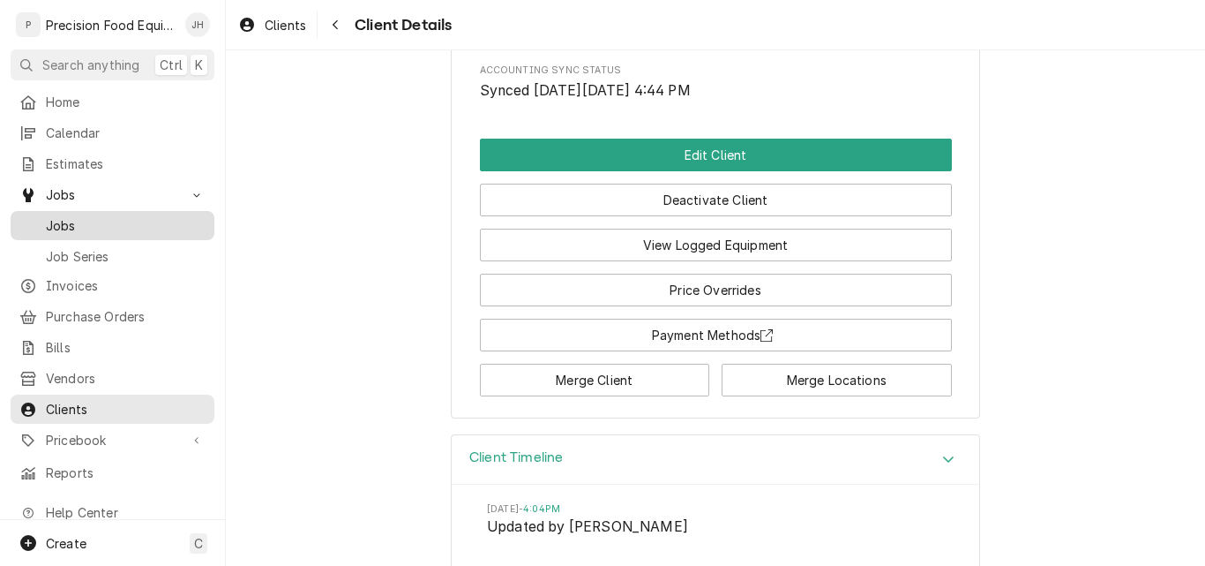
click at [50, 216] on span "Jobs" at bounding box center [126, 225] width 160 height 19
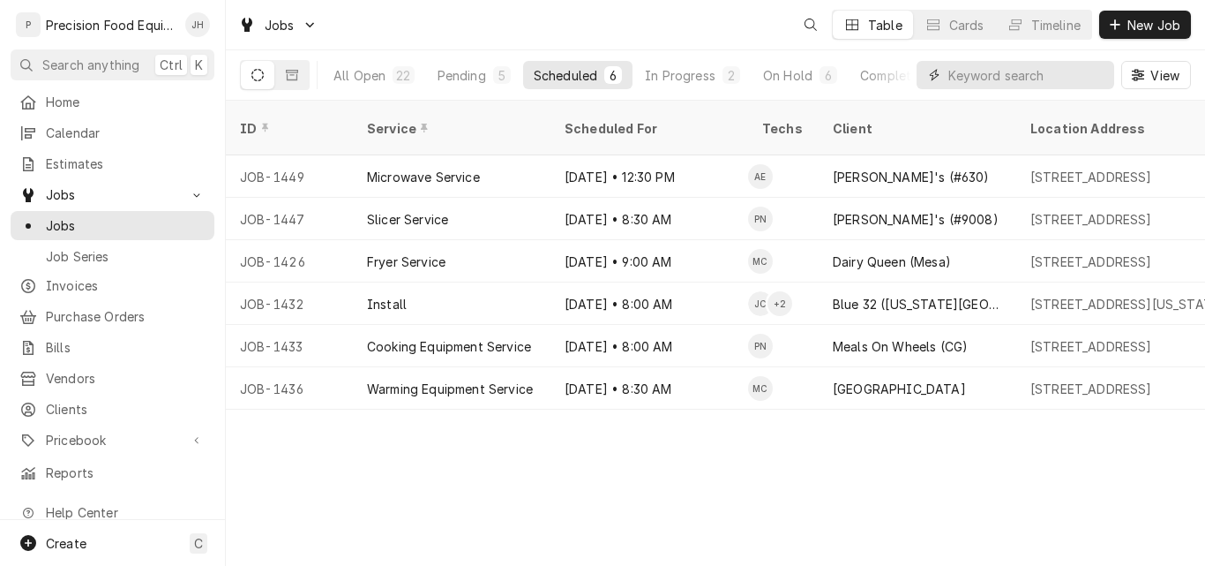
click at [1026, 83] on input "Dynamic Content Wrapper" at bounding box center [1027, 75] width 157 height 28
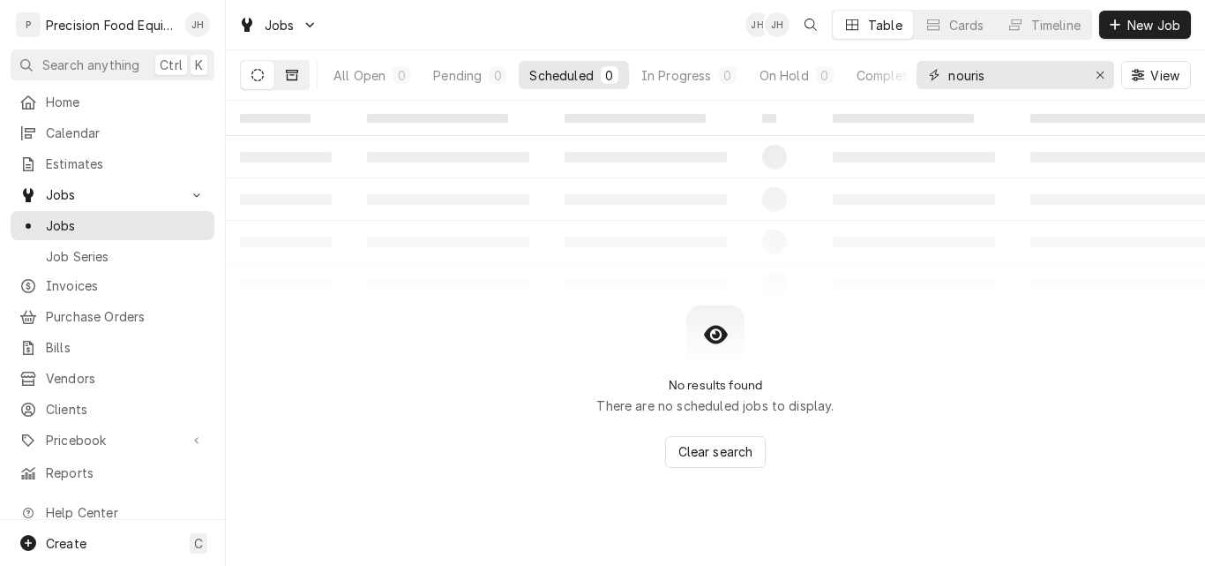
type input "nouris"
click at [290, 72] on icon "Dynamic Content Wrapper" at bounding box center [292, 75] width 12 height 11
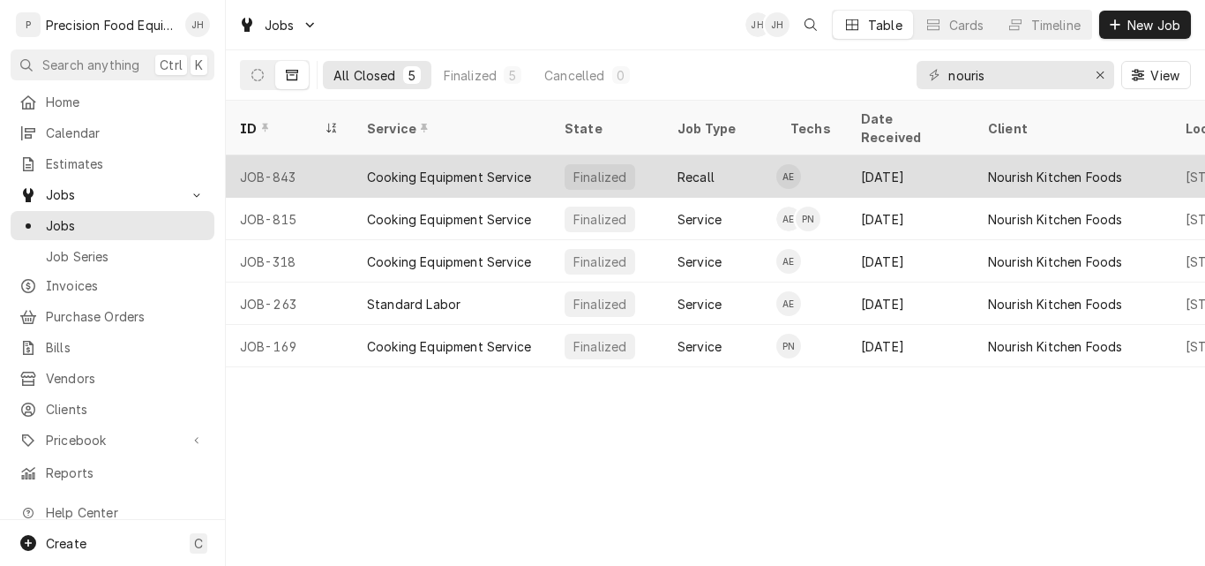
click at [464, 168] on div "Cooking Equipment Service" at bounding box center [449, 177] width 164 height 19
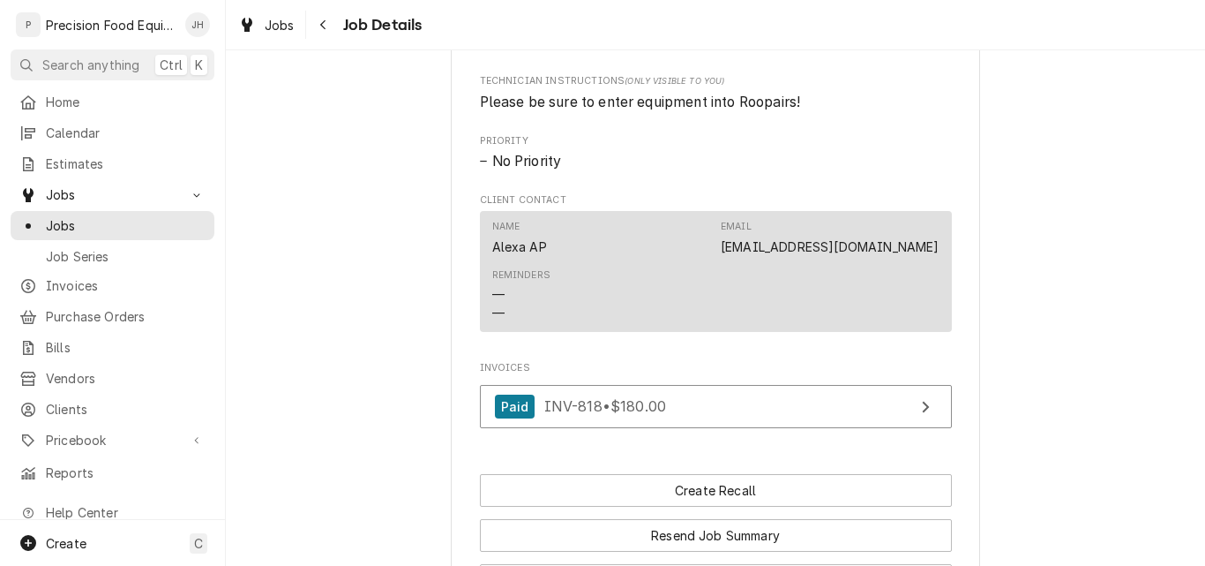
scroll to position [1235, 0]
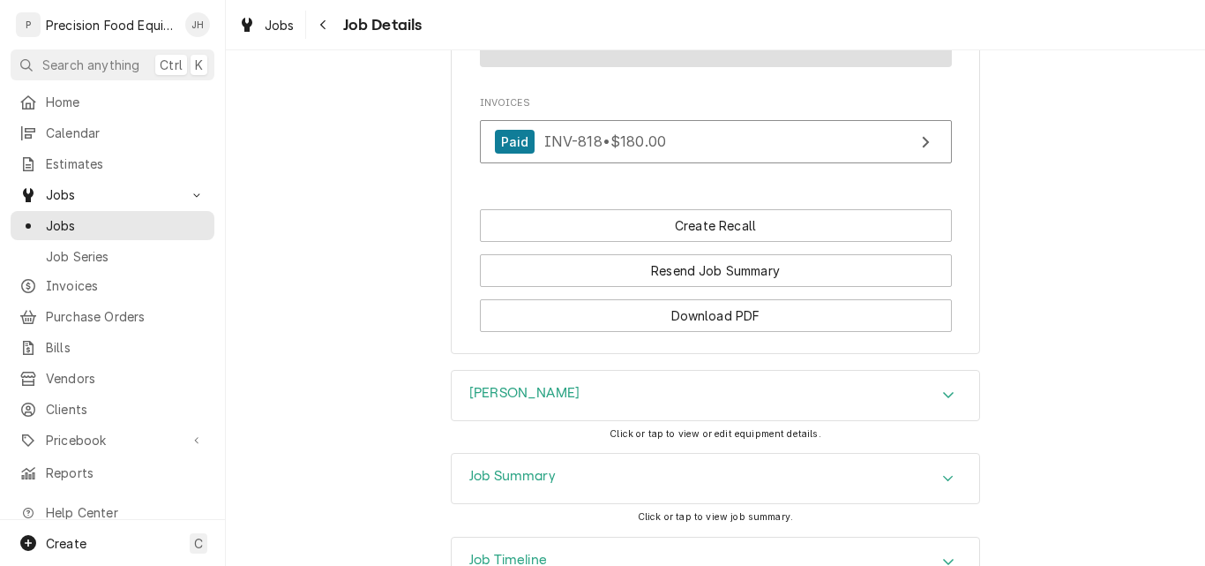
click at [636, 488] on div "Job Summary" at bounding box center [716, 478] width 528 height 49
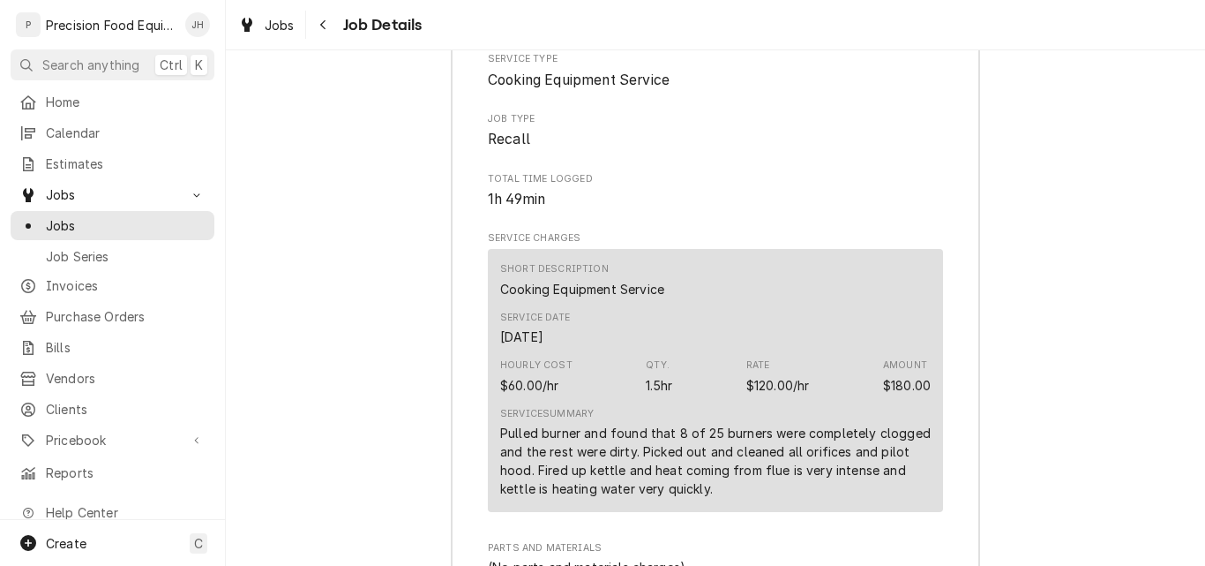
scroll to position [1588, 0]
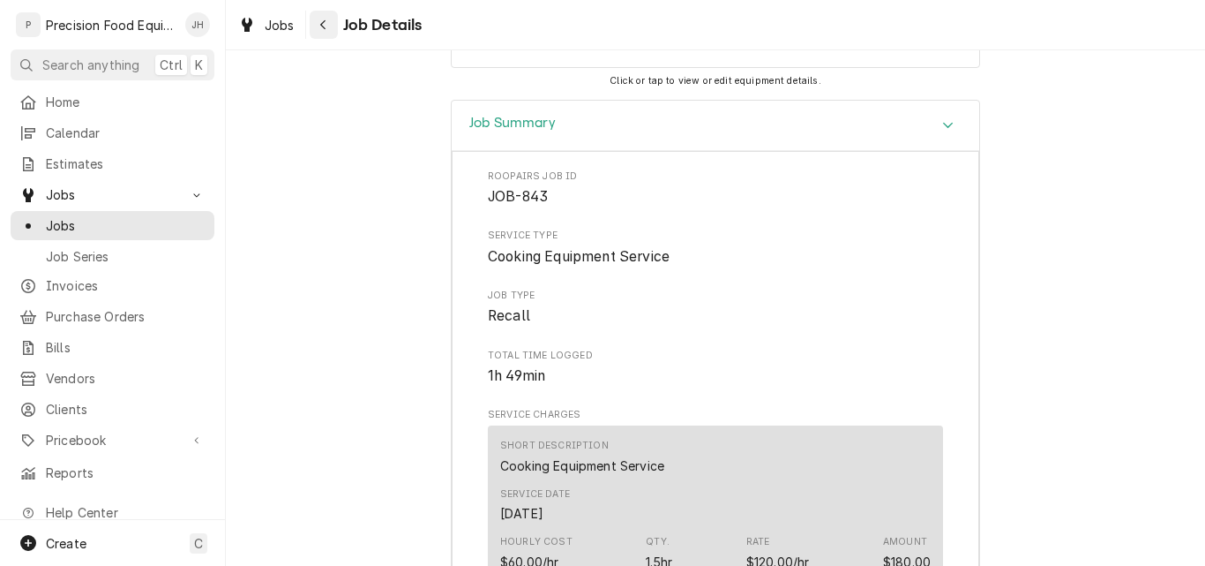
click at [322, 28] on icon "Navigate back" at bounding box center [323, 25] width 8 height 12
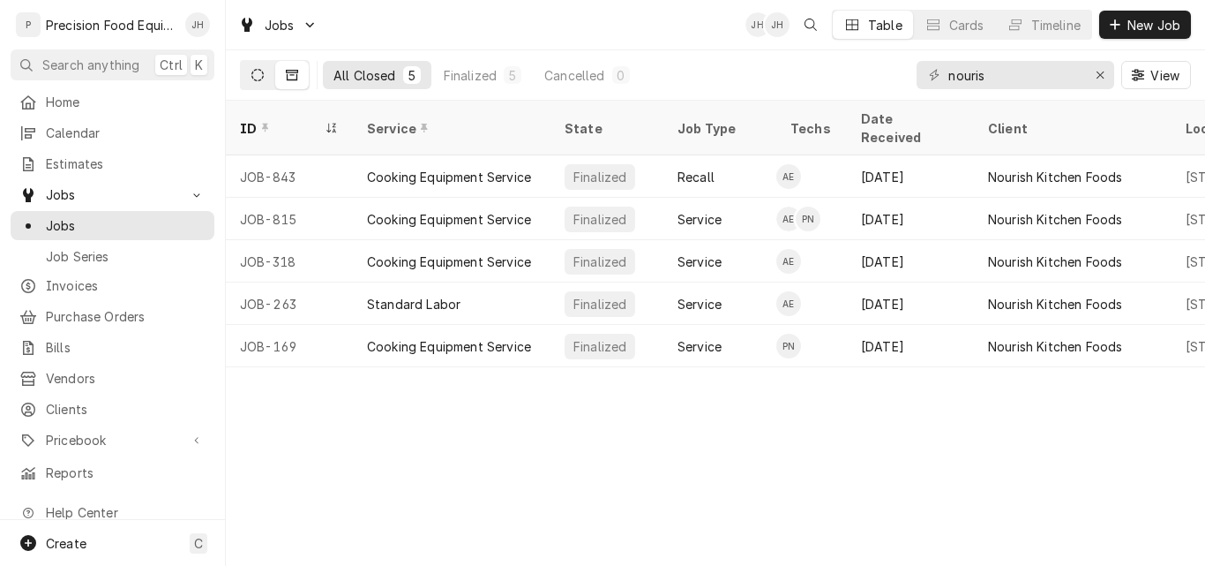
click at [254, 73] on icon "Dynamic Content Wrapper" at bounding box center [257, 75] width 12 height 12
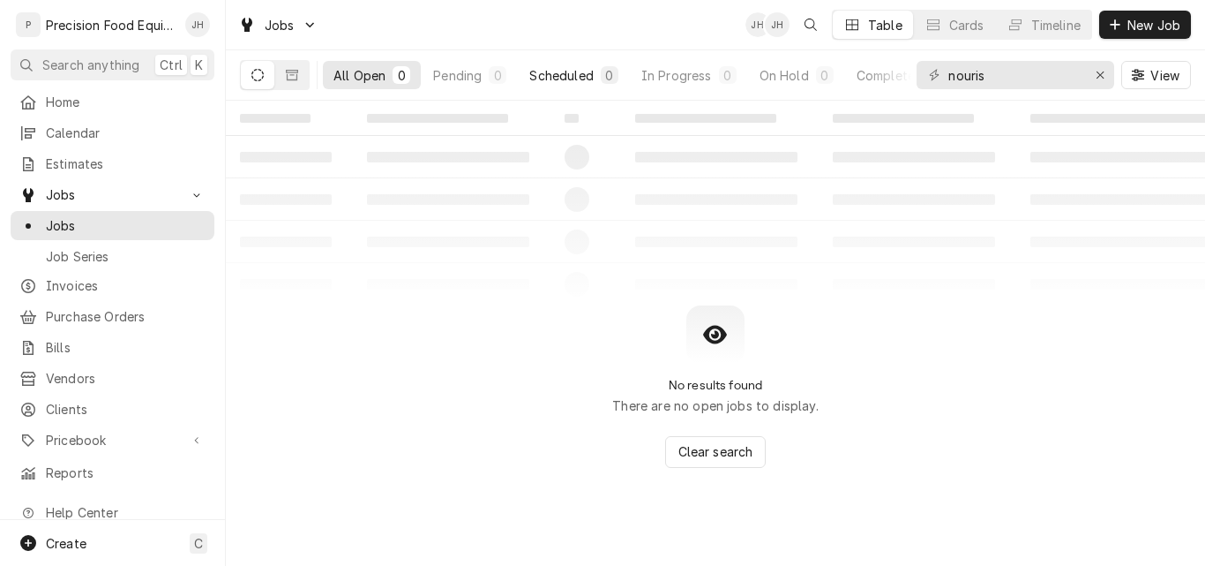
click at [559, 75] on div "Scheduled" at bounding box center [561, 75] width 64 height 19
click at [1096, 74] on icon "Erase input" at bounding box center [1101, 75] width 10 height 12
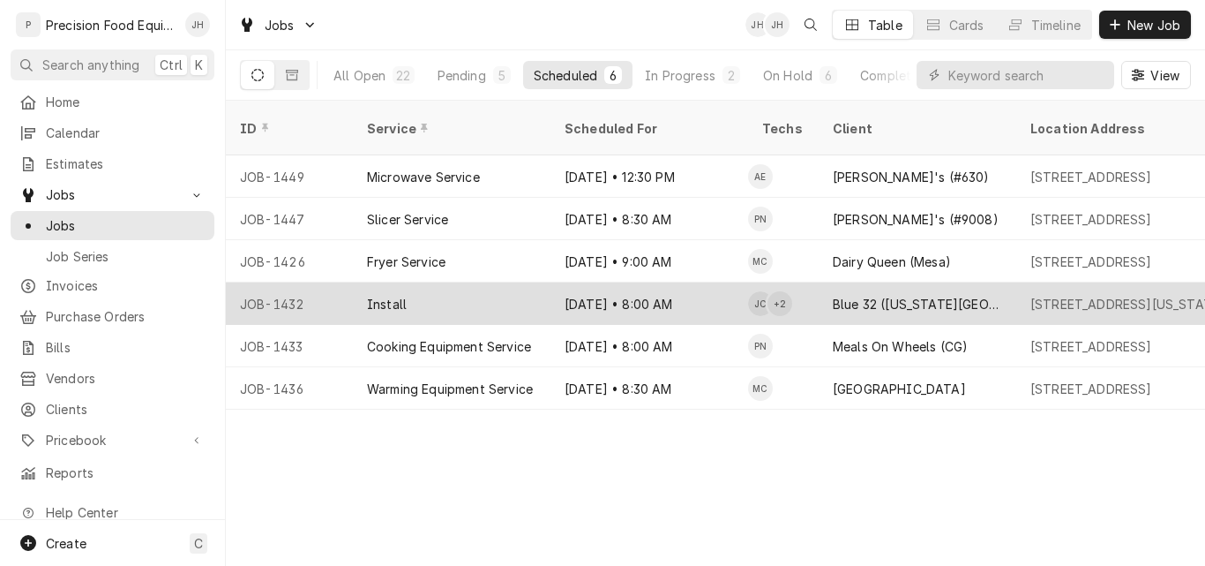
click at [479, 284] on div "Install" at bounding box center [452, 303] width 198 height 42
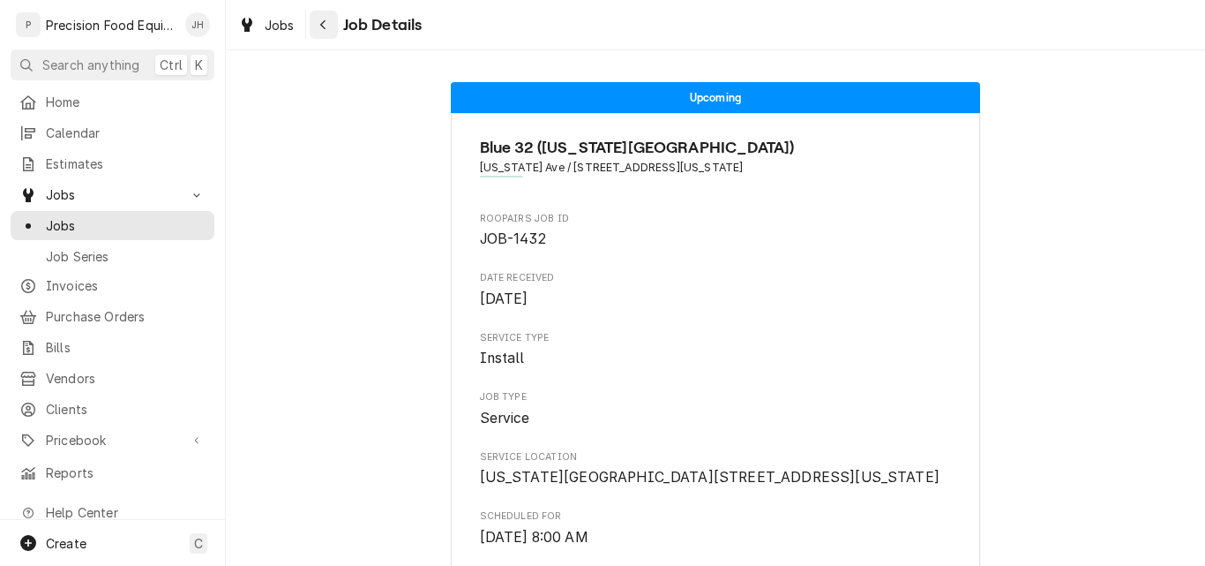
click at [328, 19] on div "Navigate back" at bounding box center [324, 25] width 18 height 18
